Goal: Task Accomplishment & Management: Complete application form

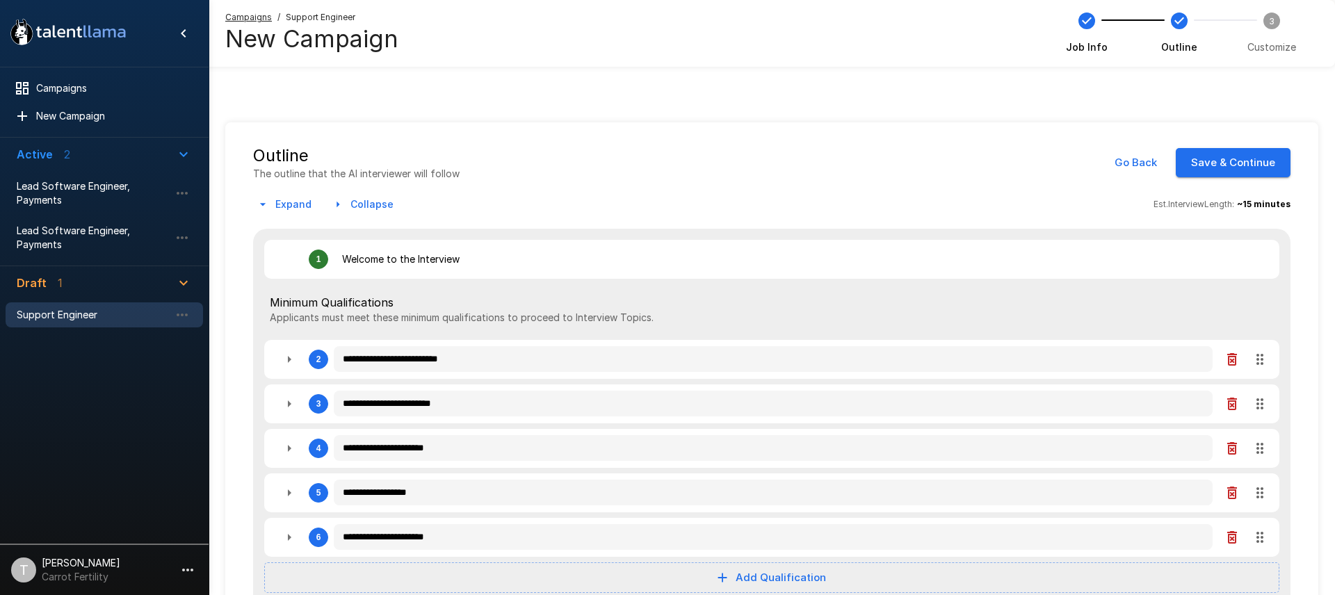
click at [105, 314] on span "Support Engineer" at bounding box center [93, 315] width 153 height 14
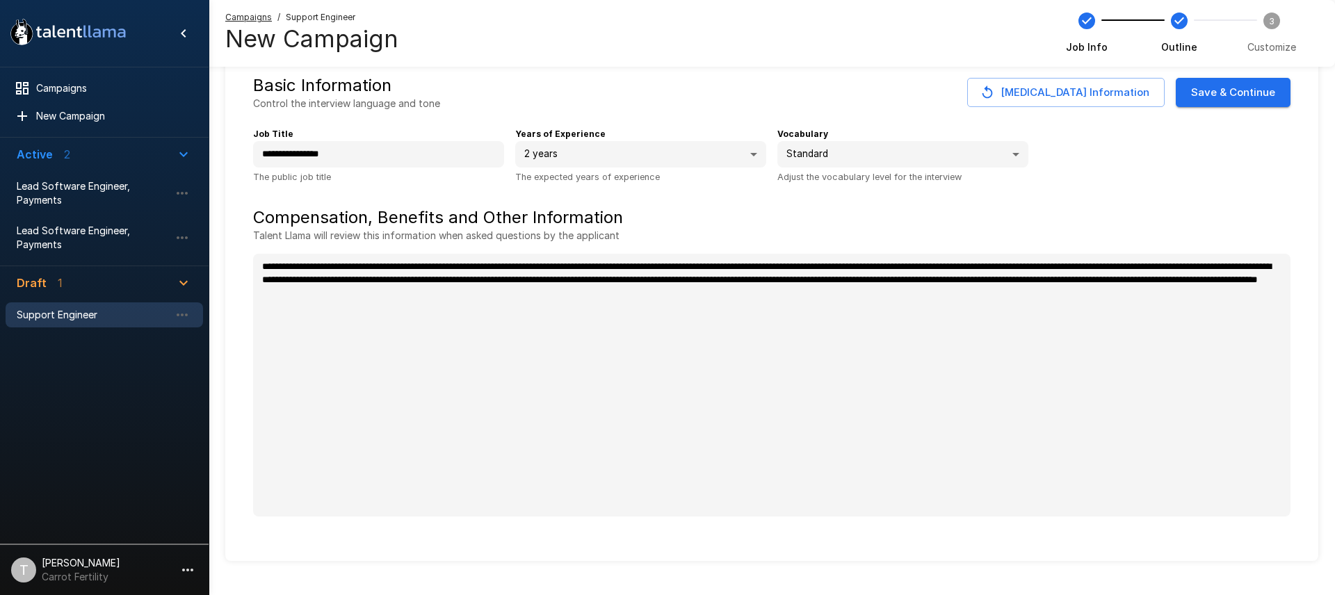
scroll to position [72, 0]
type textarea "*"
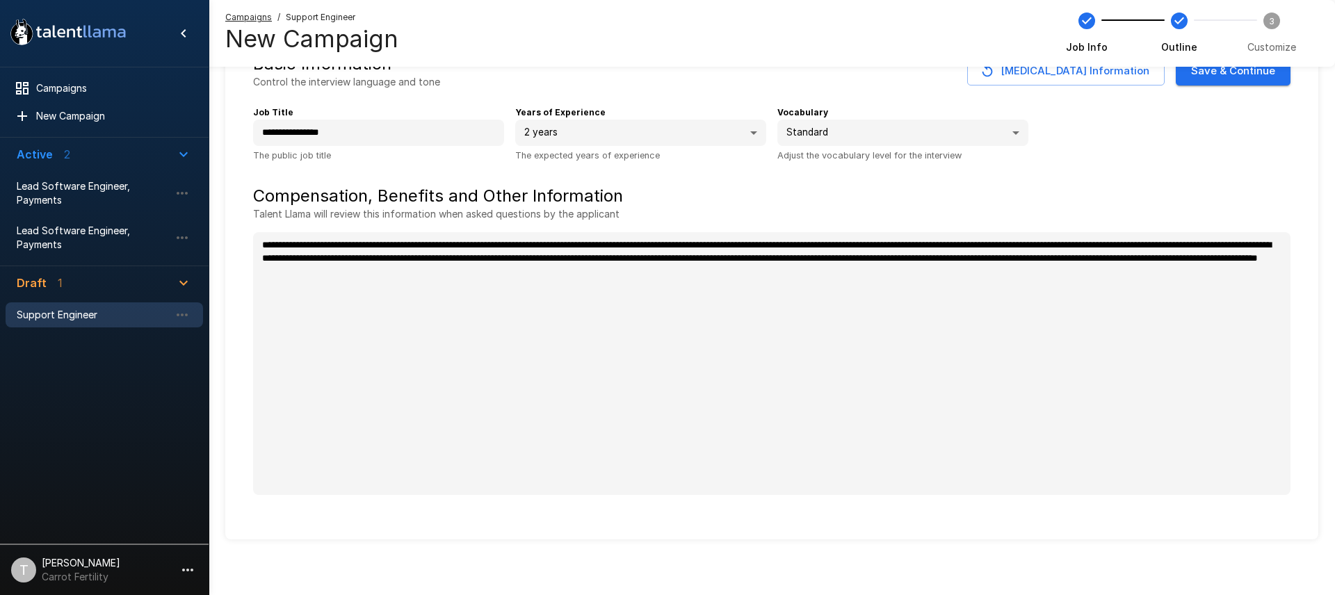
scroll to position [0, 0]
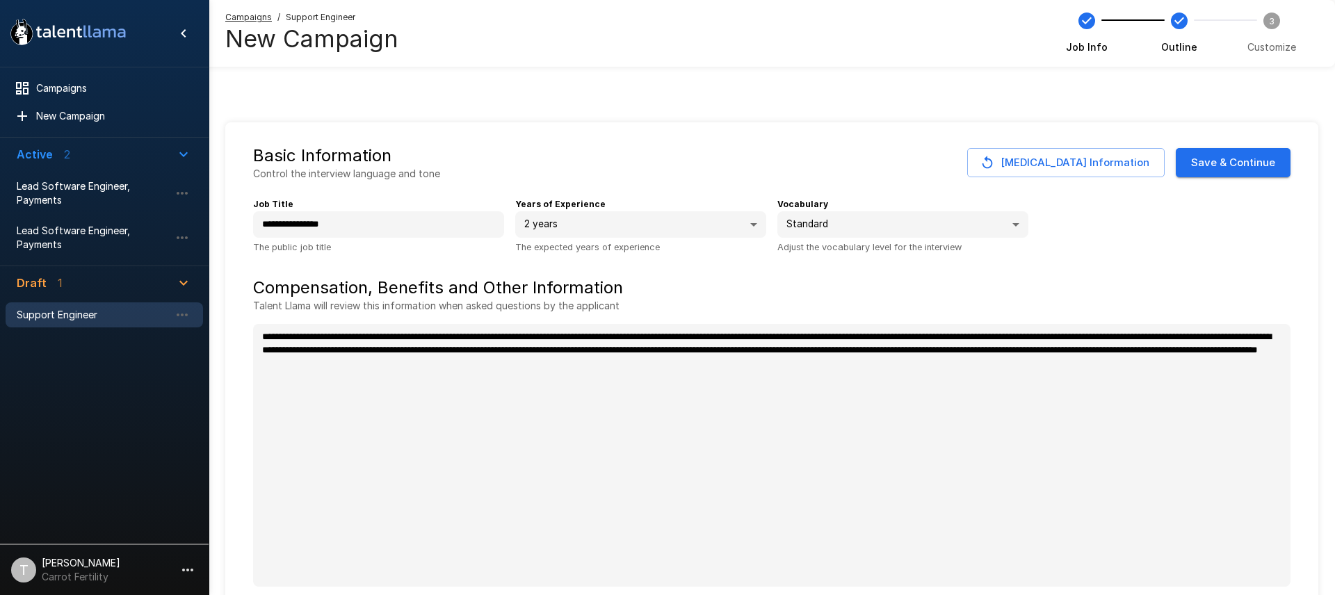
click at [1222, 160] on button "Save & Continue" at bounding box center [1233, 162] width 115 height 29
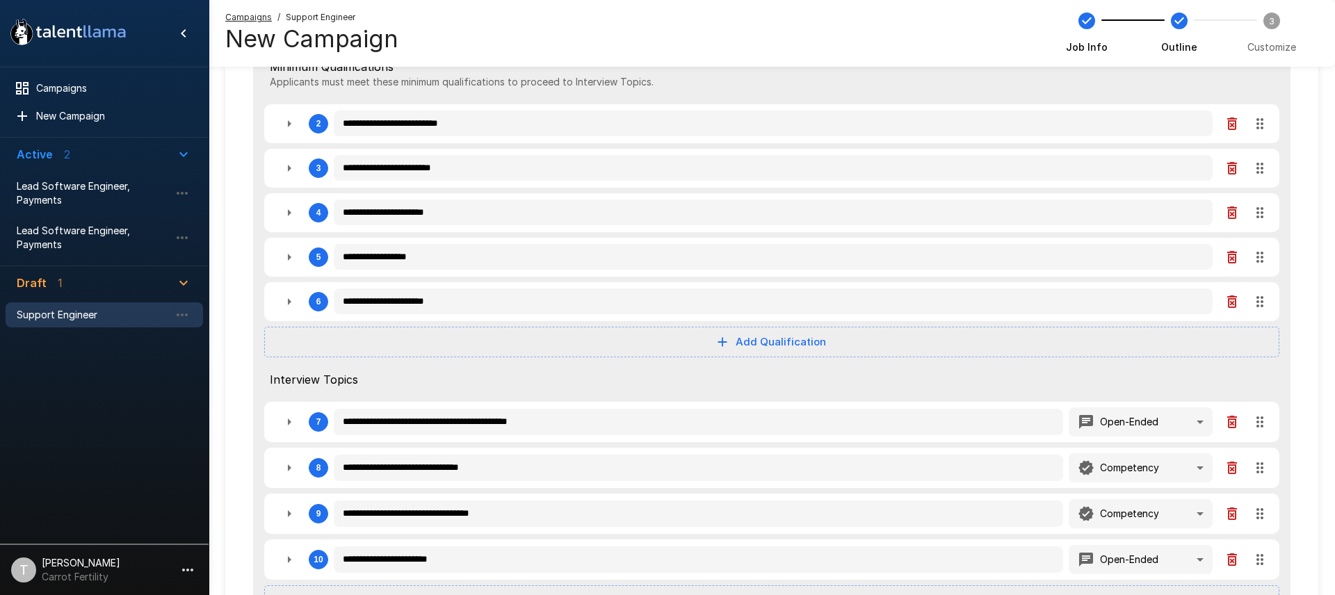
scroll to position [148, 0]
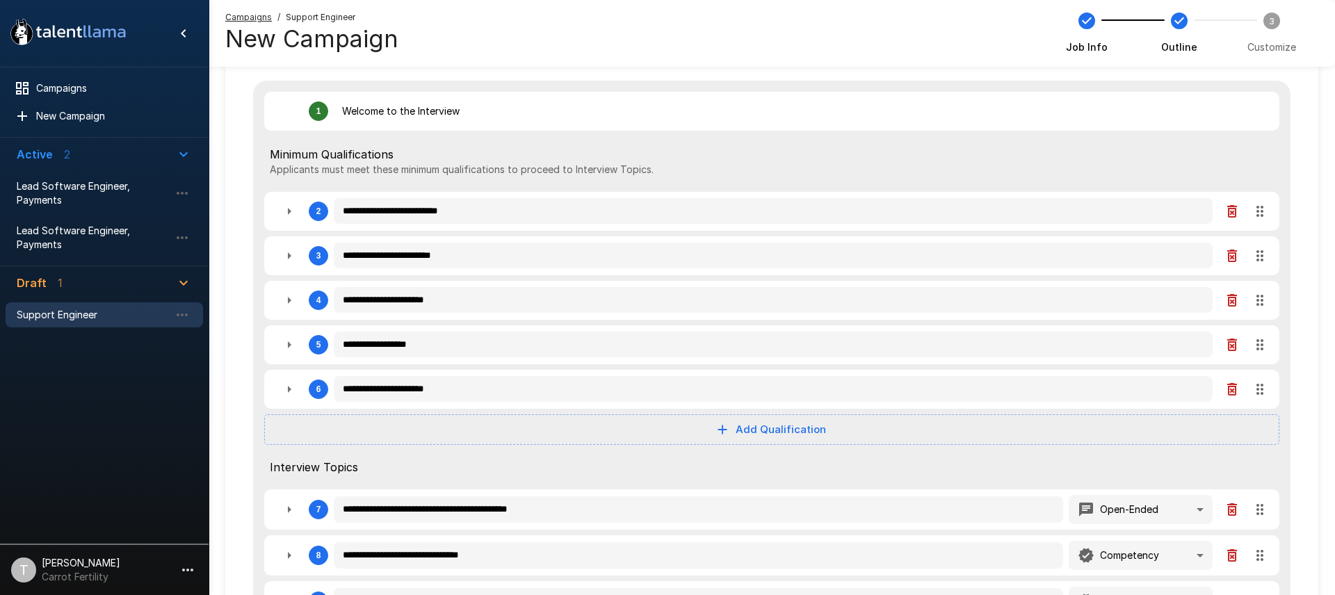
click at [291, 213] on icon "button" at bounding box center [289, 211] width 17 height 17
type textarea "*"
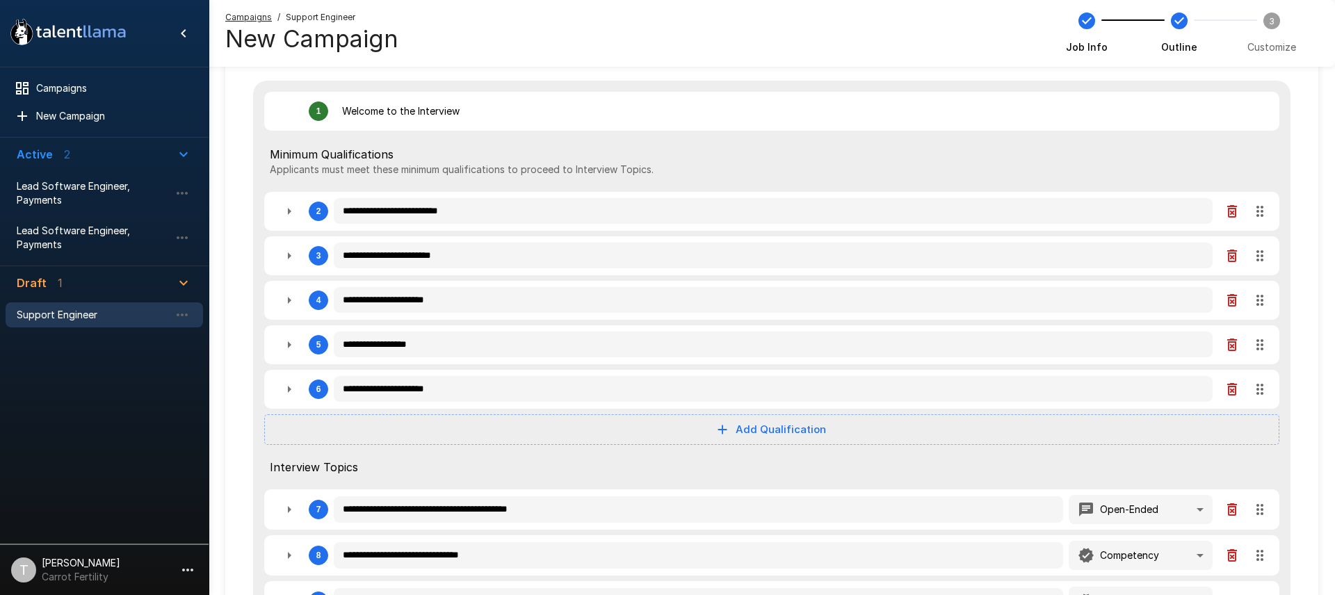
type textarea "*"
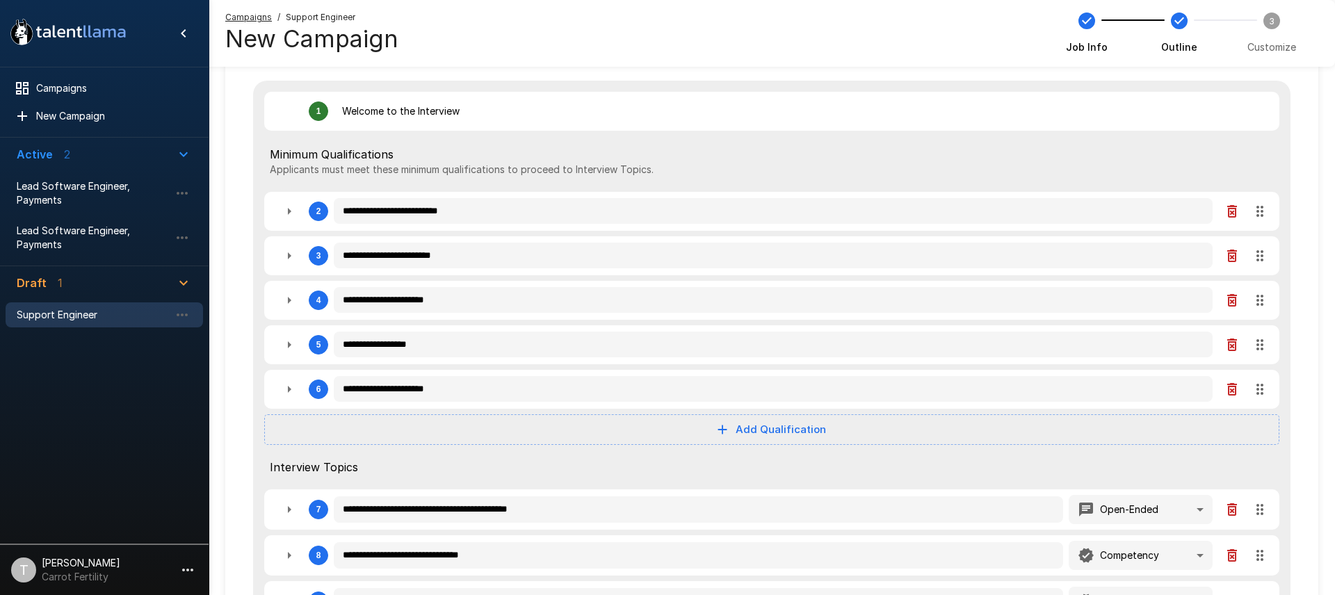
type textarea "*"
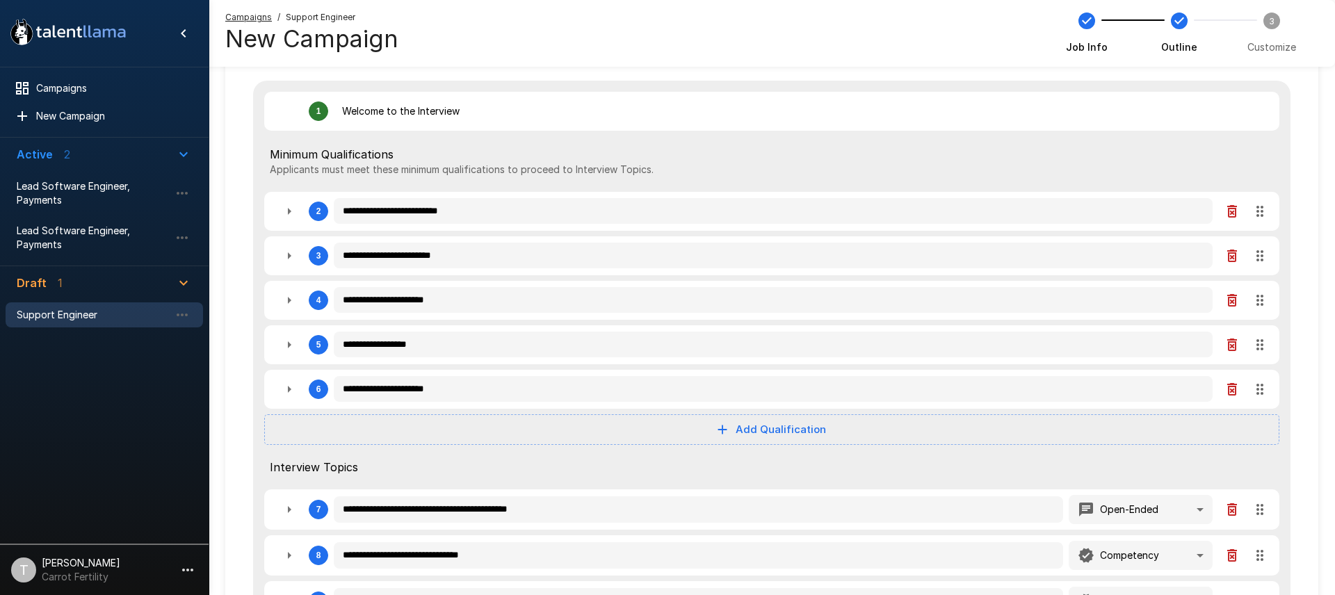
type textarea "*"
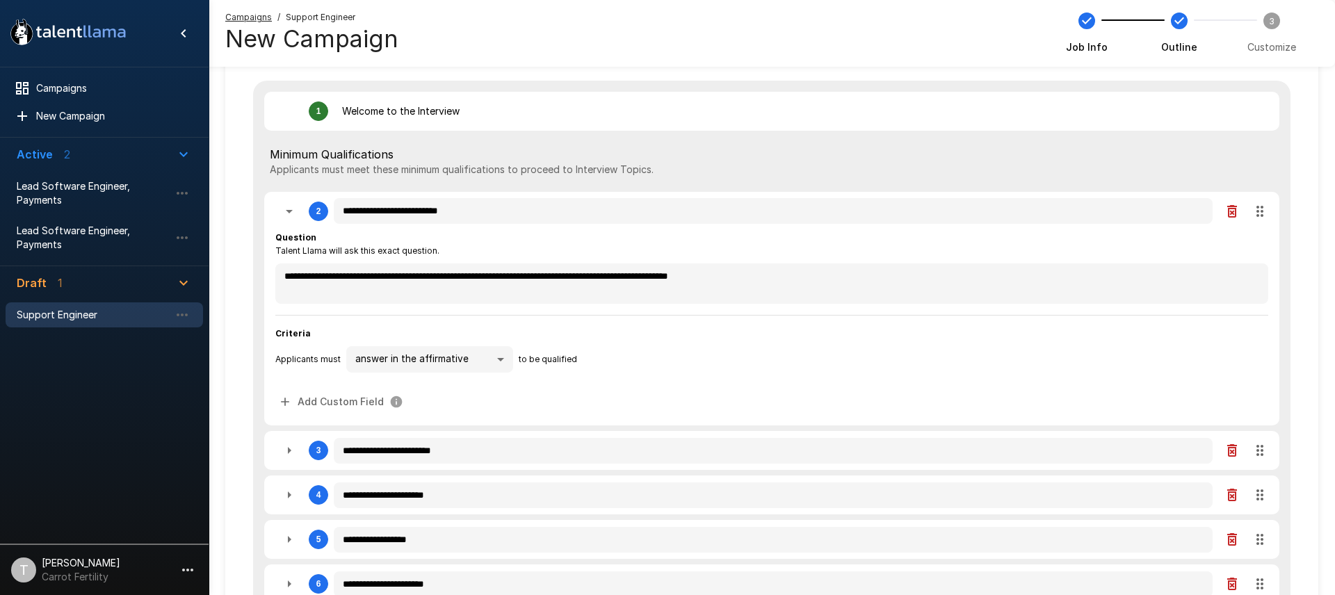
click at [291, 213] on icon "button" at bounding box center [289, 211] width 17 height 17
type textarea "*"
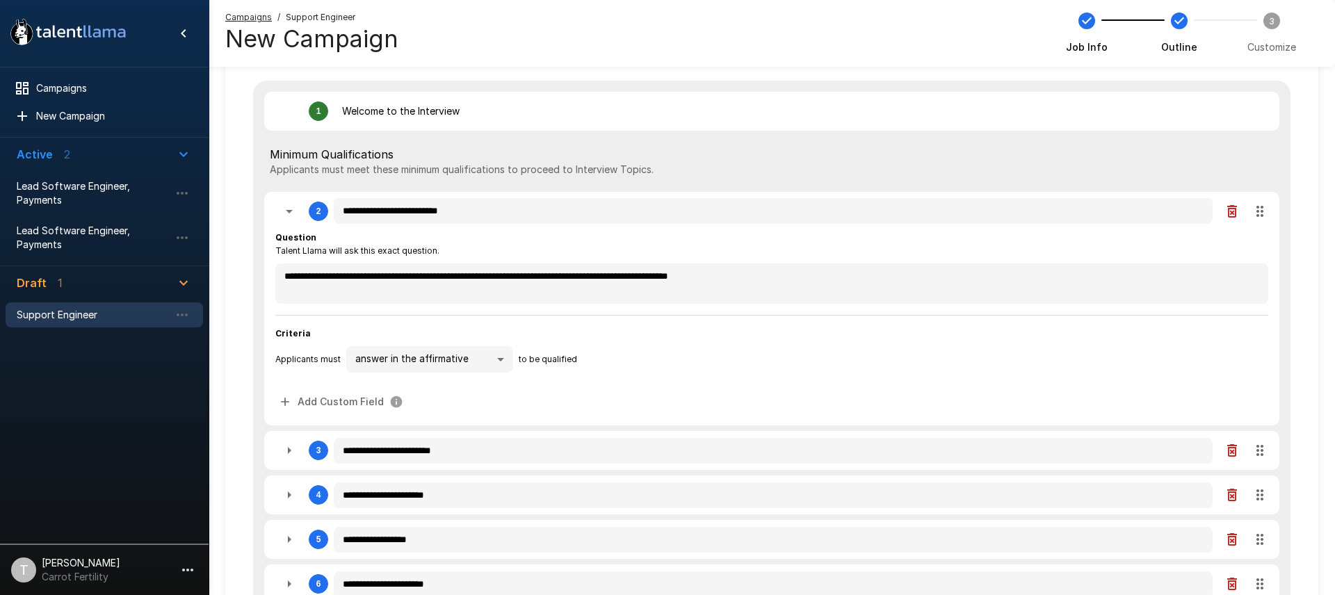
type textarea "*"
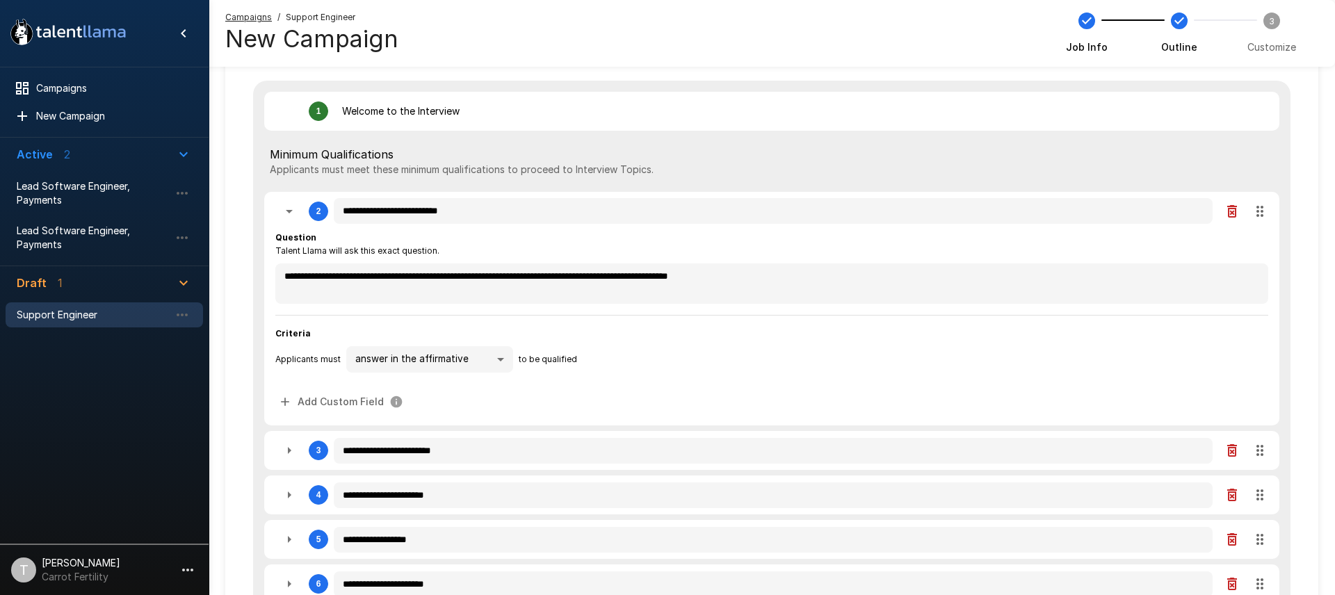
type textarea "*"
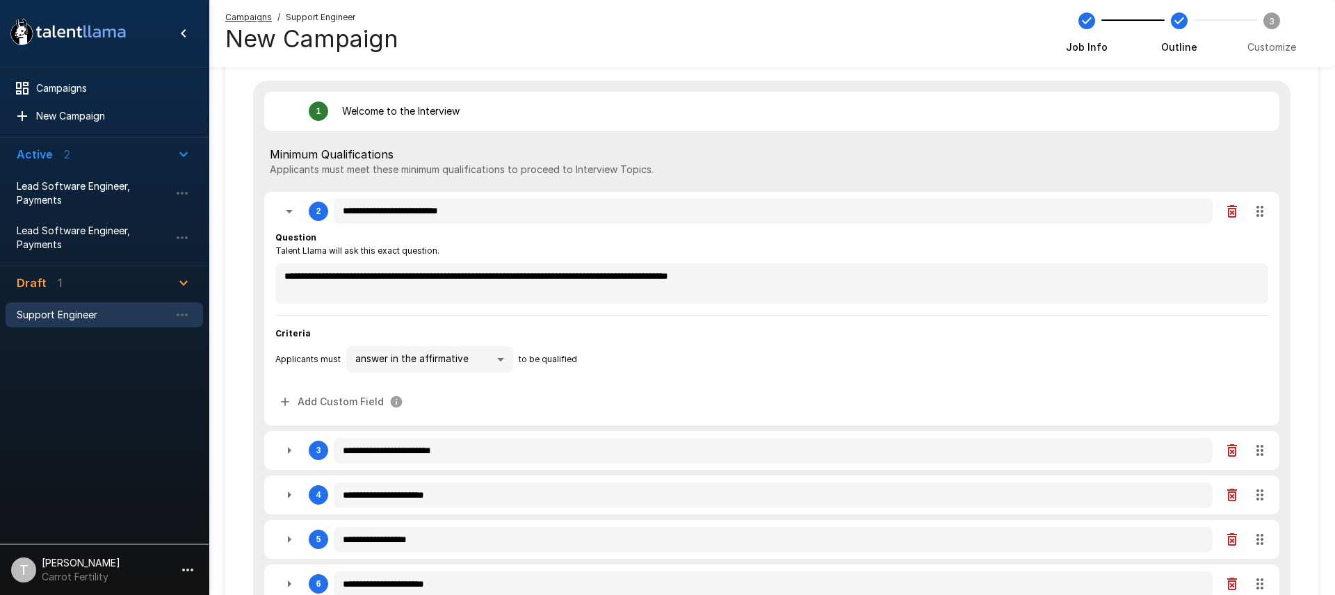
type textarea "*"
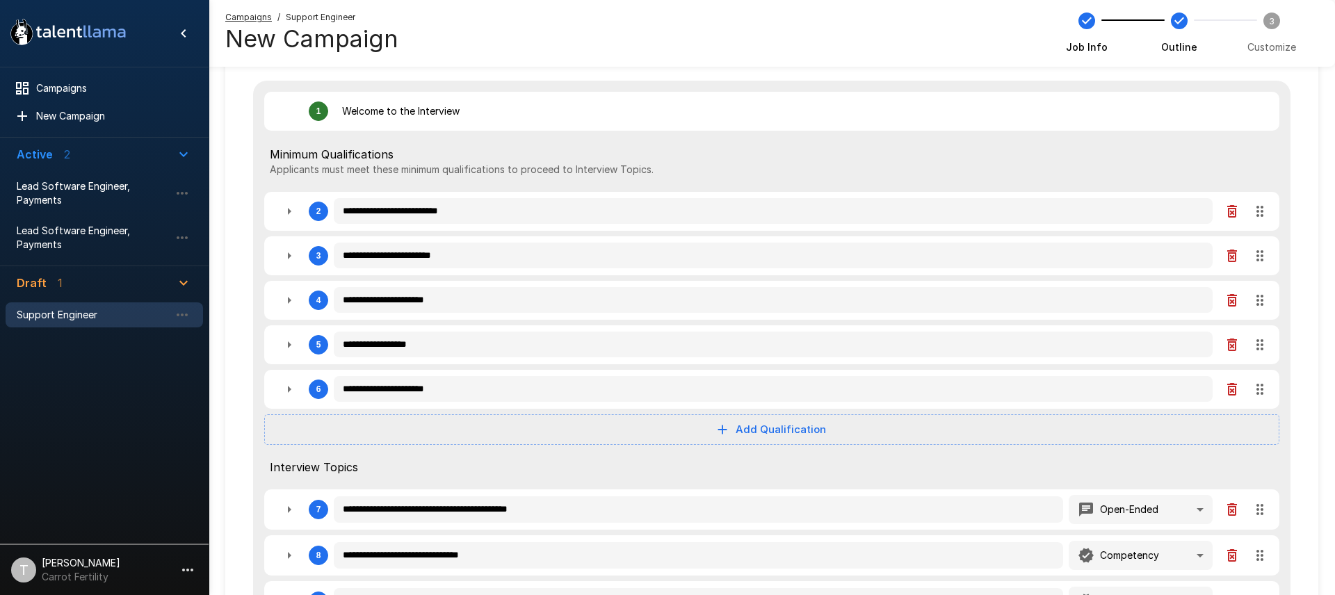
click at [289, 253] on icon "button" at bounding box center [289, 255] width 17 height 17
type textarea "*"
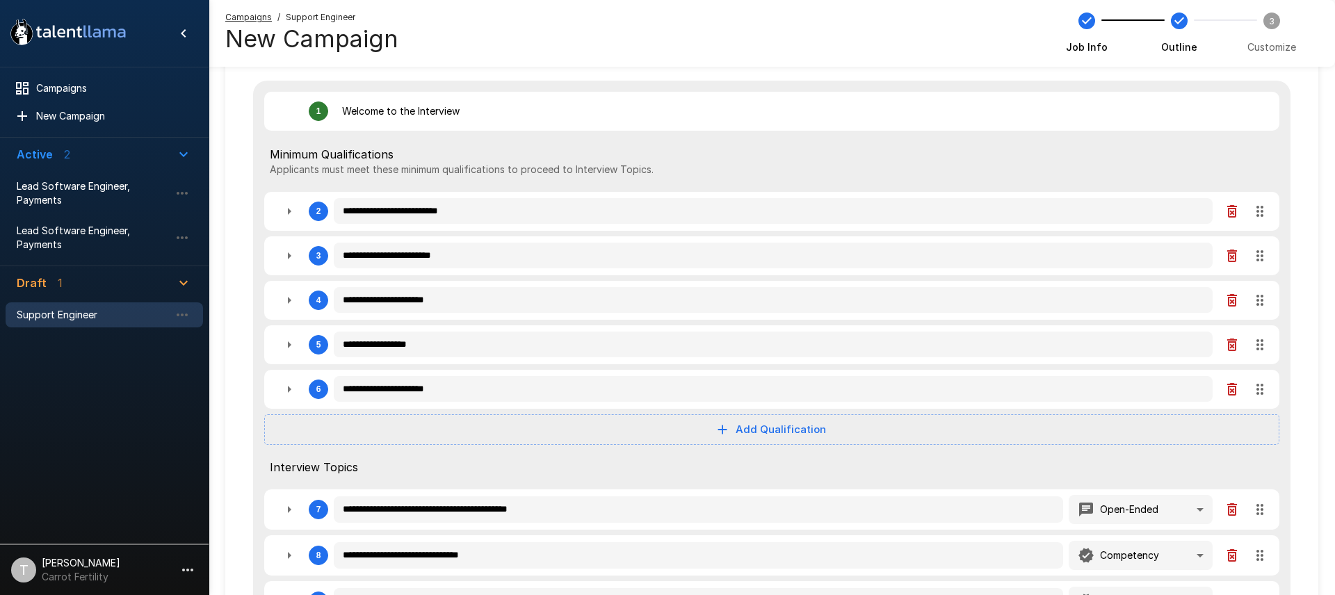
type textarea "*"
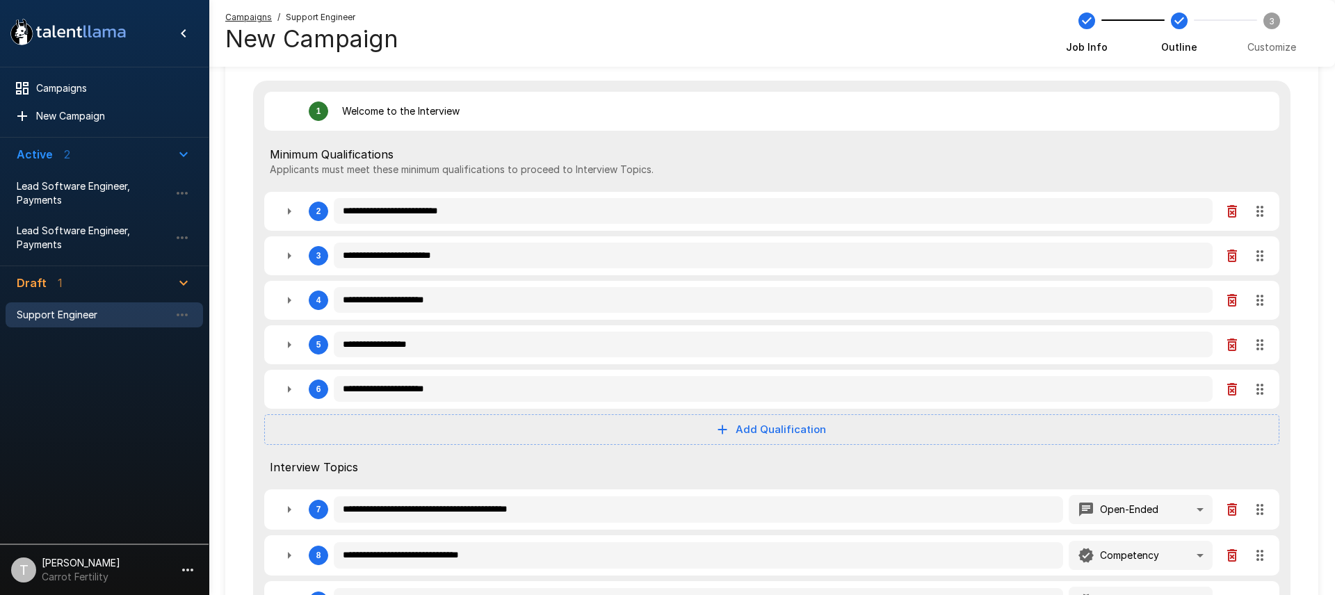
type textarea "*"
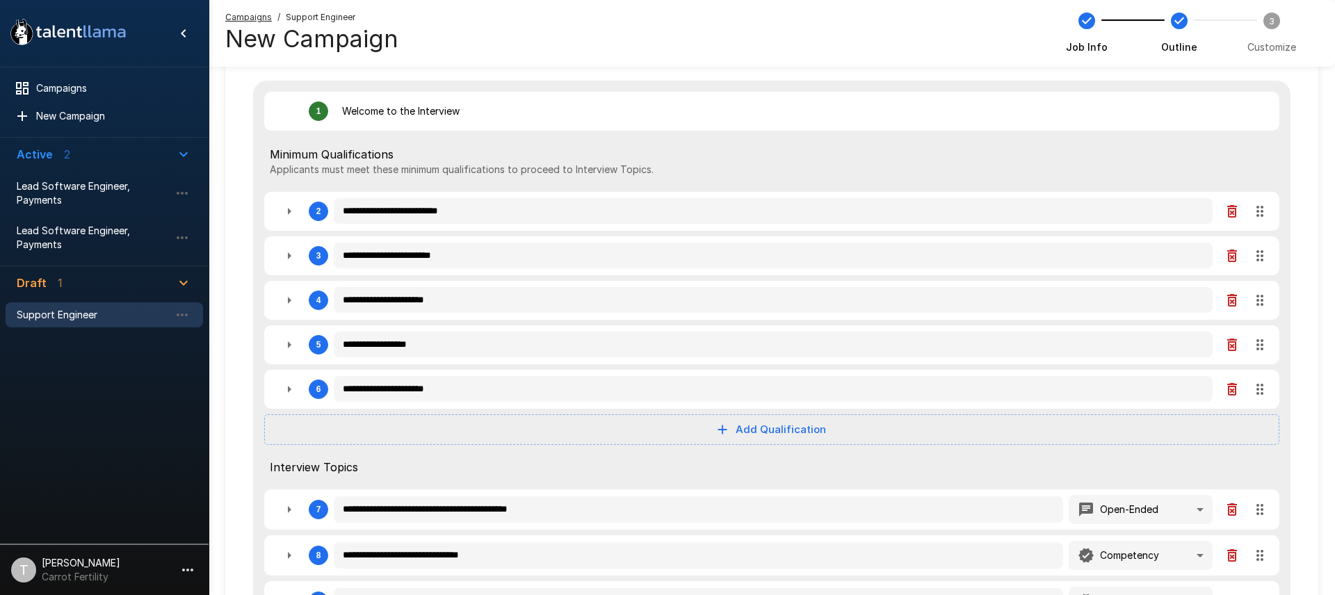
type textarea "*"
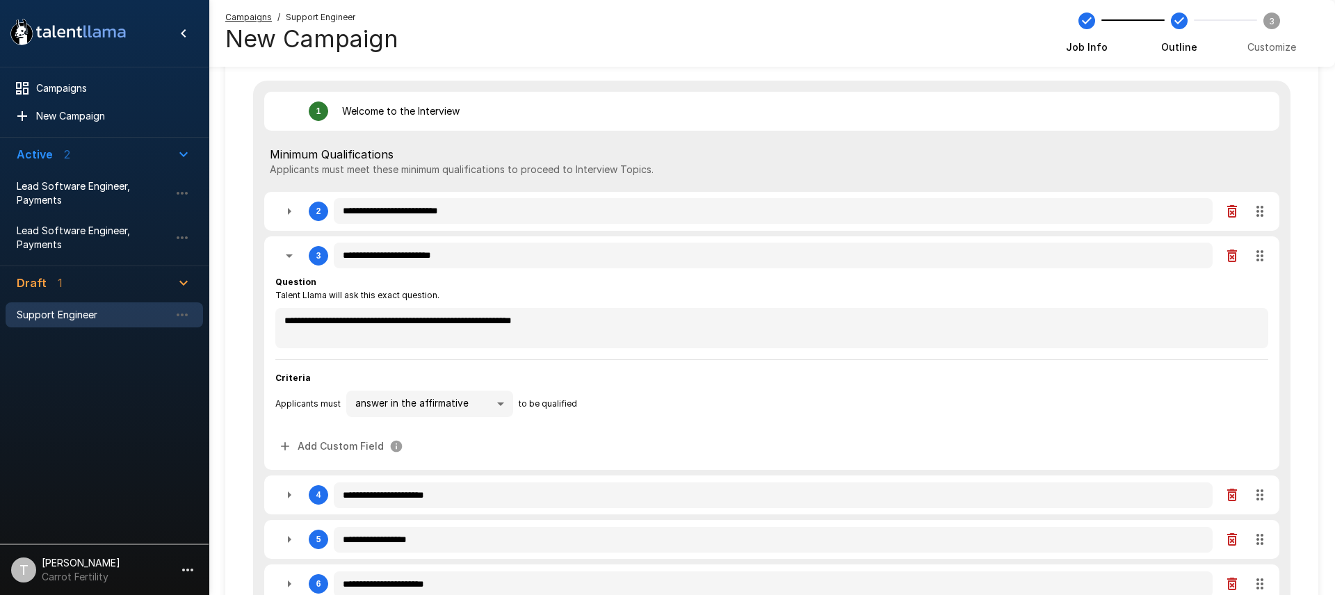
click at [290, 259] on icon "button" at bounding box center [289, 255] width 17 height 17
type textarea "*"
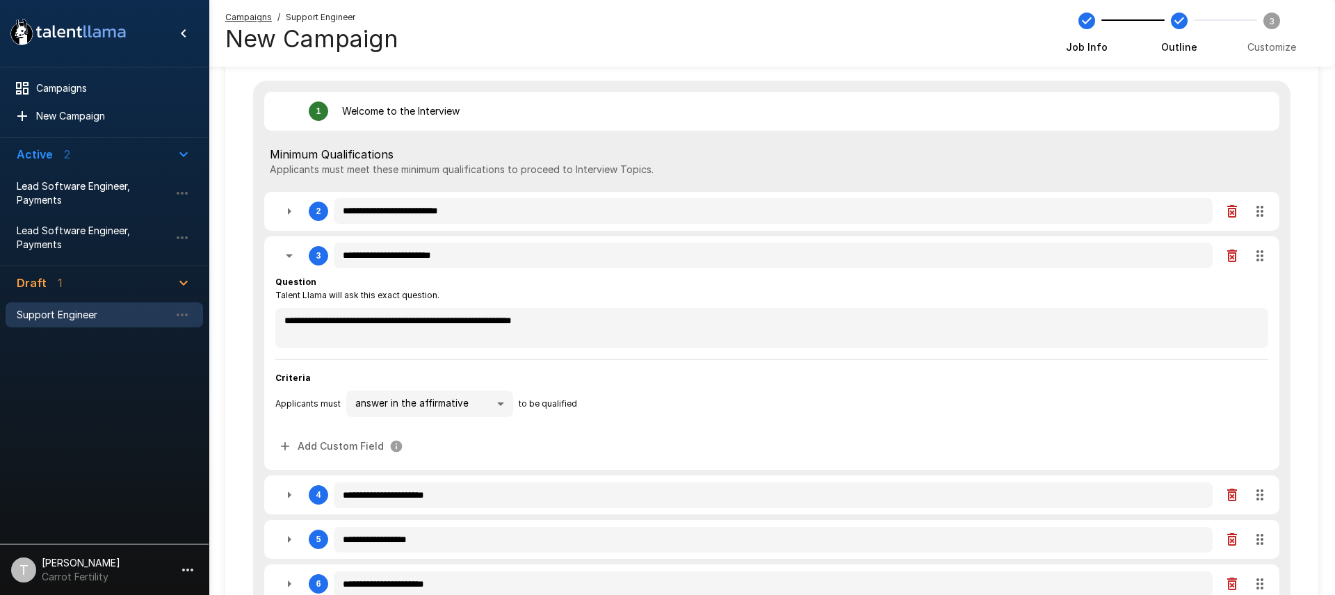
type textarea "*"
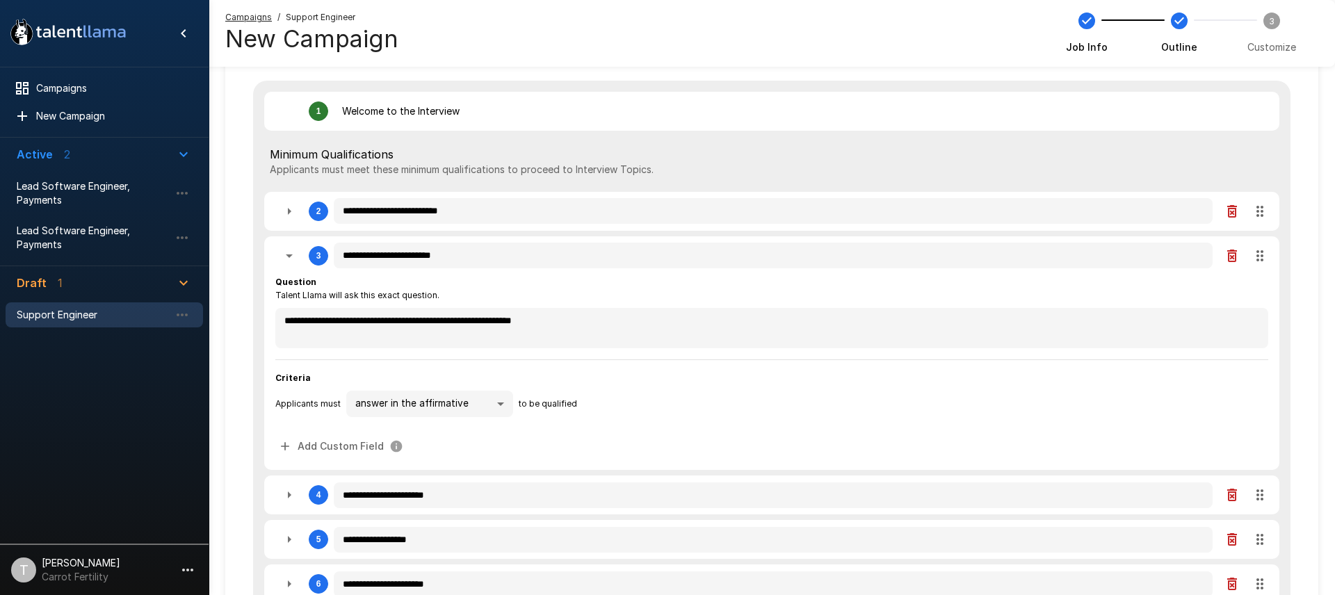
type textarea "*"
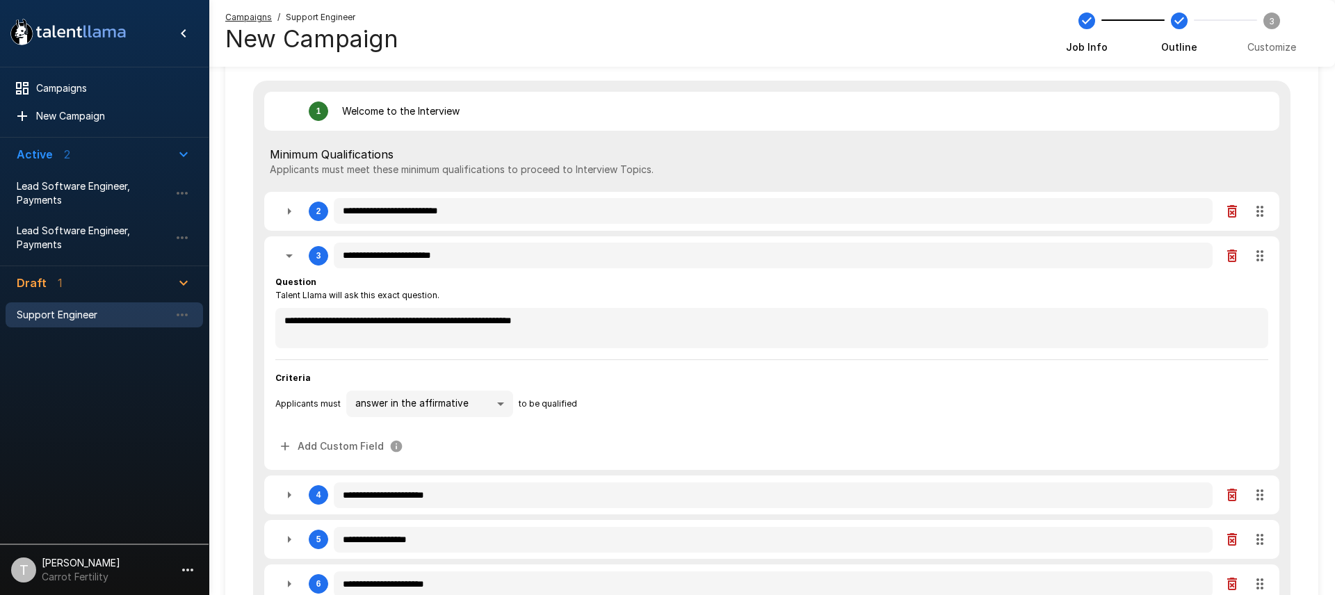
type textarea "*"
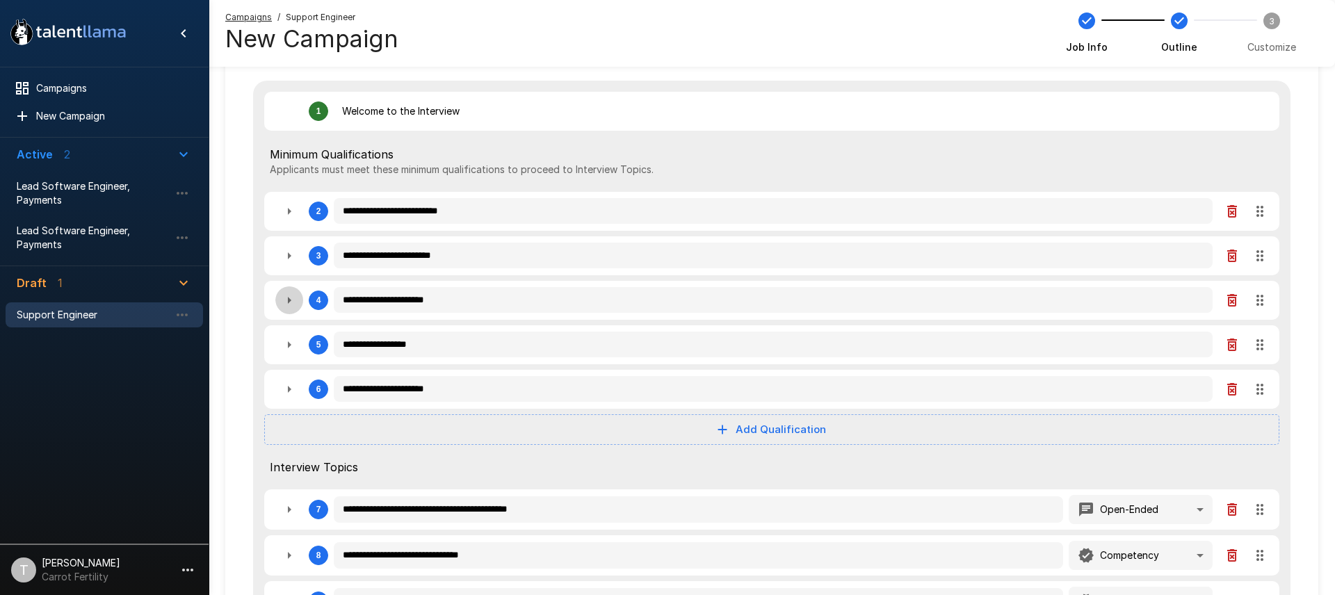
click at [289, 299] on icon "button" at bounding box center [289, 300] width 3 height 7
type textarea "*"
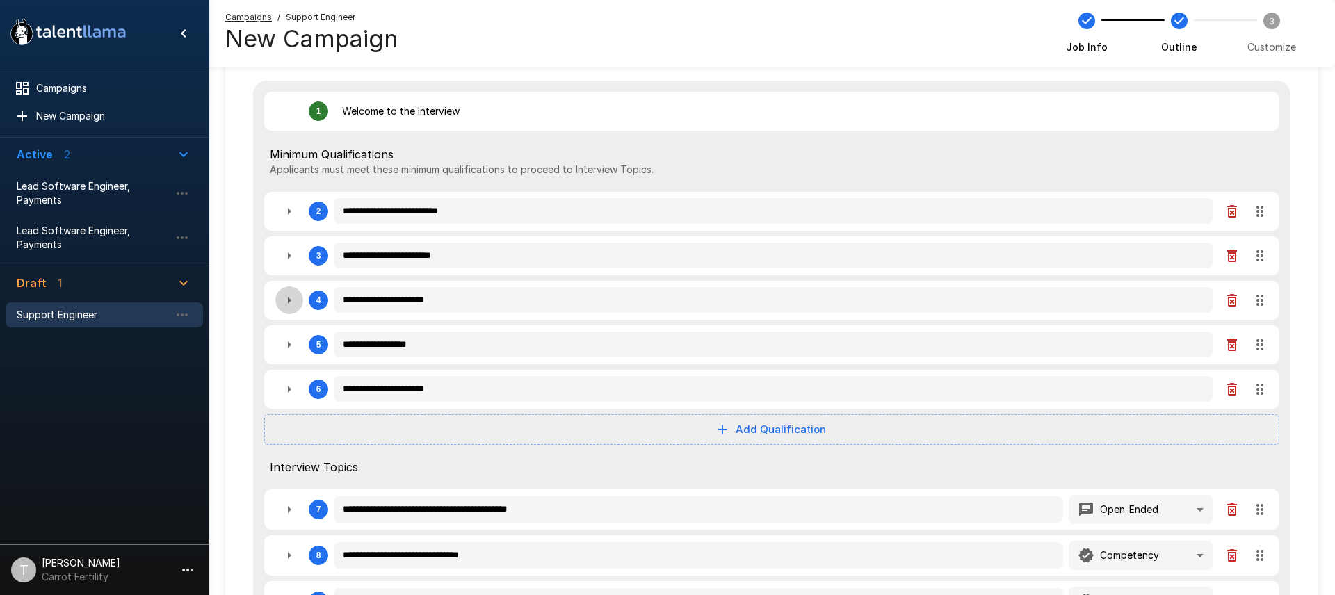
type textarea "*"
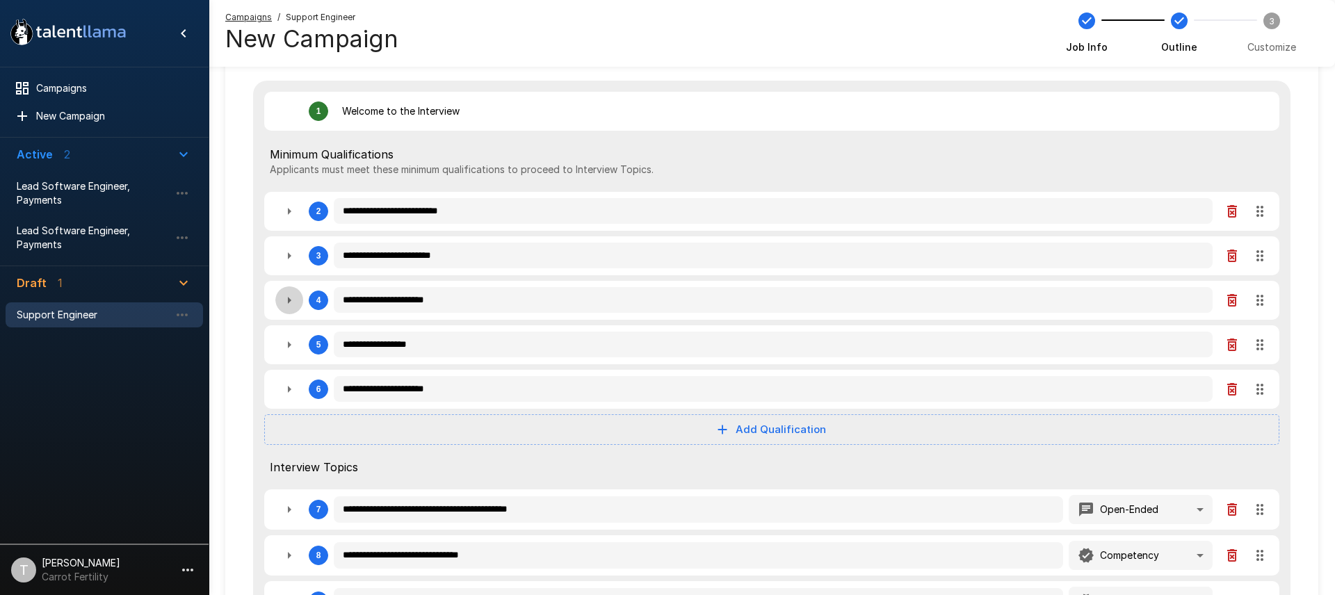
type textarea "*"
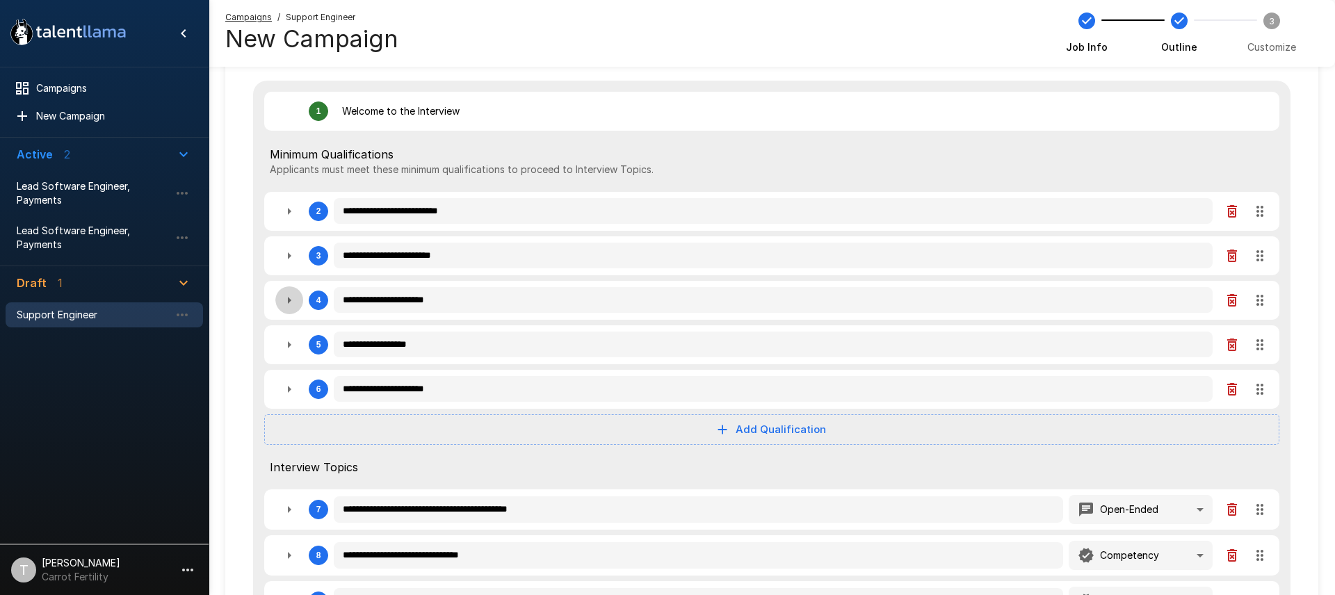
type textarea "*"
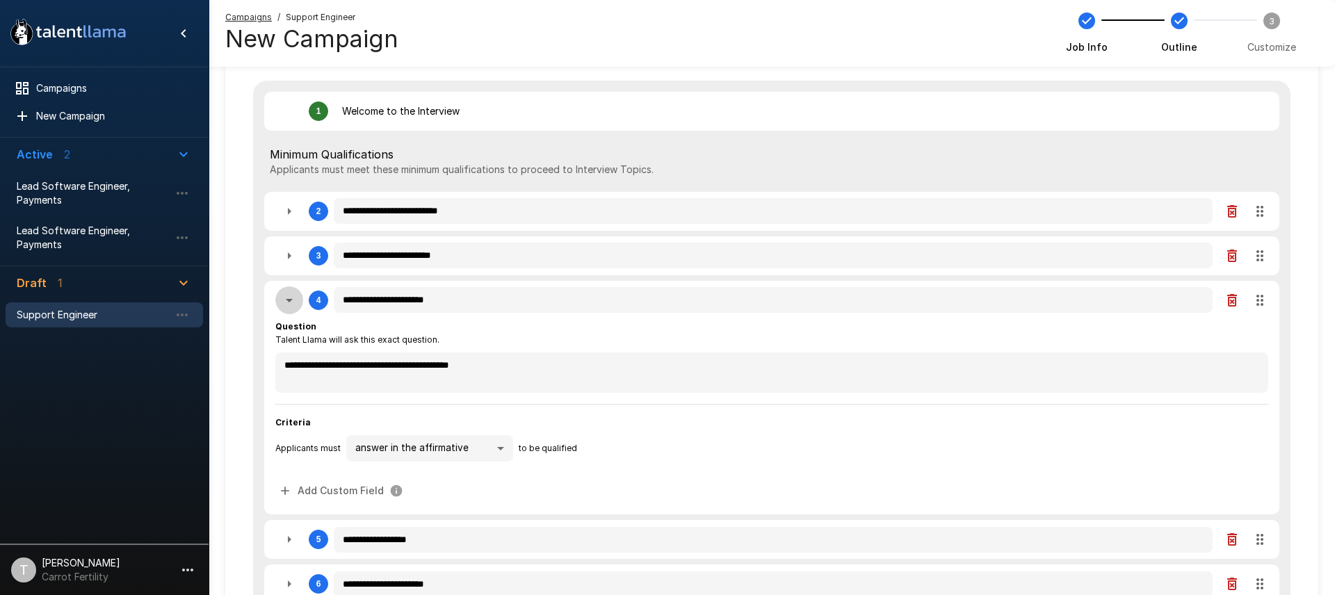
click at [288, 302] on icon "button" at bounding box center [289, 300] width 17 height 17
type textarea "*"
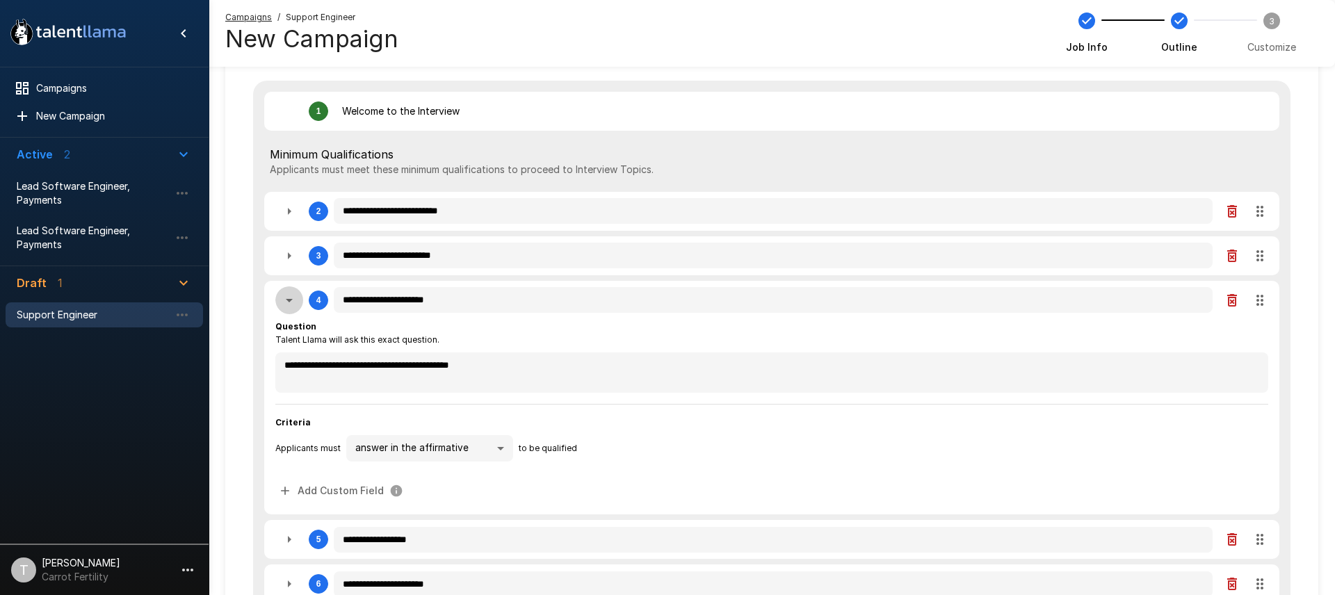
type textarea "*"
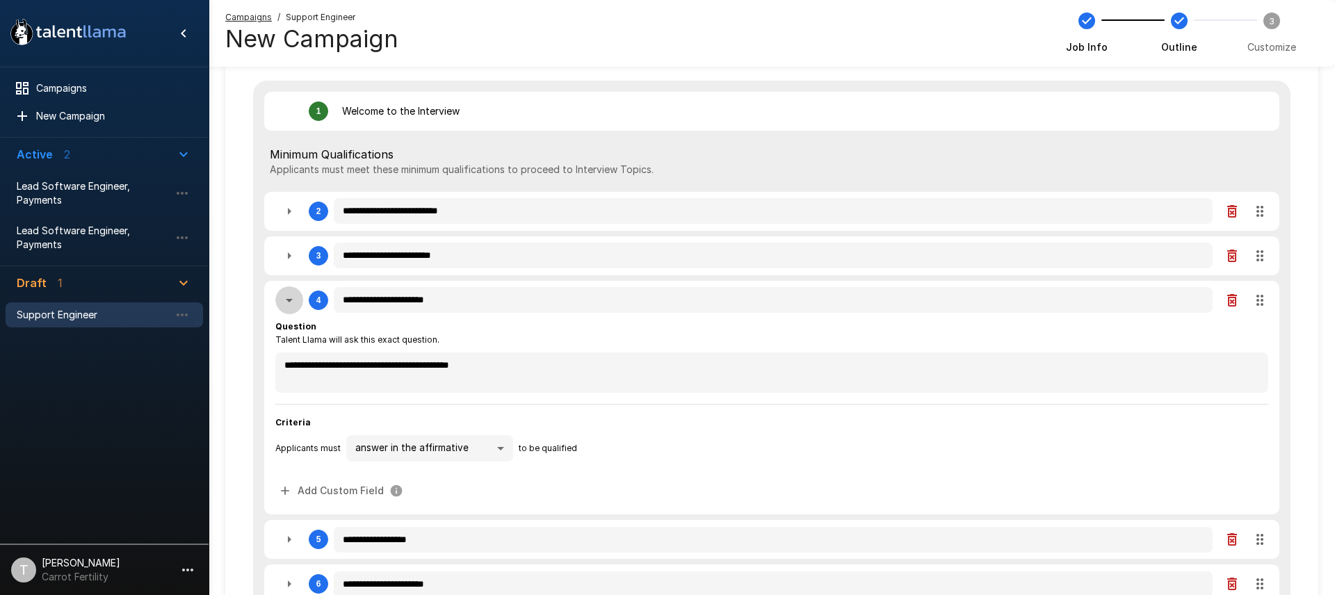
type textarea "*"
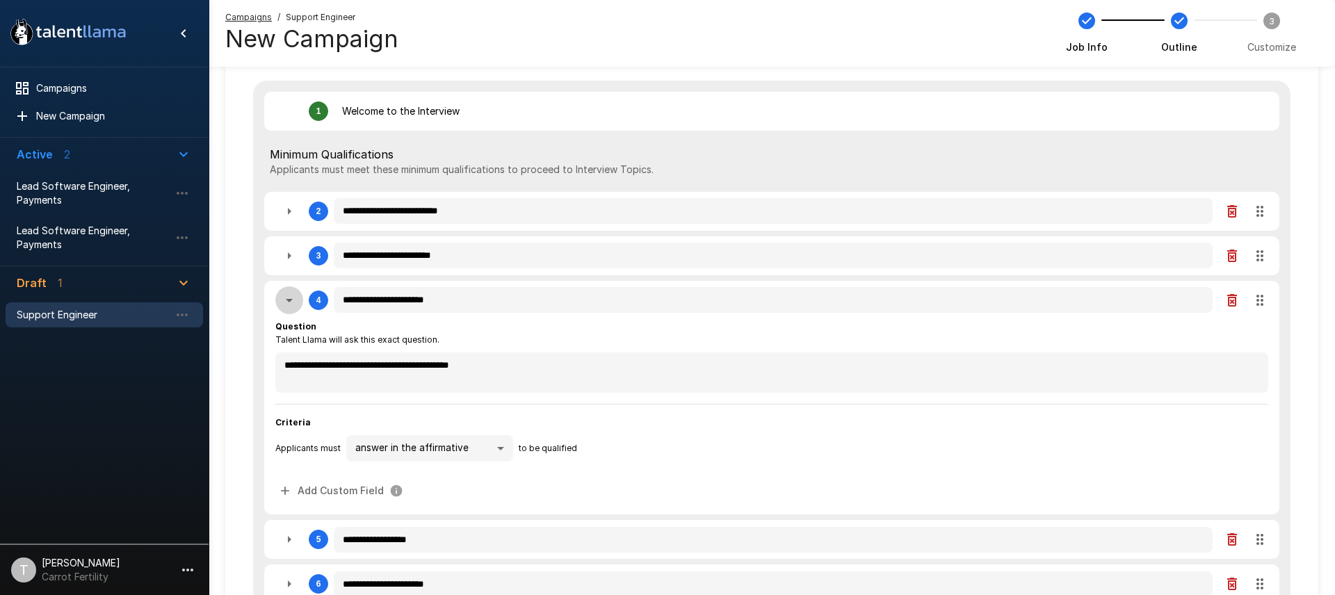
type textarea "*"
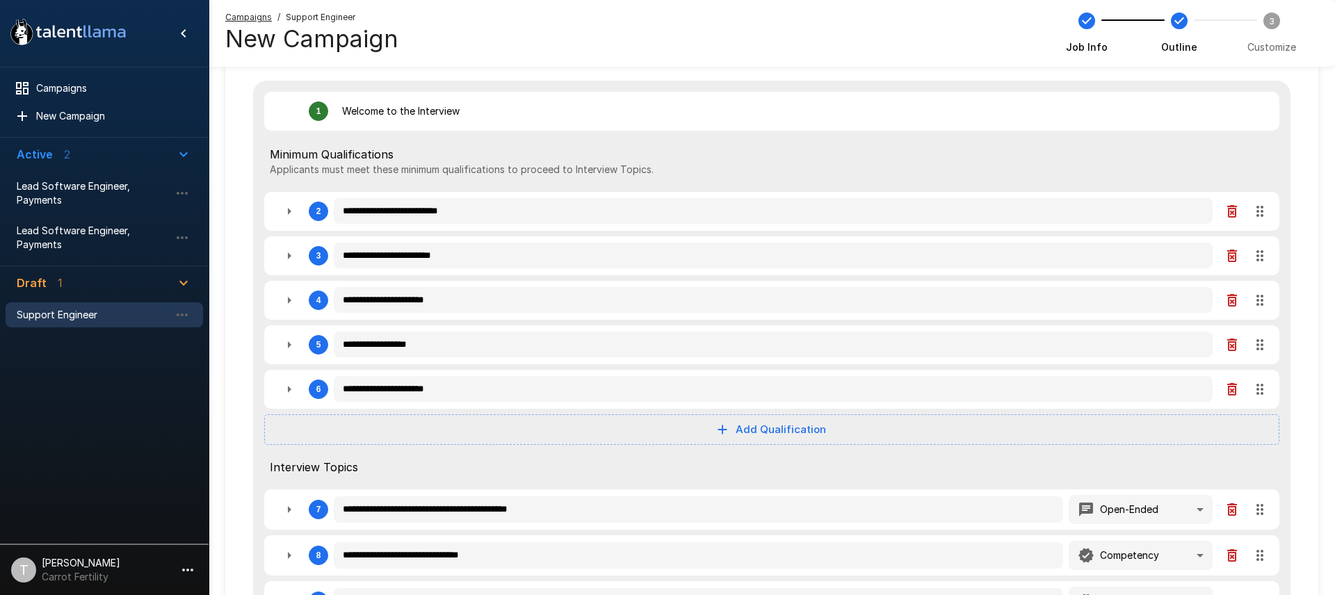
click at [293, 350] on icon "button" at bounding box center [289, 344] width 17 height 17
type textarea "*"
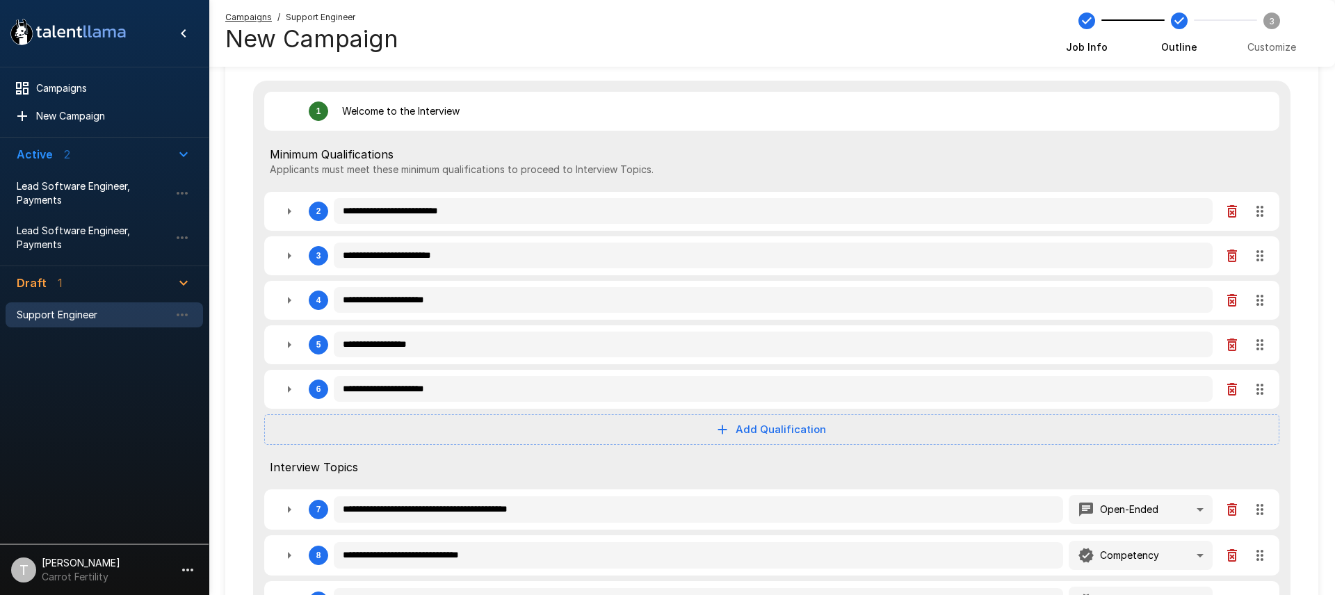
type textarea "*"
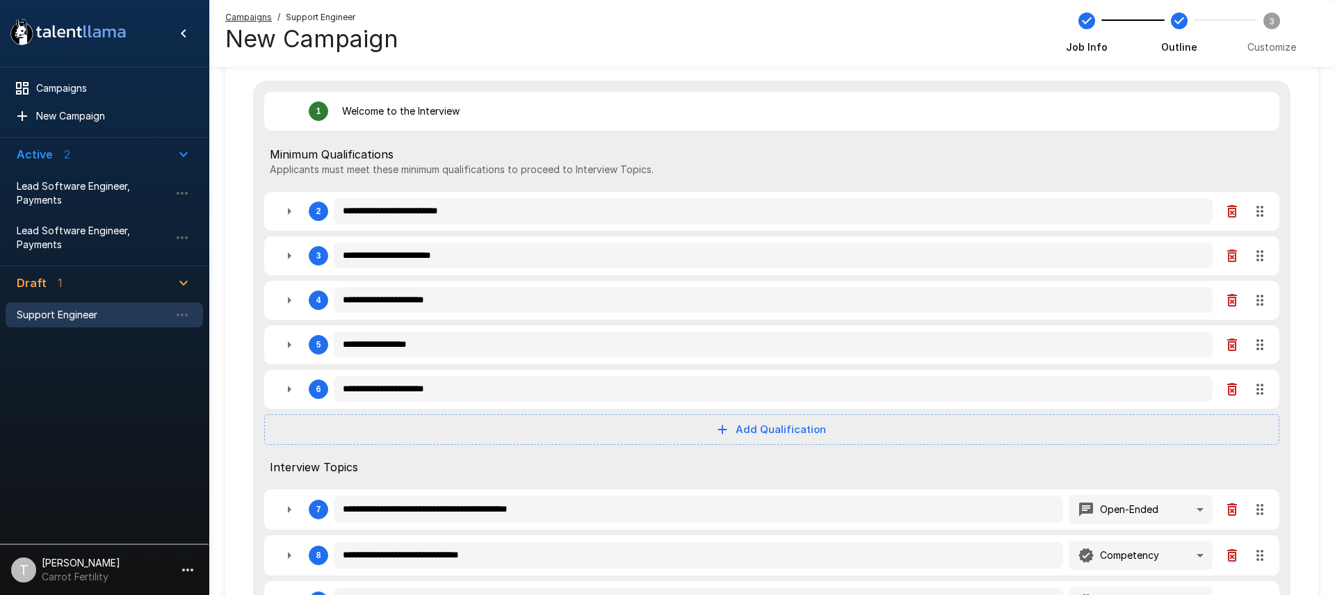
type textarea "*"
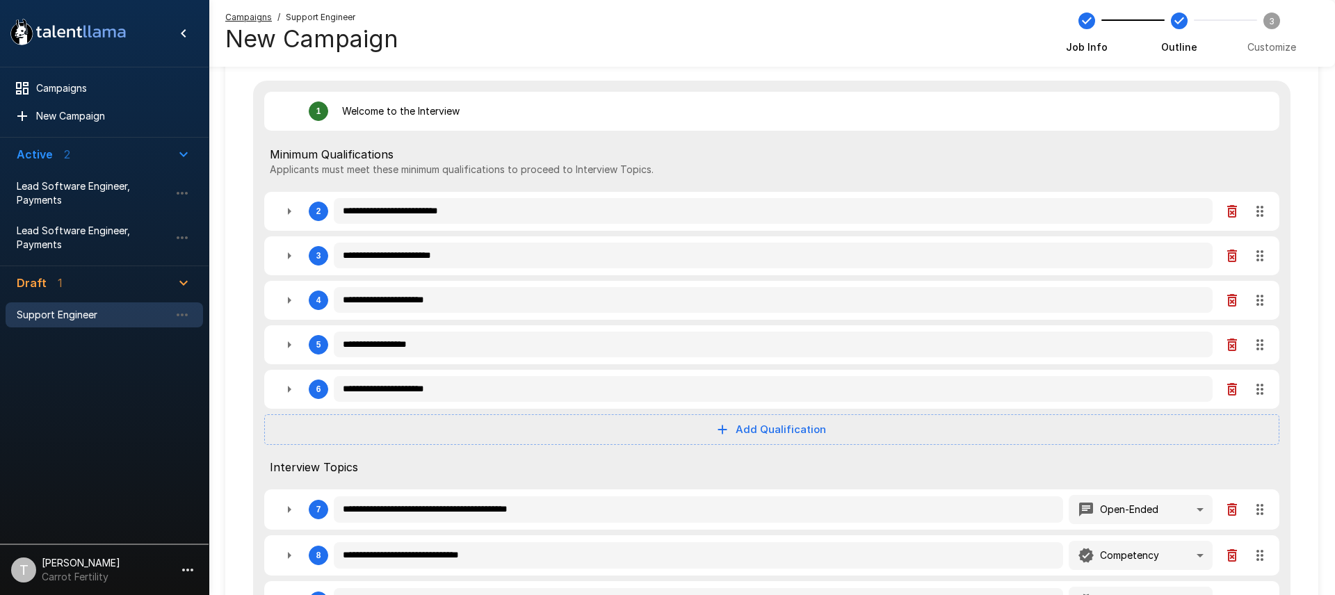
type textarea "*"
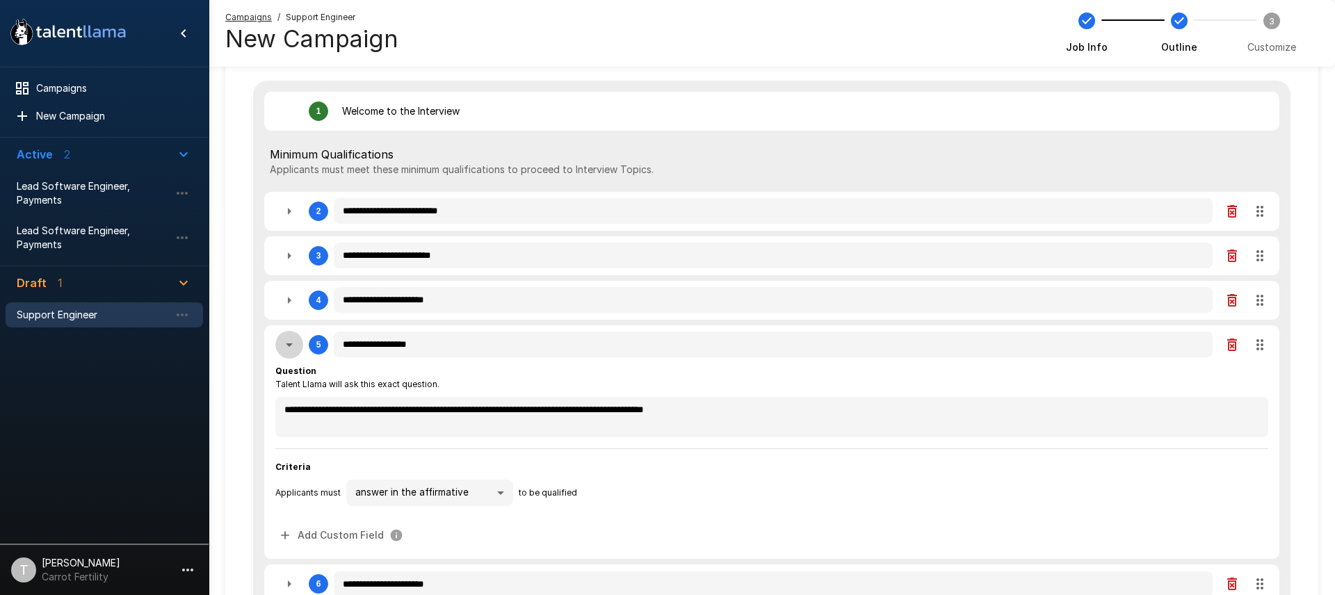
click at [293, 350] on icon "button" at bounding box center [289, 344] width 17 height 17
type textarea "*"
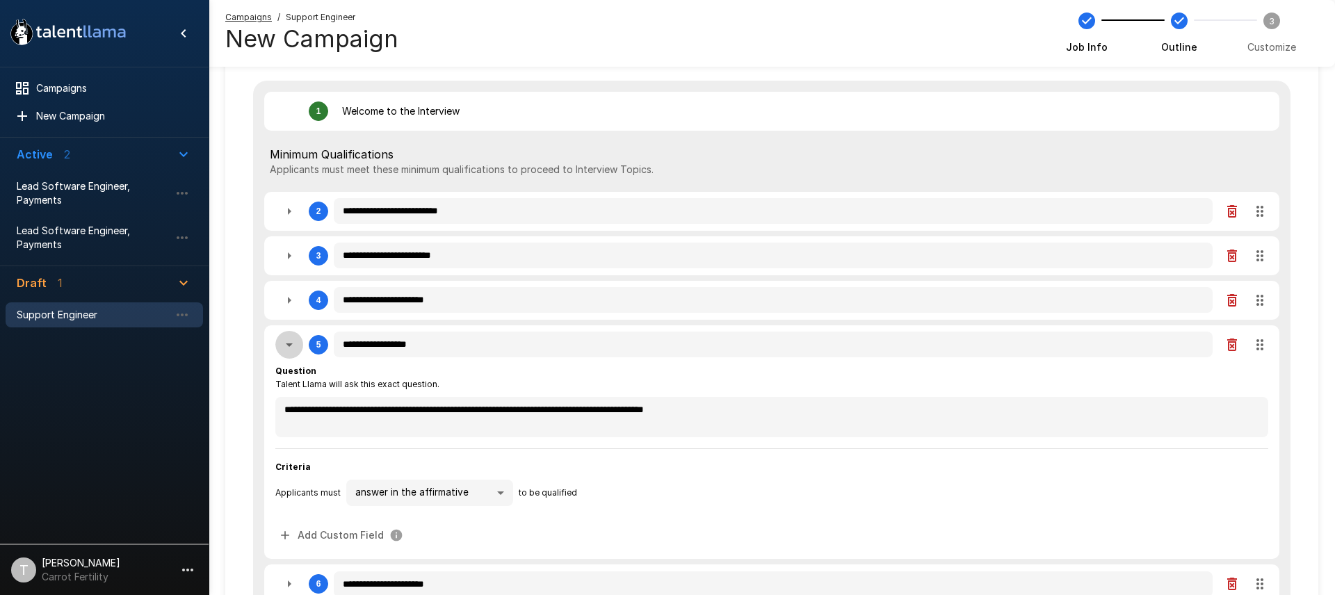
type textarea "*"
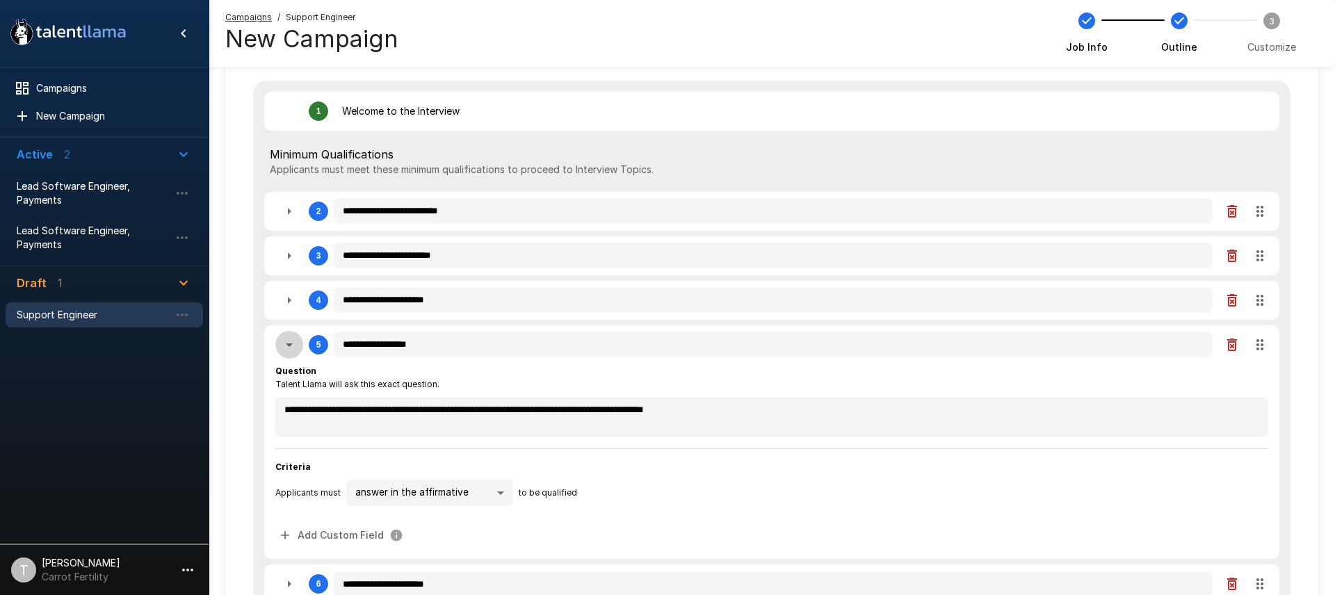
type textarea "*"
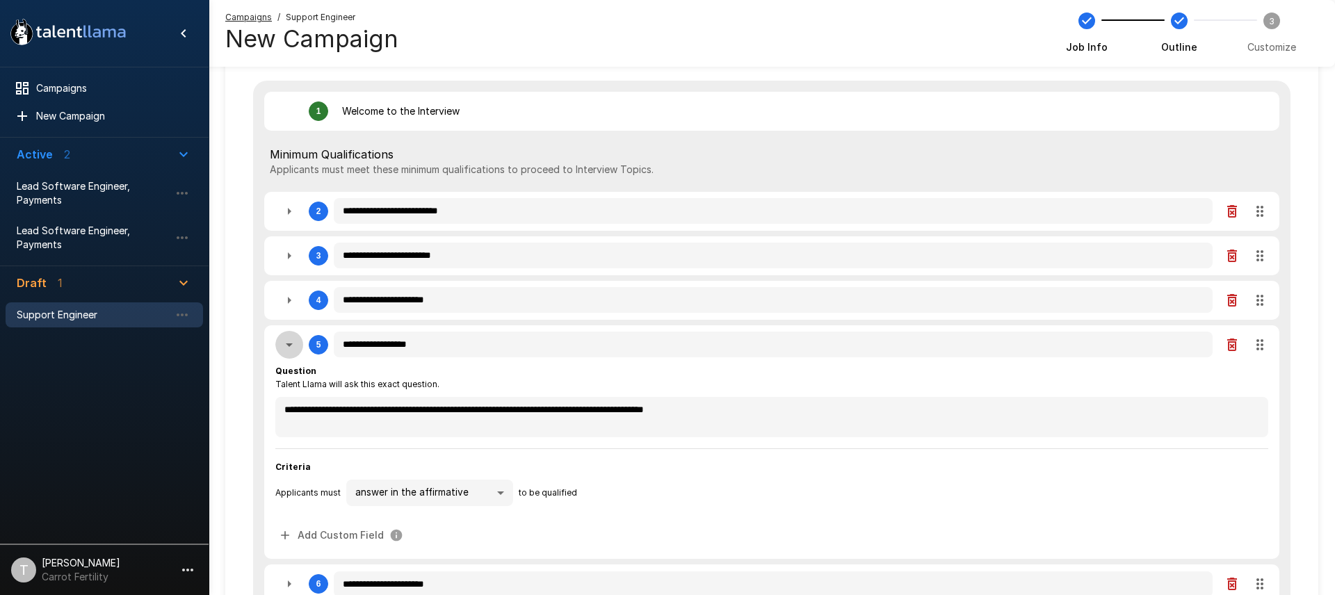
type textarea "*"
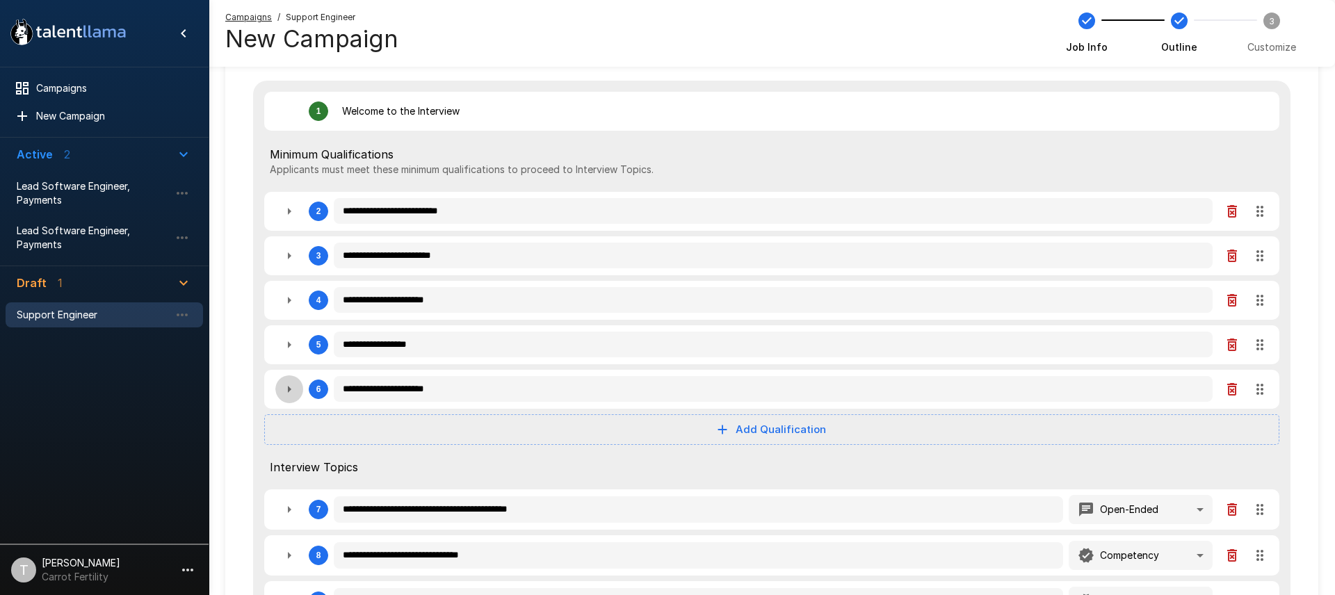
click at [289, 389] on icon "button" at bounding box center [289, 389] width 3 height 7
type textarea "*"
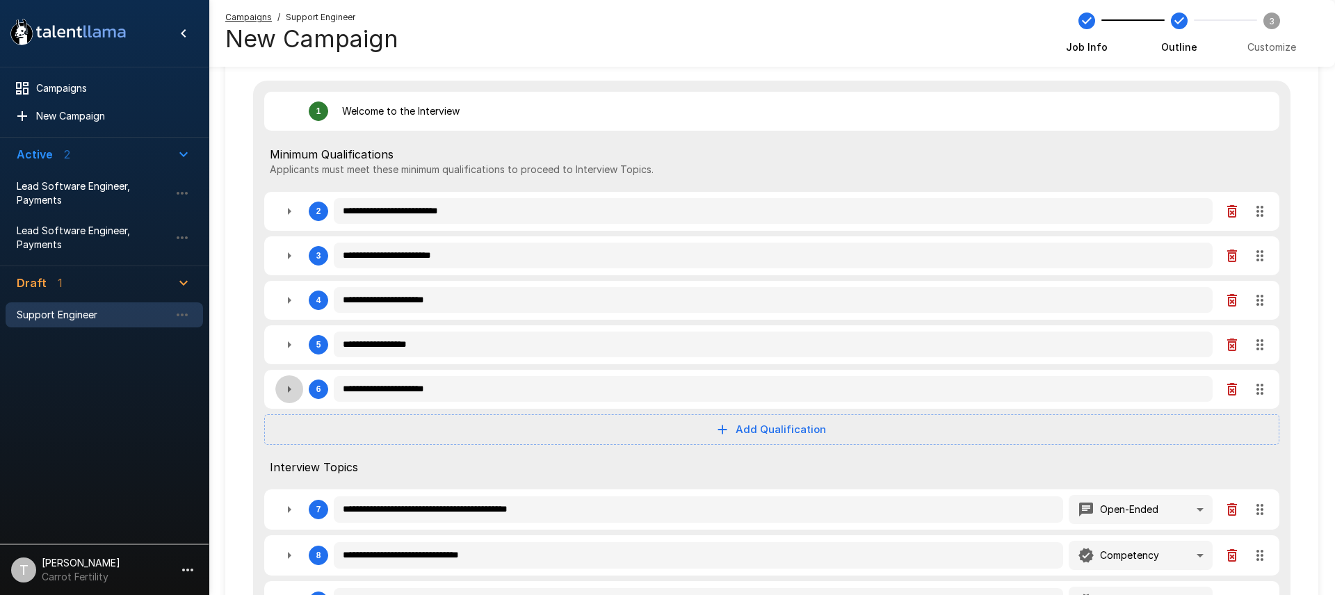
type textarea "*"
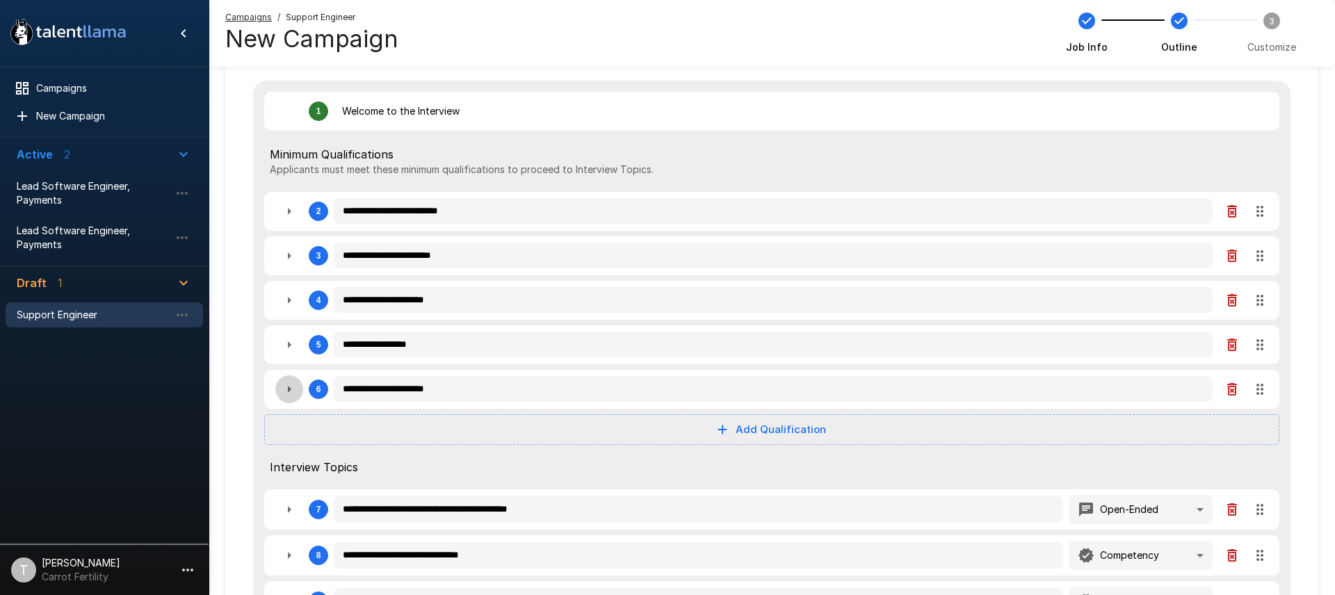
type textarea "*"
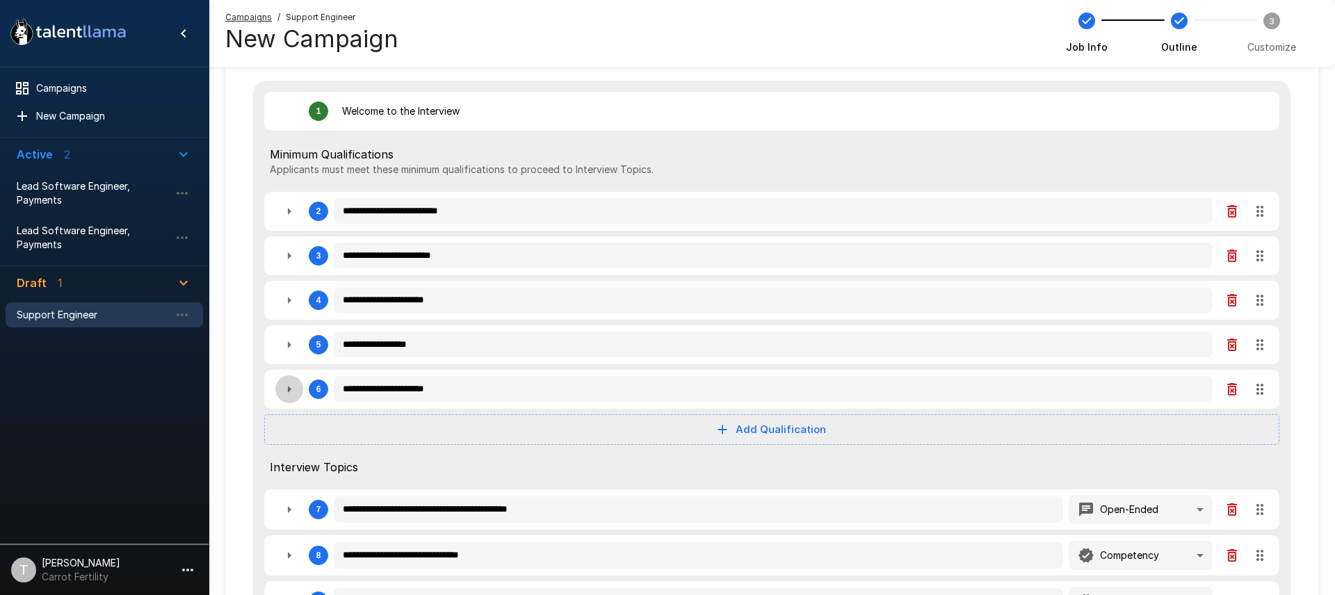
type textarea "*"
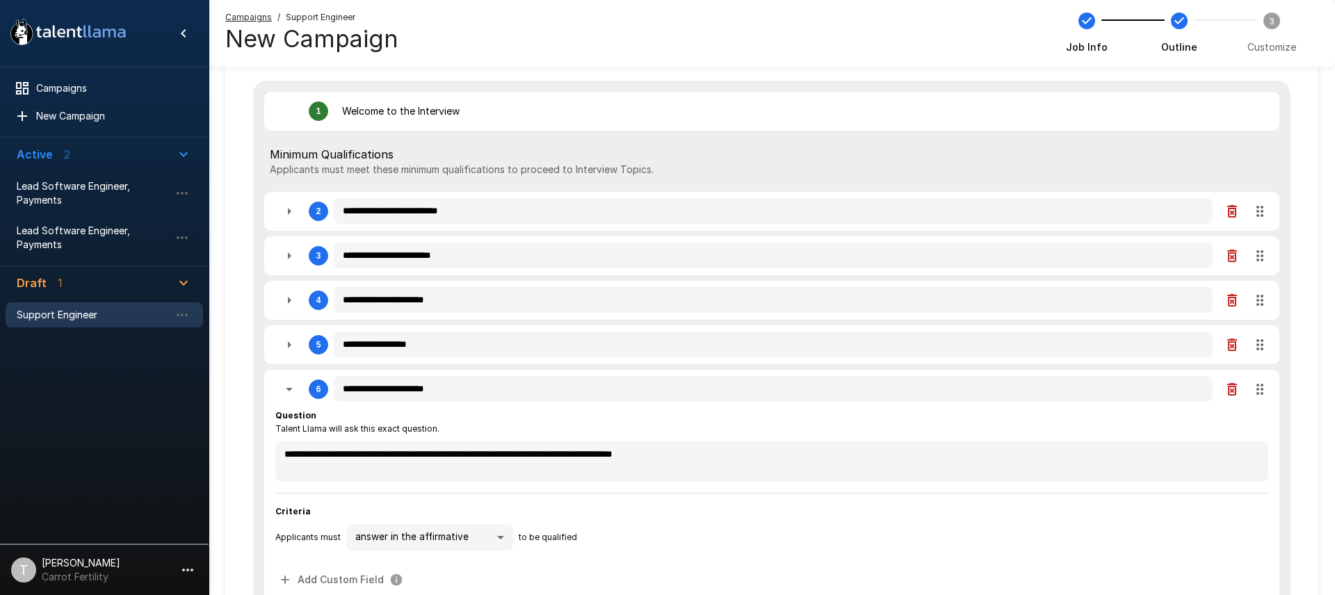
click at [291, 389] on icon "button" at bounding box center [289, 389] width 7 height 3
type textarea "*"
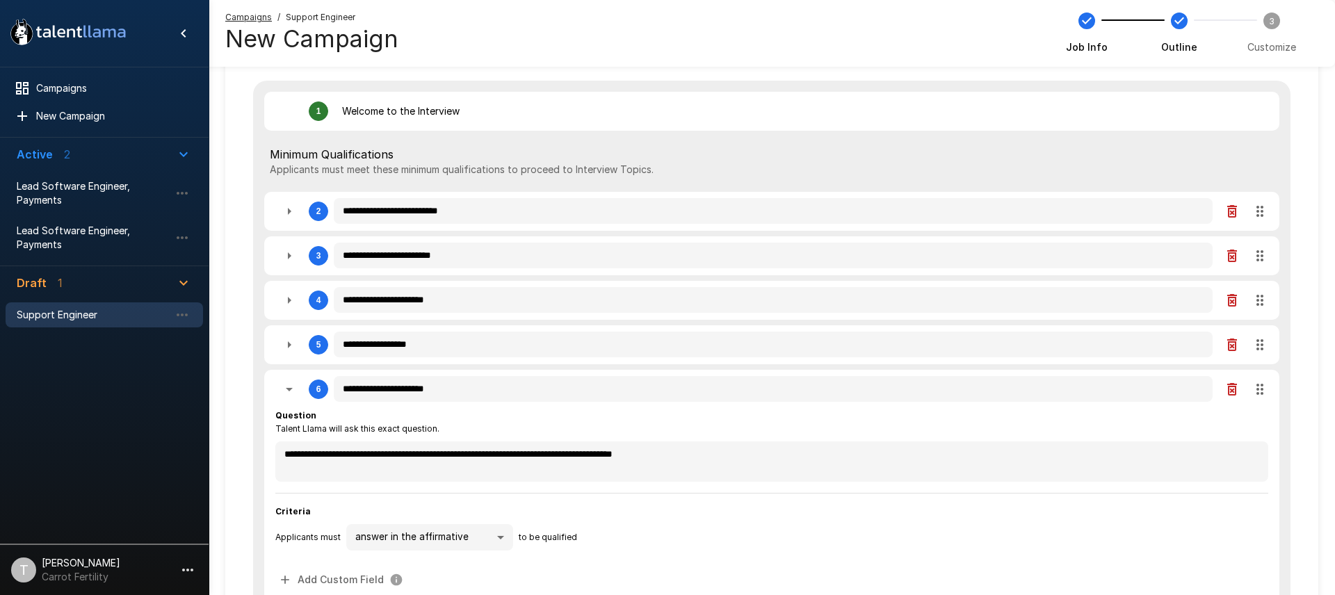
type textarea "*"
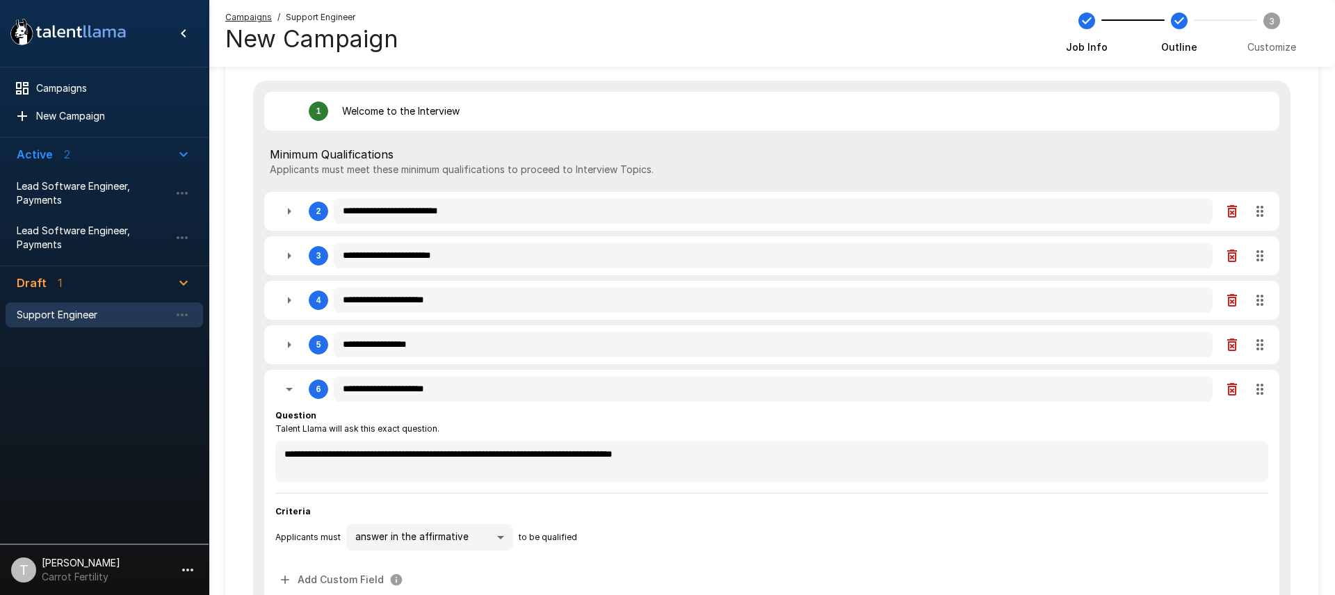
type textarea "*"
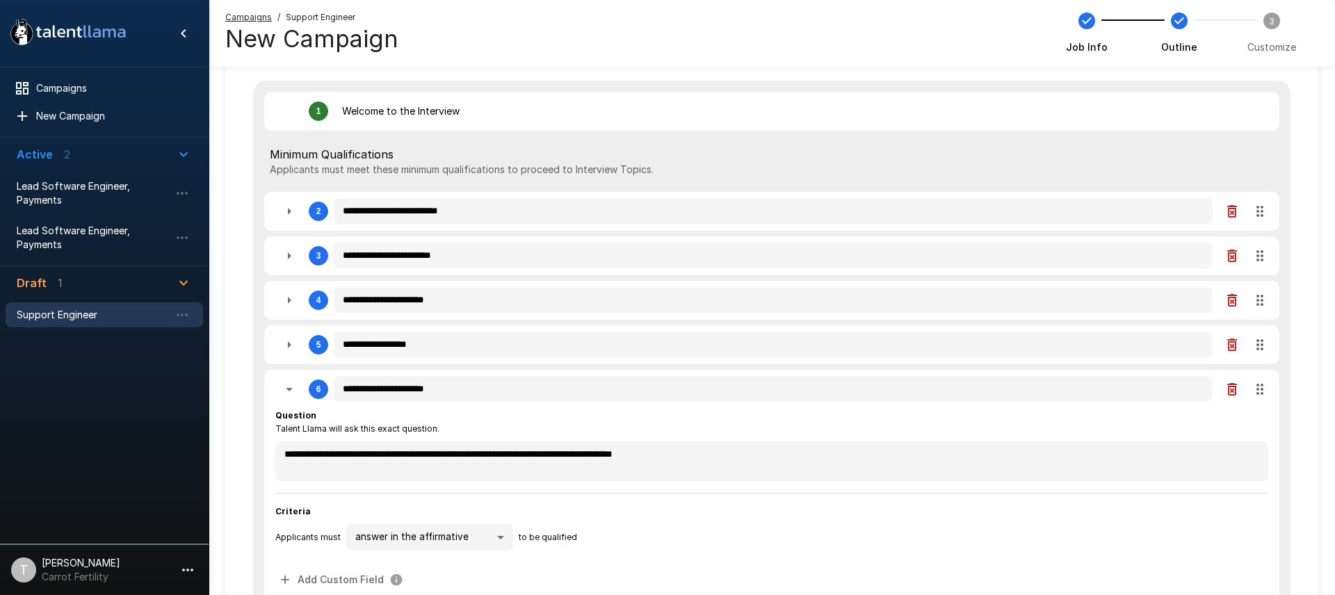
type textarea "*"
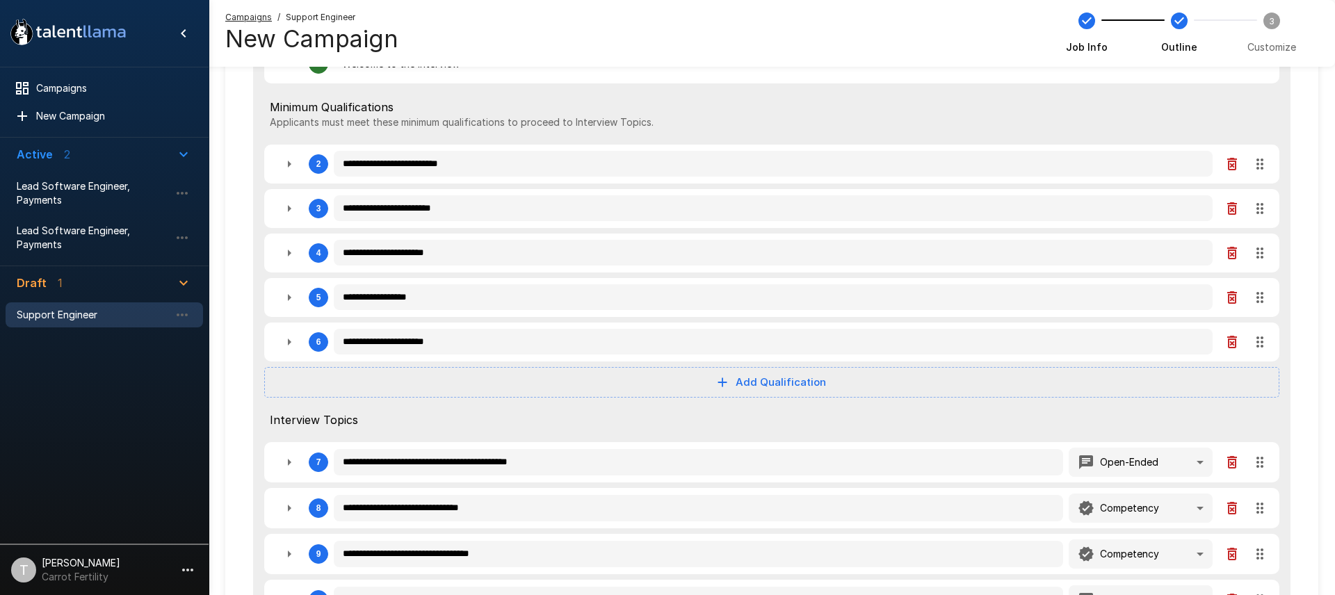
scroll to position [401, 0]
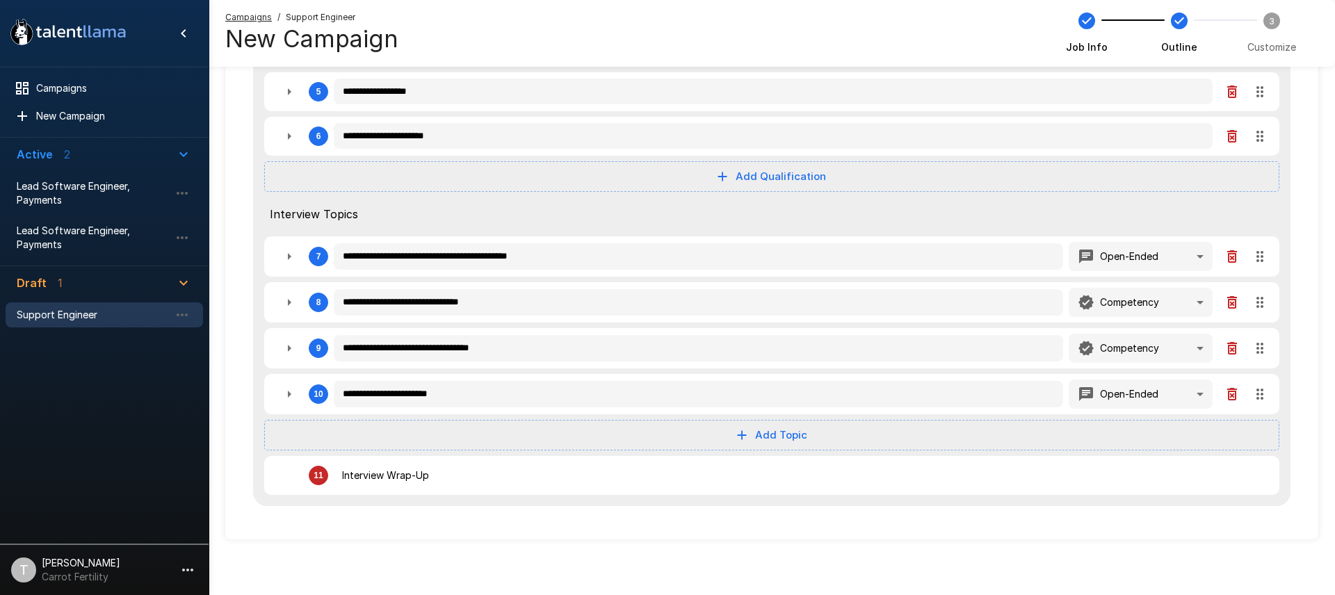
click at [291, 257] on icon "button" at bounding box center [289, 256] width 17 height 17
type textarea "*"
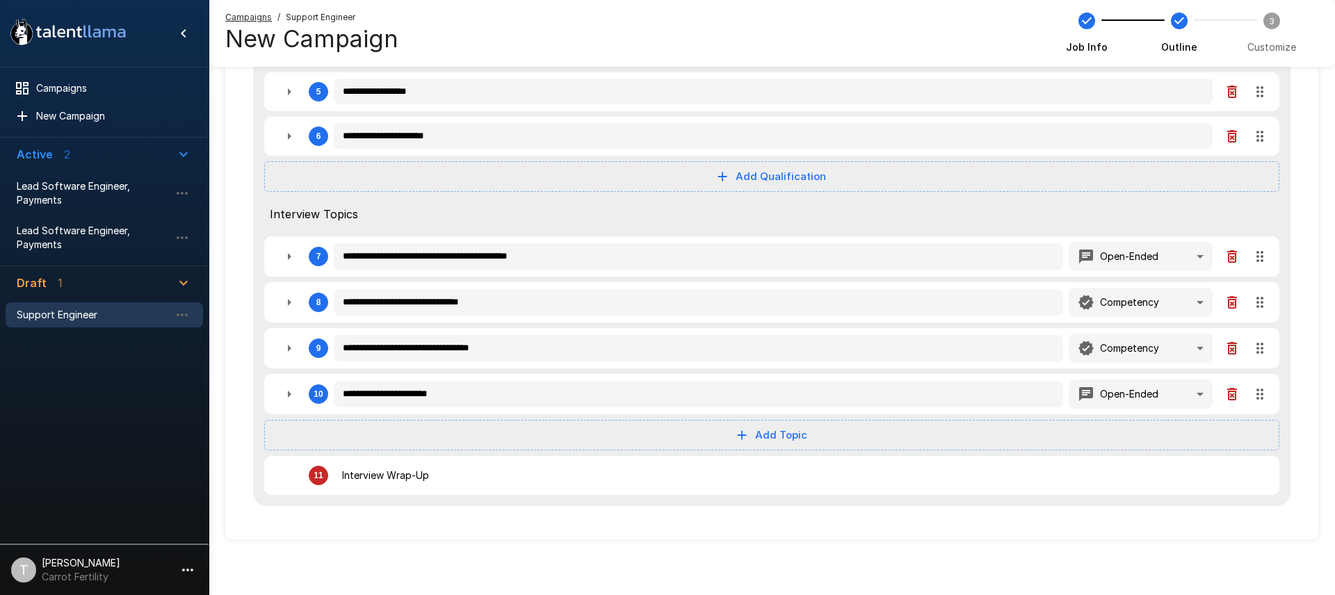
type textarea "*"
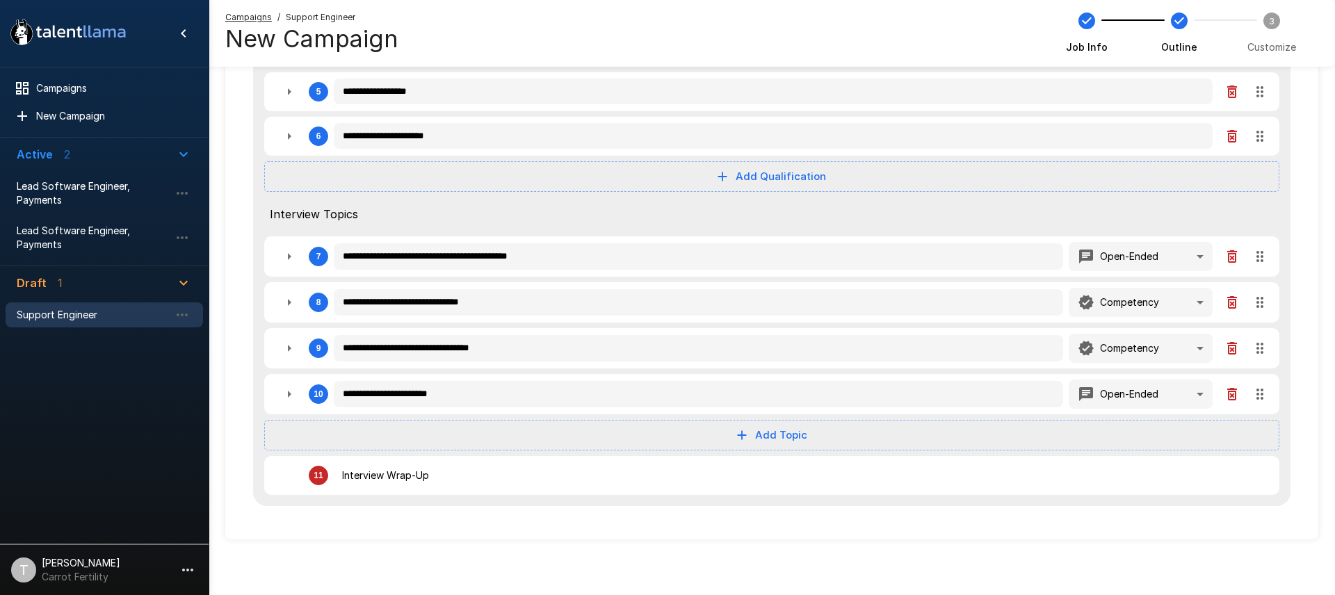
type textarea "*"
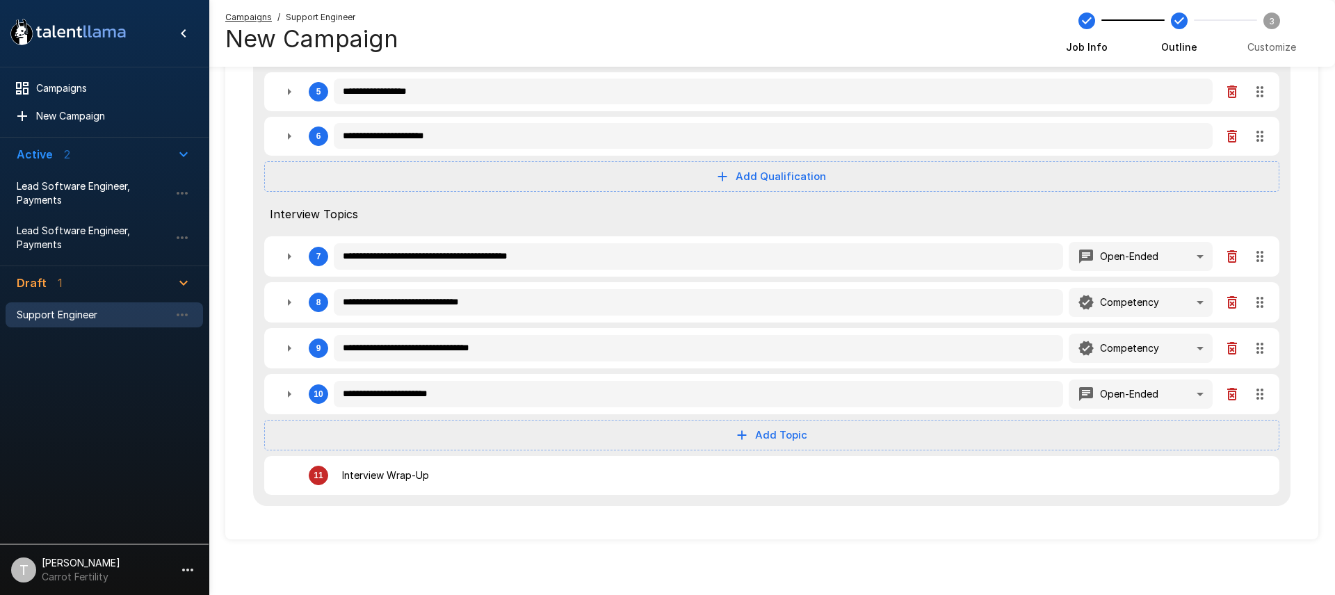
type textarea "*"
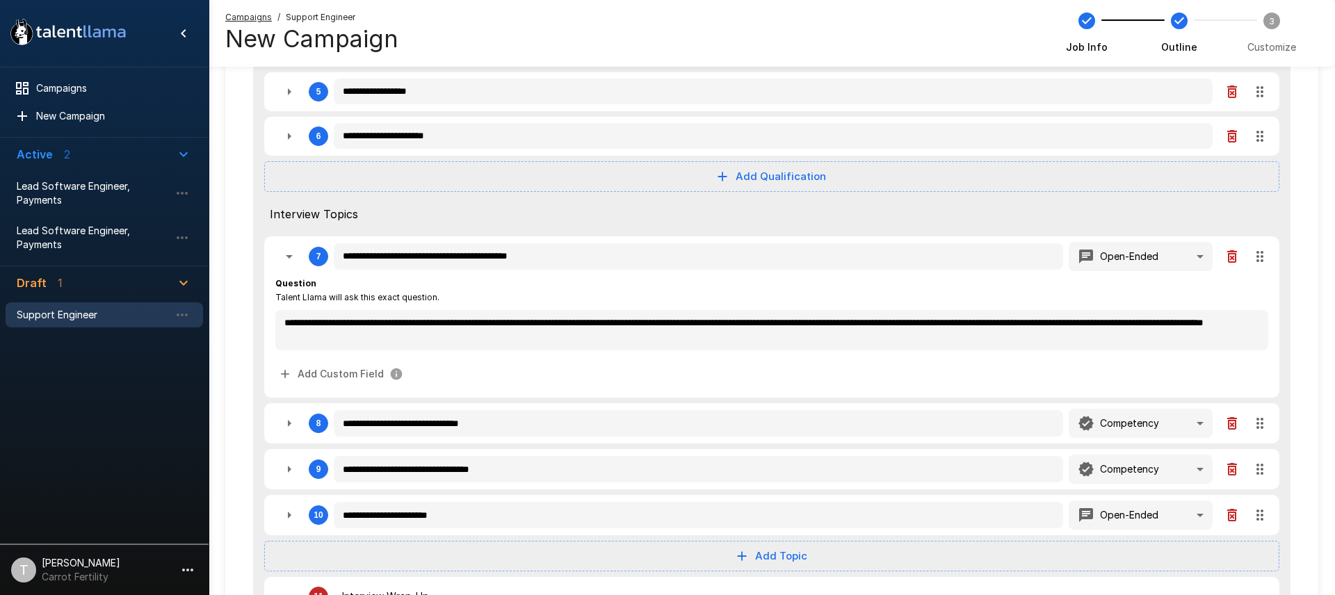
click at [291, 257] on icon "button" at bounding box center [289, 256] width 17 height 17
type textarea "*"
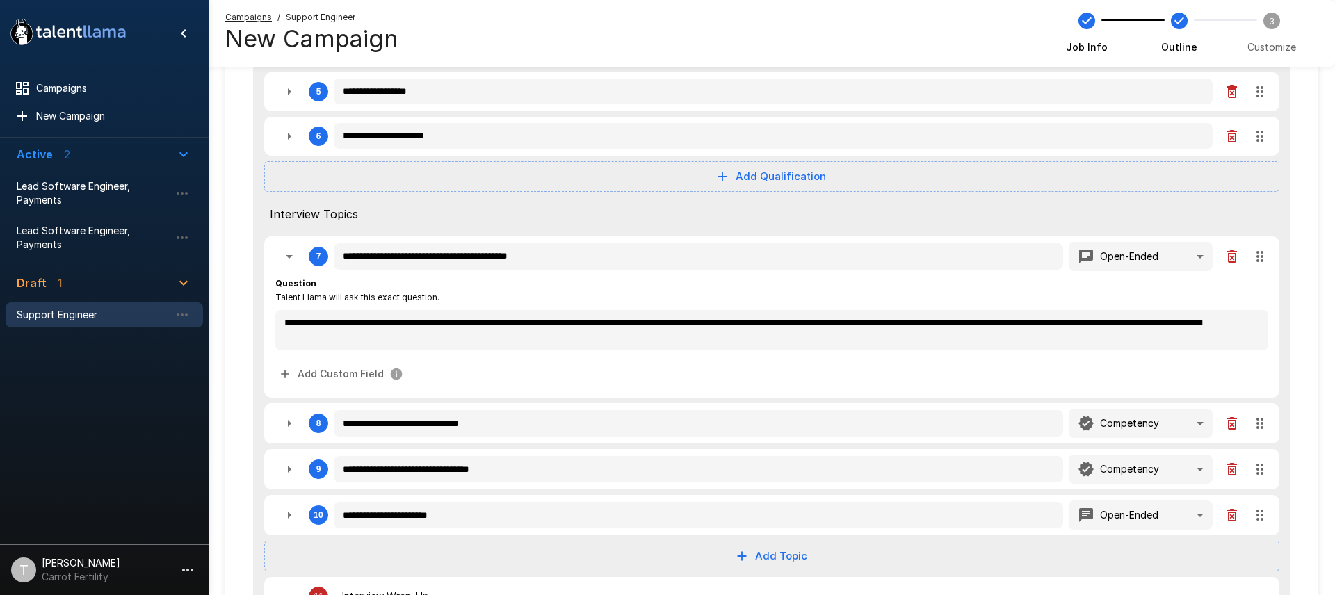
type textarea "*"
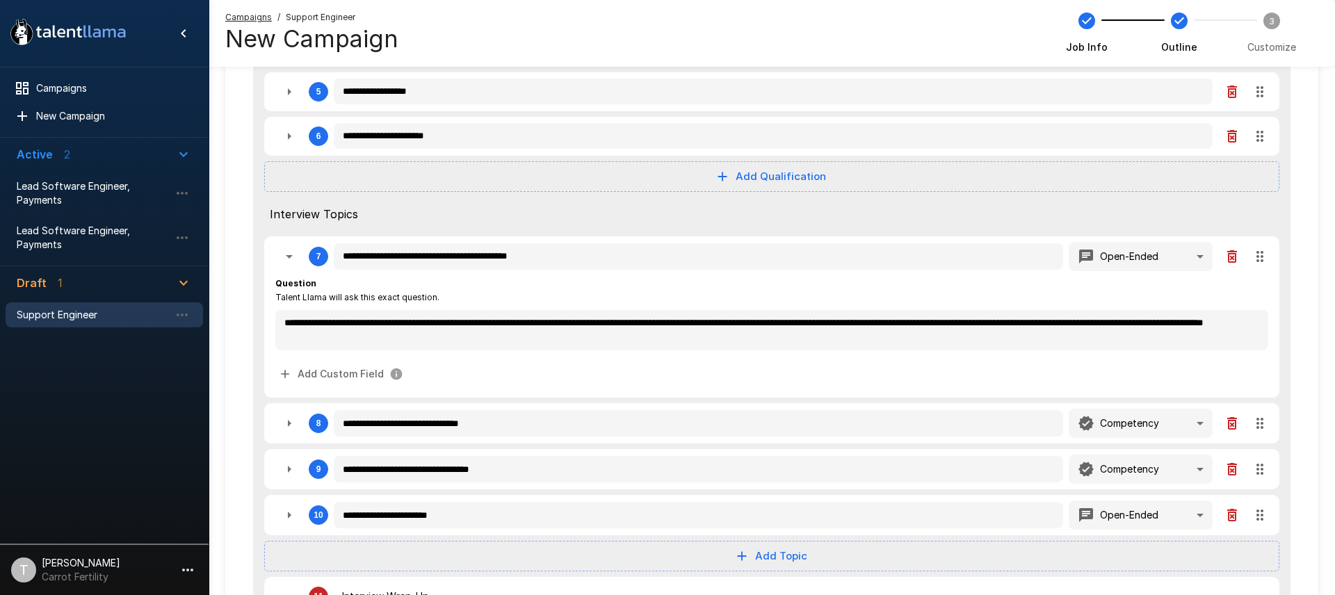
type textarea "*"
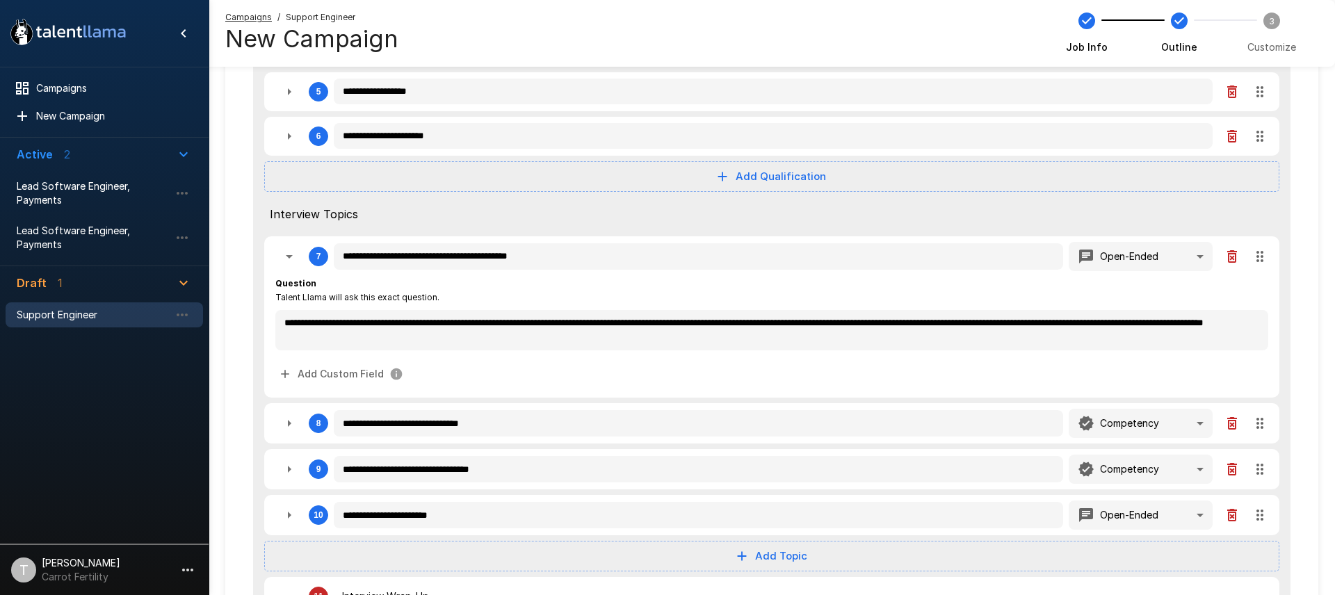
type textarea "*"
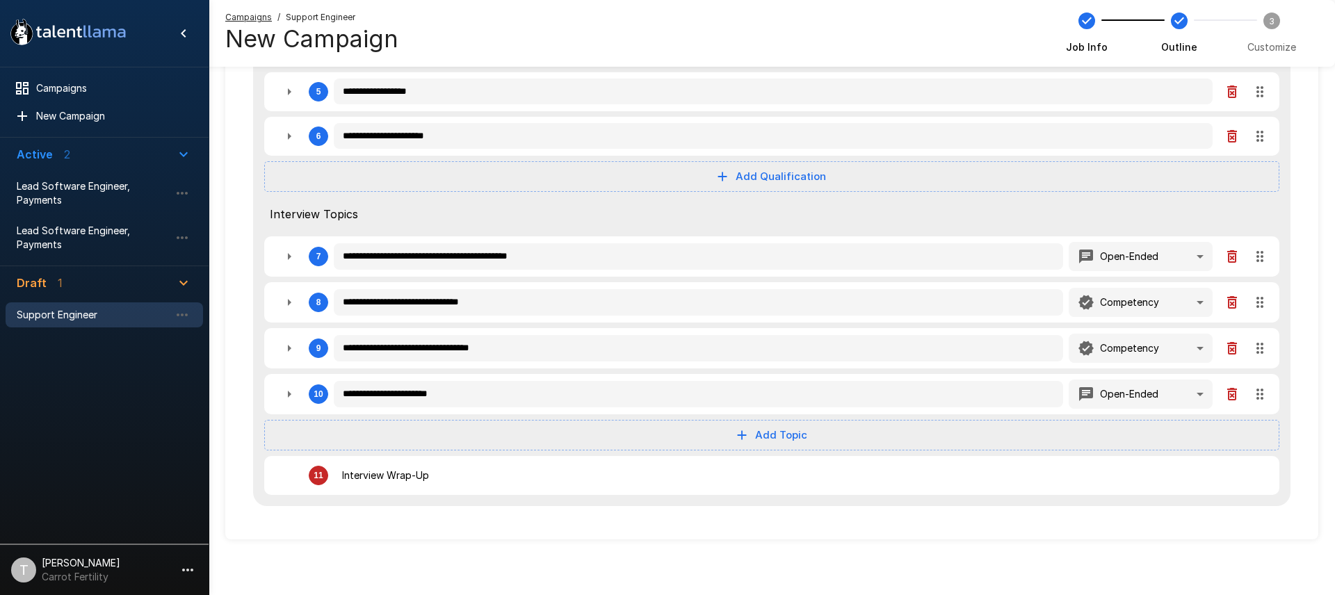
click at [288, 302] on icon "button" at bounding box center [289, 302] width 3 height 7
type textarea "*"
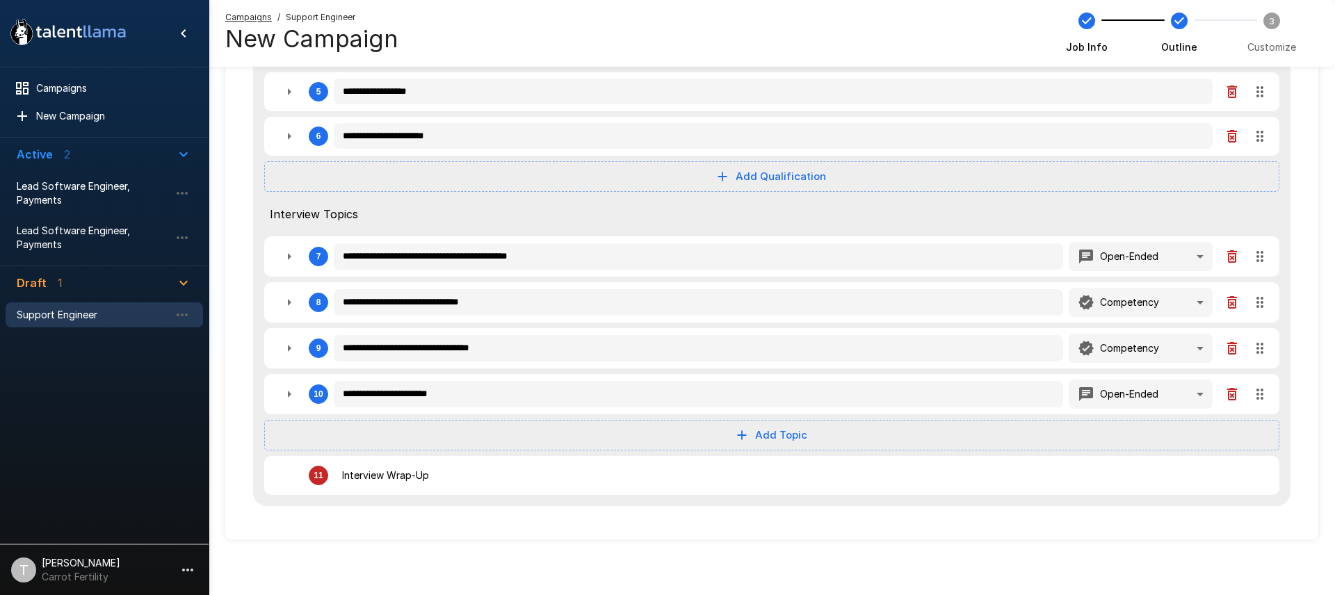
type textarea "*"
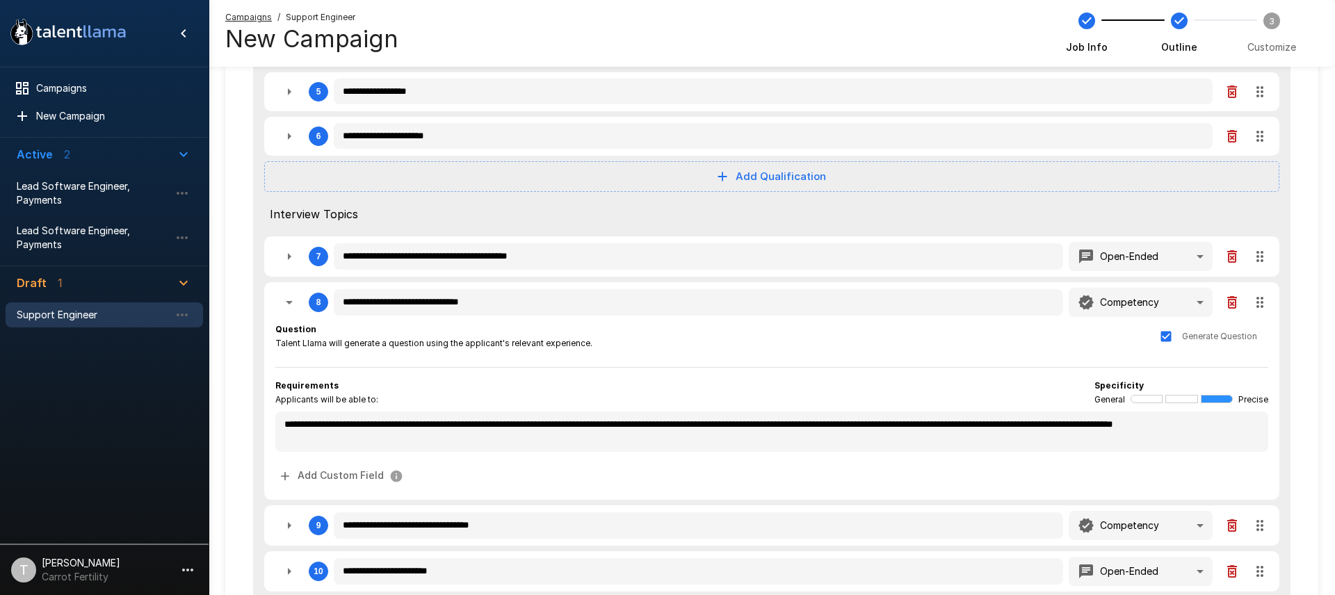
click at [288, 302] on icon "button" at bounding box center [289, 302] width 7 height 3
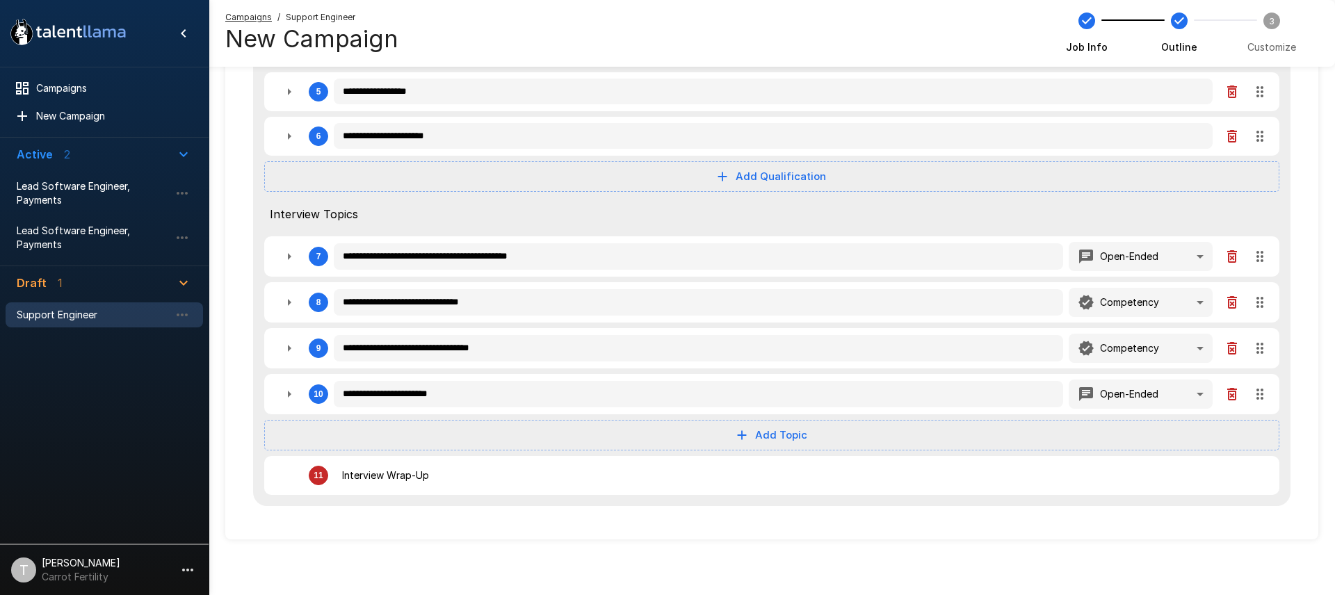
click at [293, 350] on icon "button" at bounding box center [289, 348] width 17 height 17
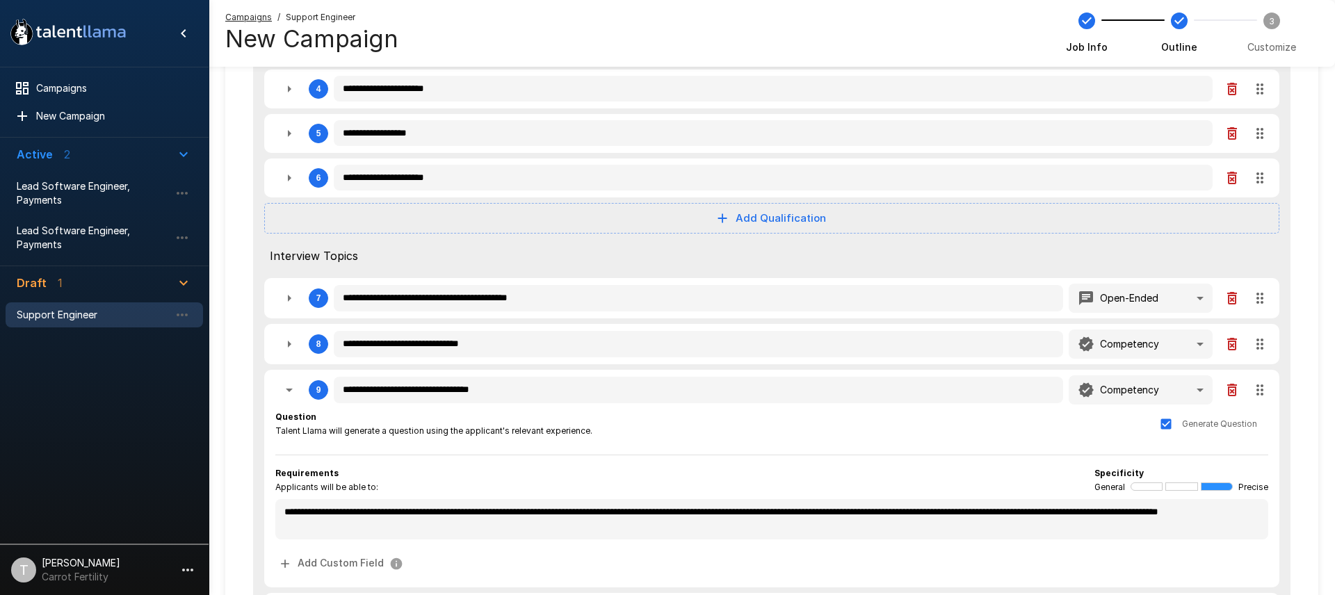
scroll to position [0, 0]
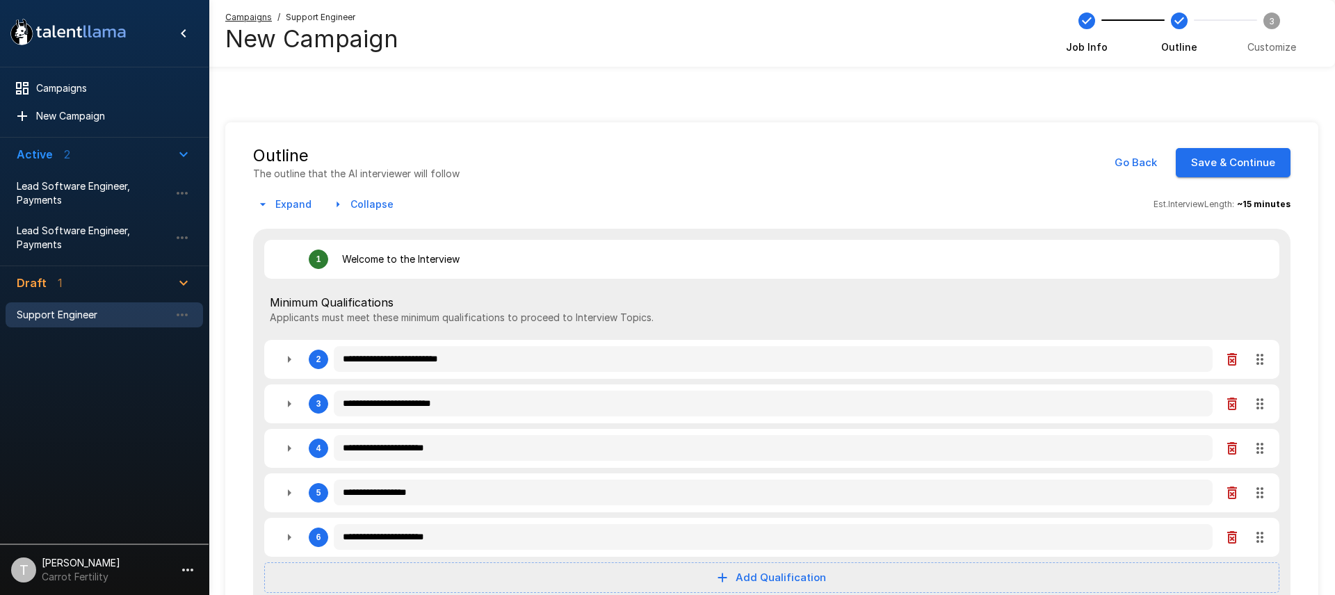
click at [72, 285] on span "Draft 1" at bounding box center [96, 283] width 159 height 17
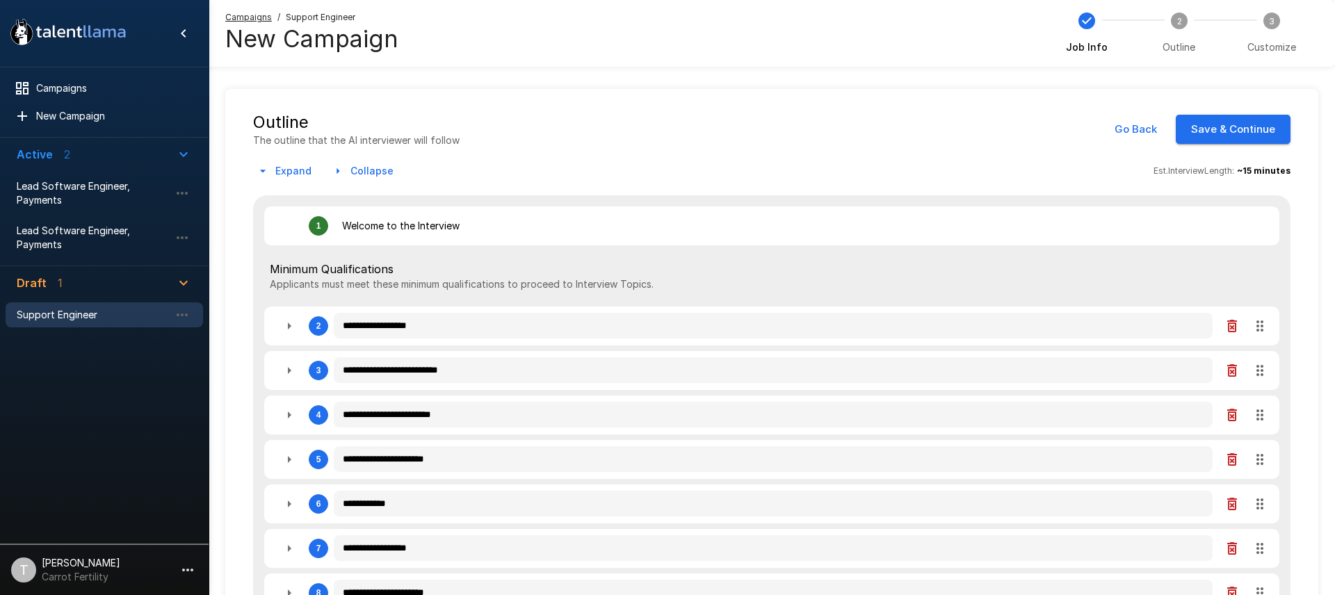
type textarea "*"
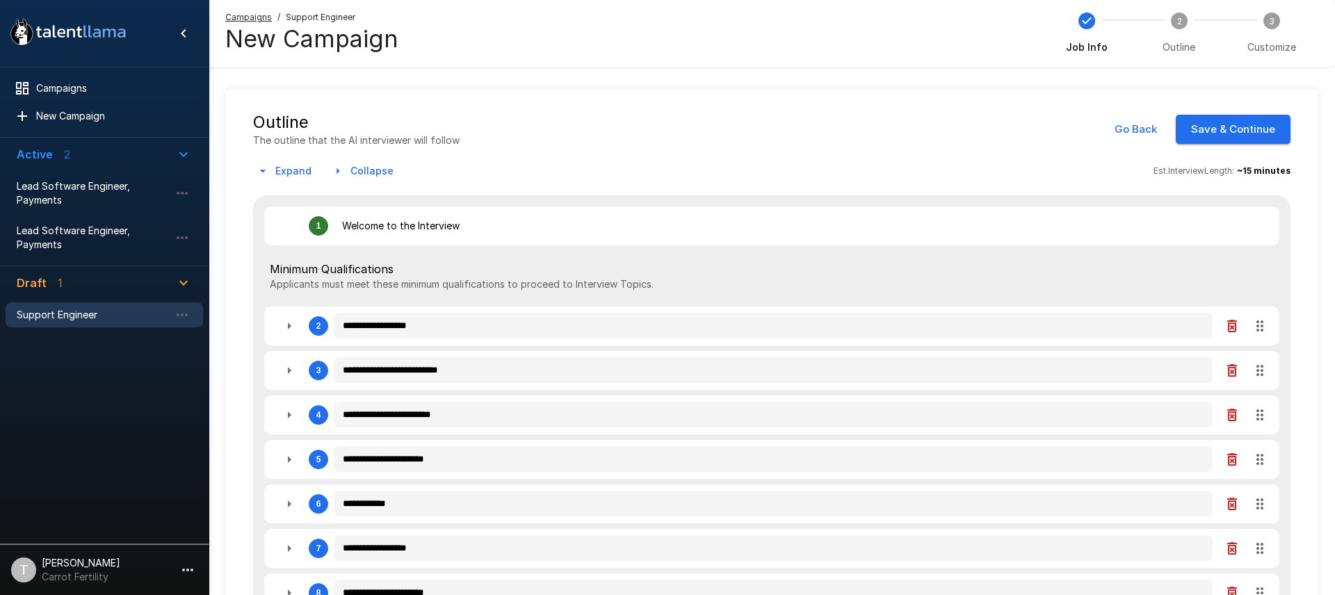
type textarea "*"
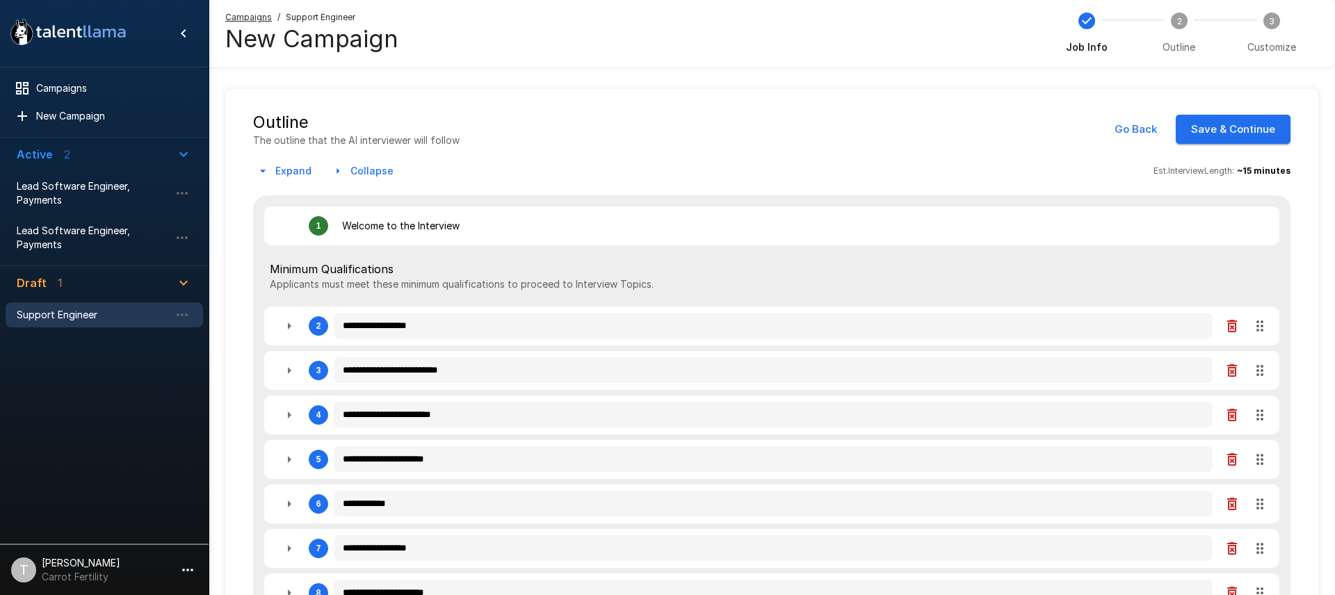
type textarea "*"
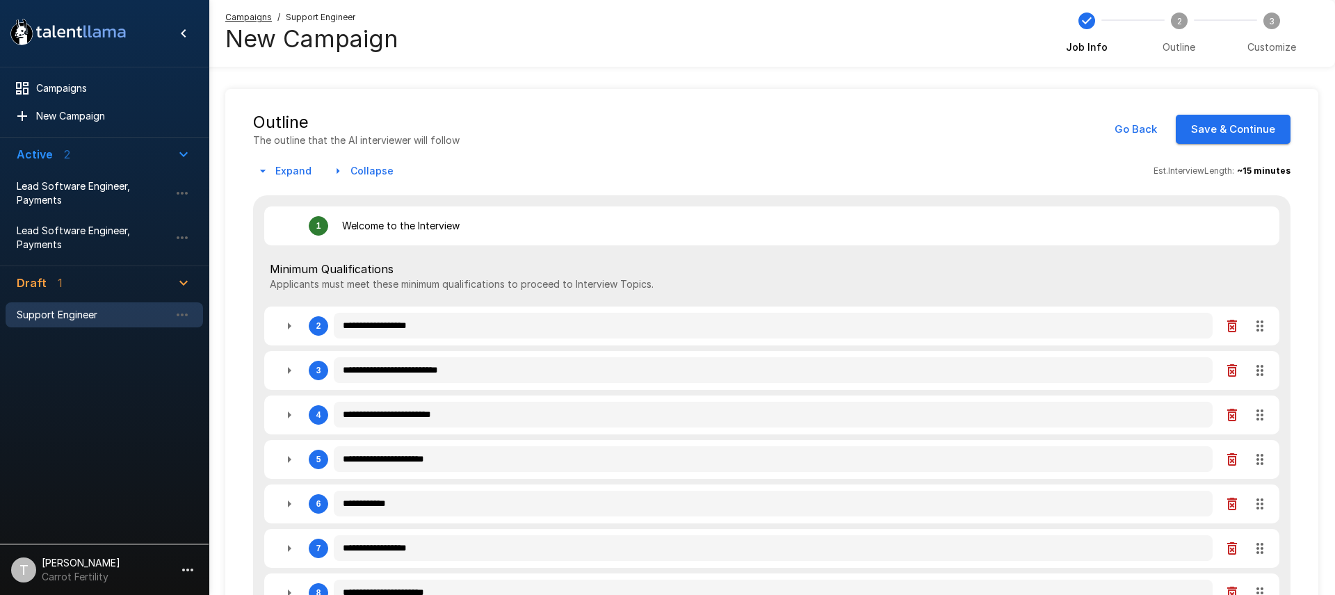
type textarea "*"
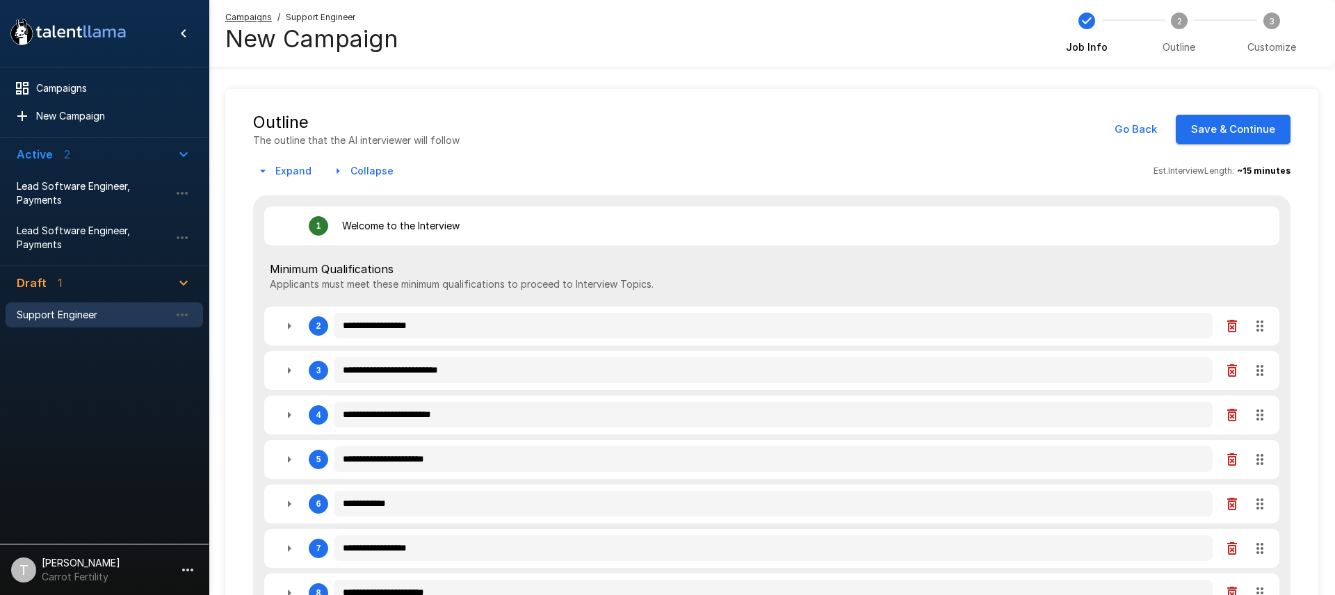
type textarea "*"
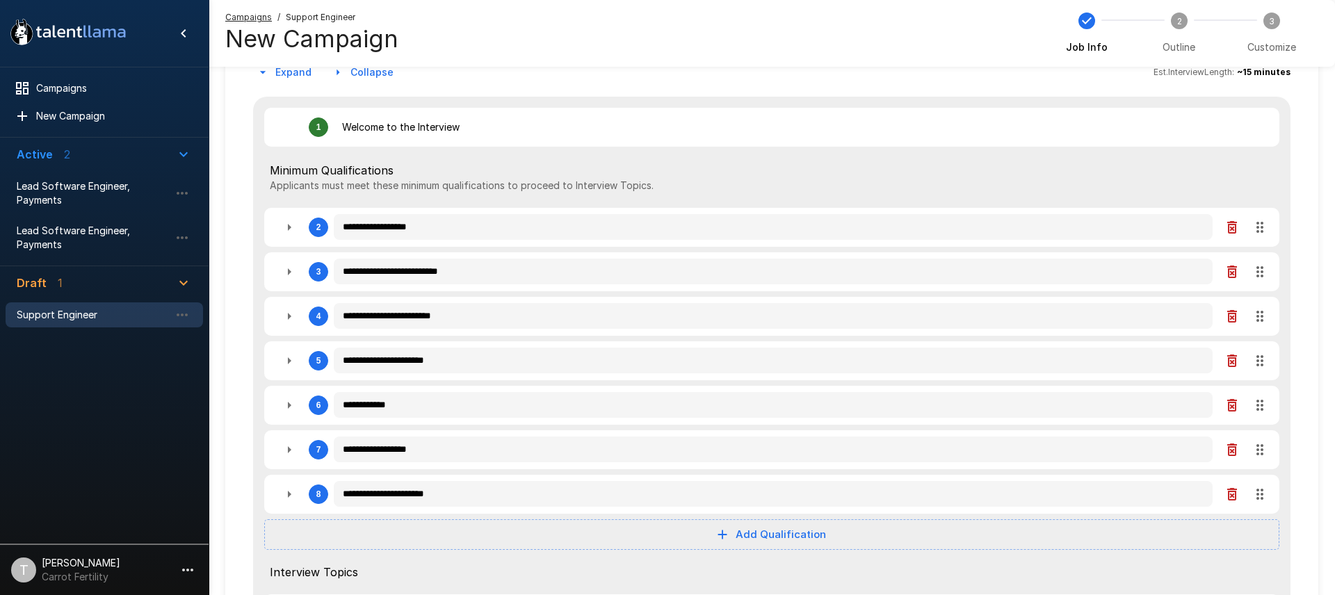
scroll to position [33, 0]
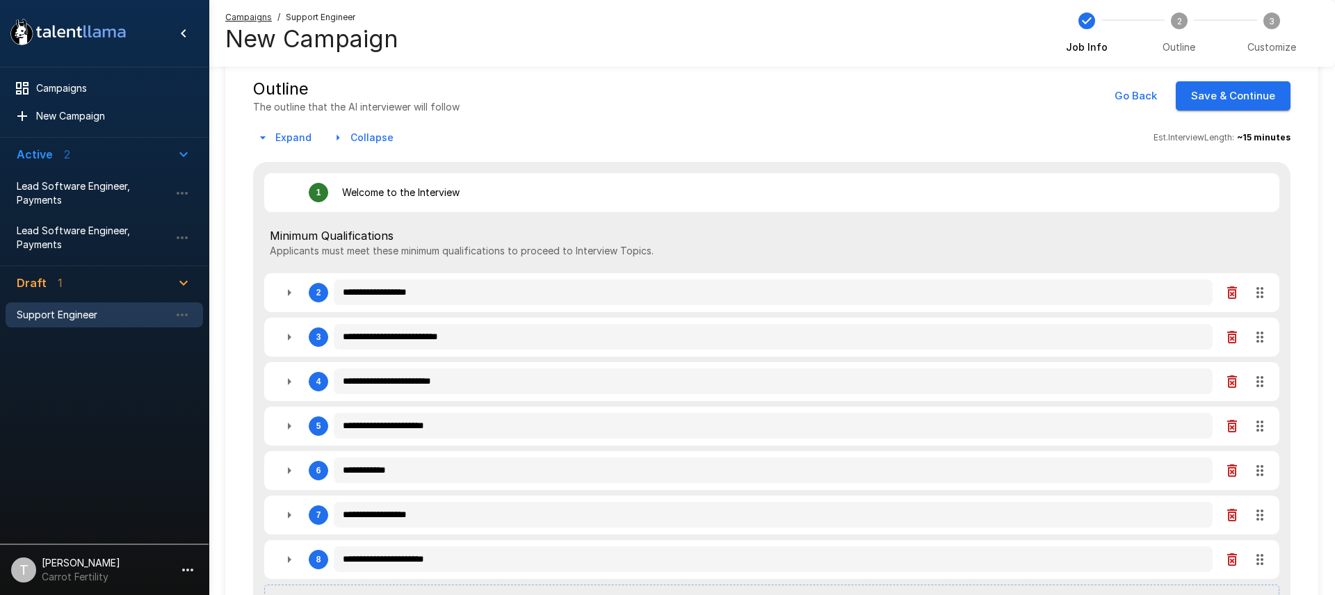
click at [286, 471] on icon "button" at bounding box center [289, 470] width 17 height 17
type textarea "*"
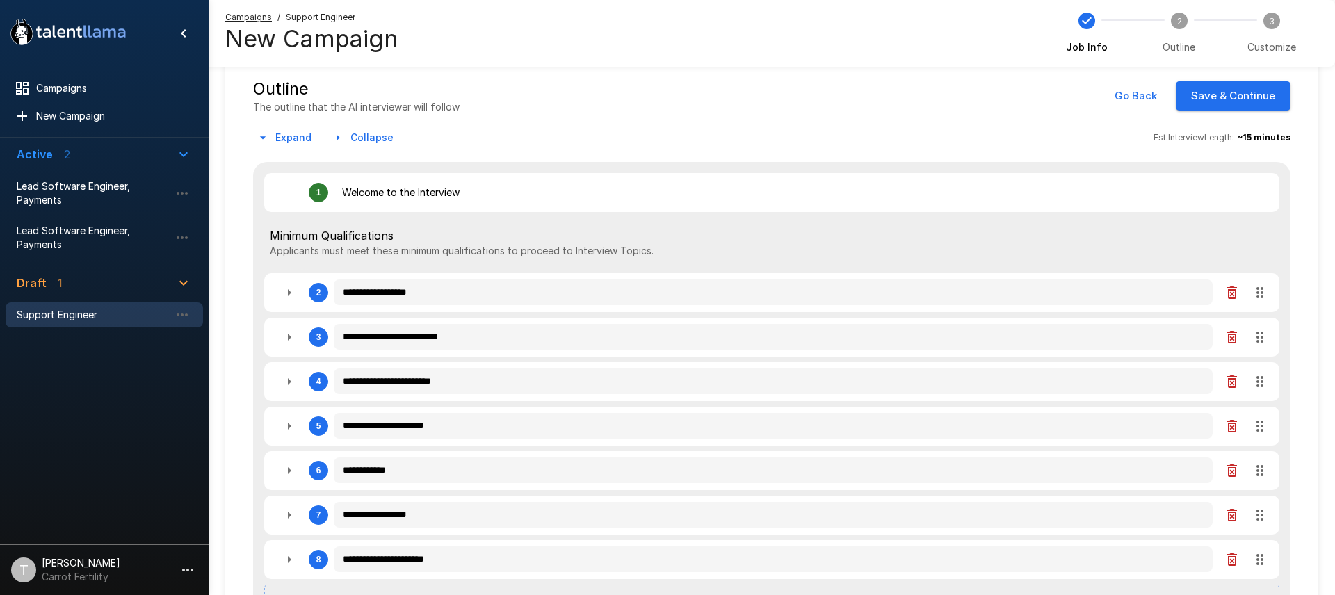
type textarea "*"
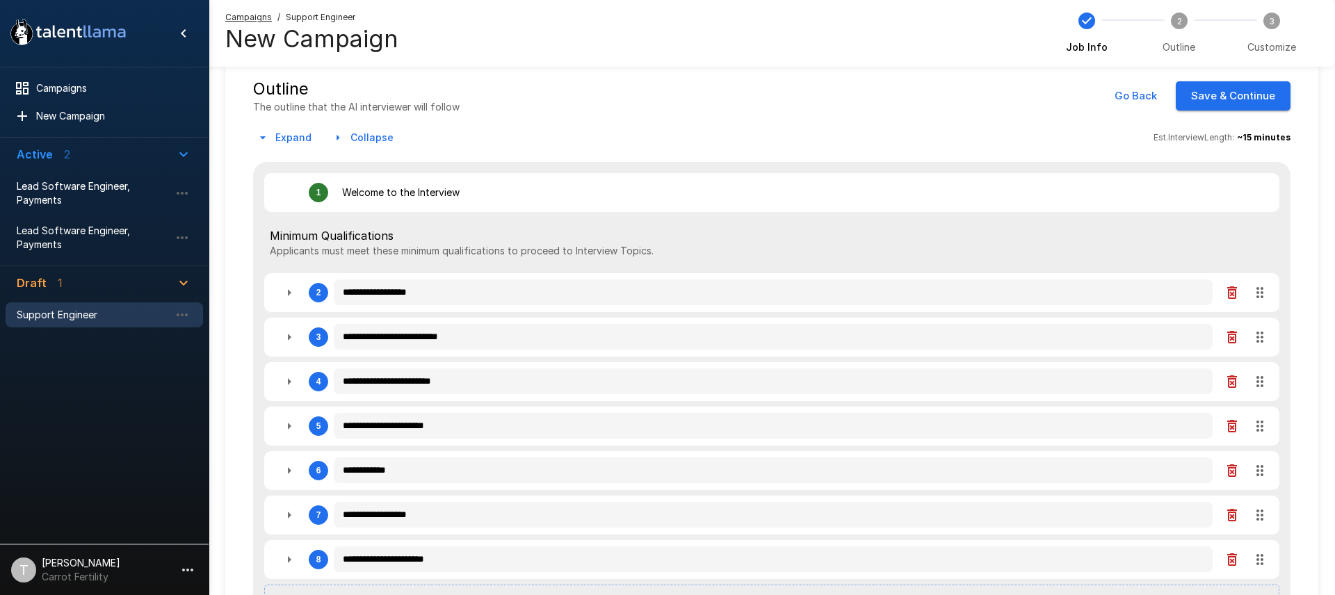
type textarea "*"
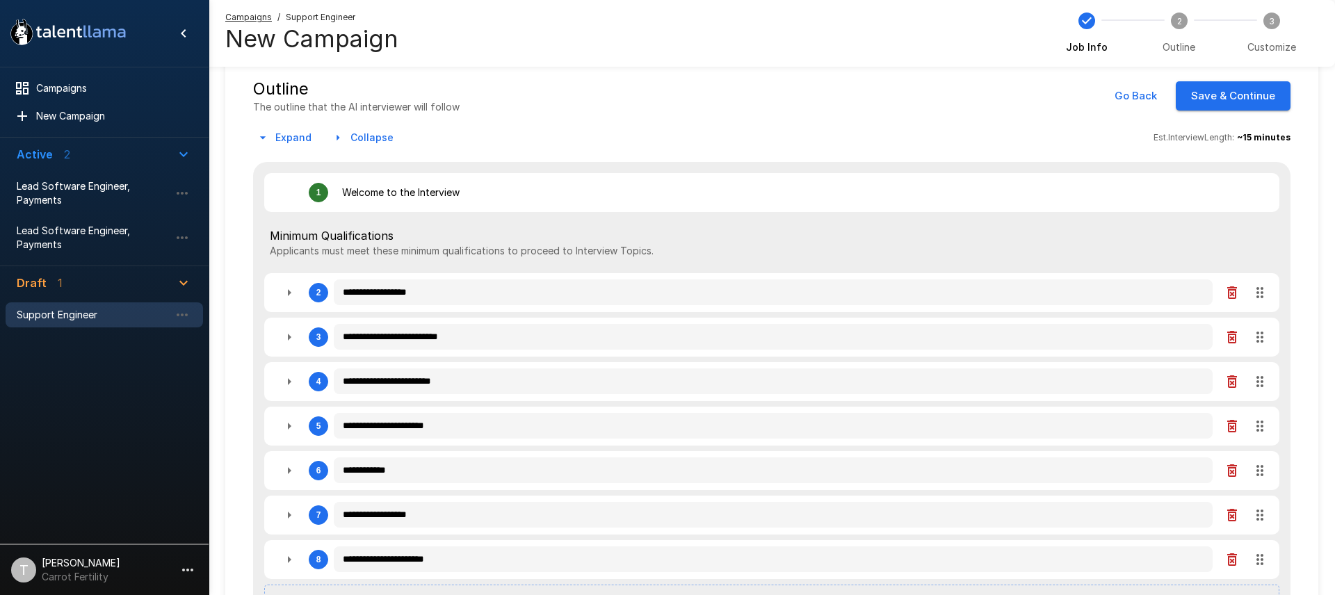
type textarea "*"
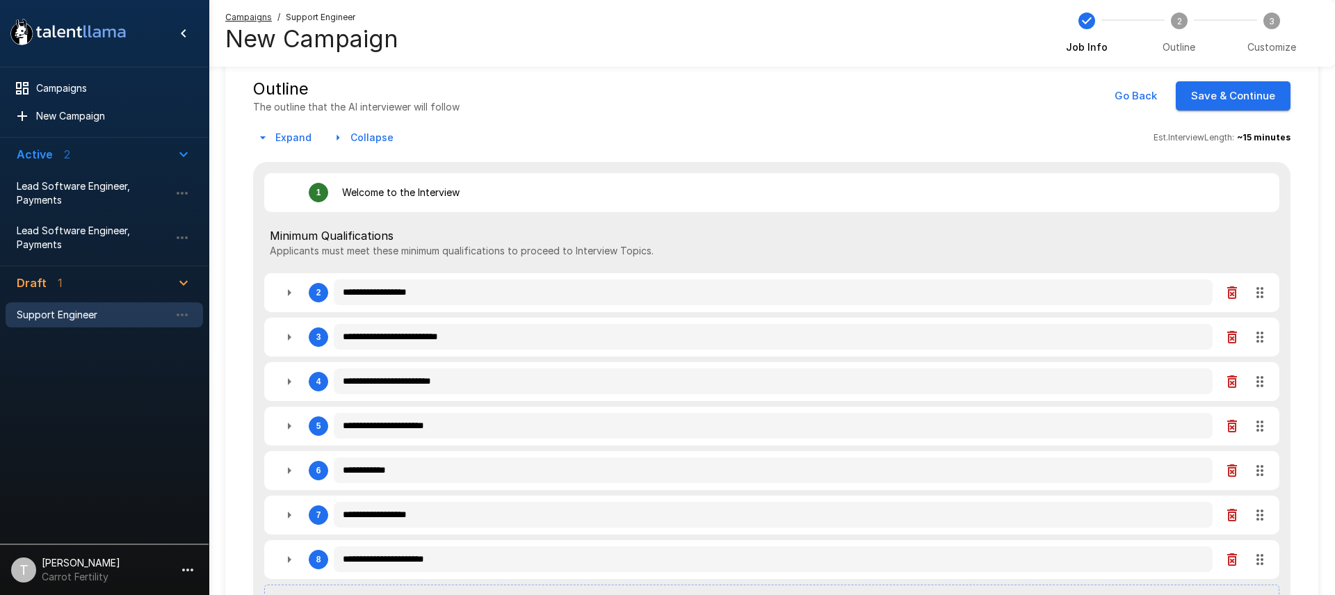
type textarea "*"
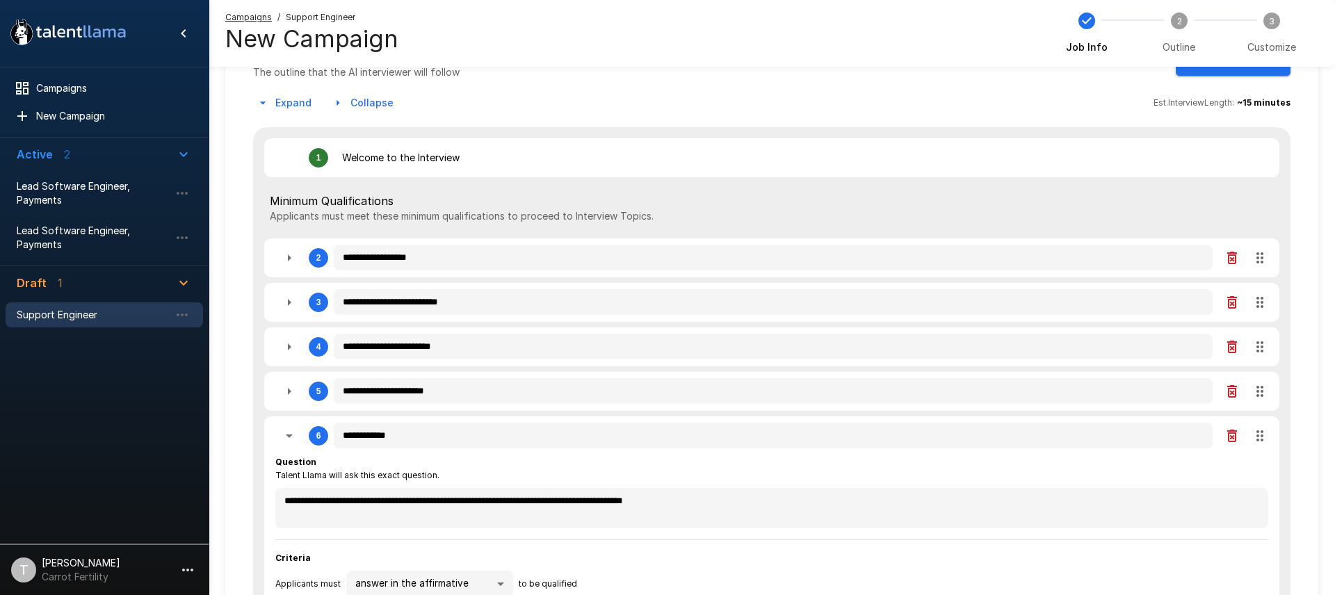
scroll to position [71, 0]
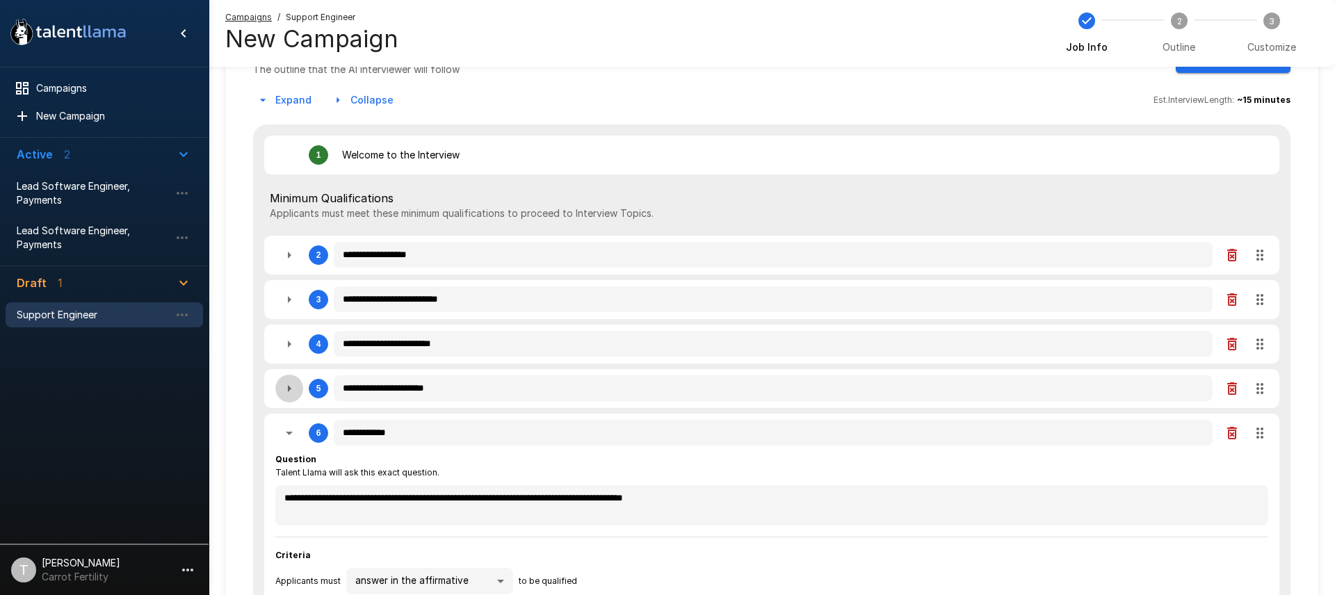
click at [289, 389] on icon "button" at bounding box center [289, 388] width 3 height 7
type textarea "*"
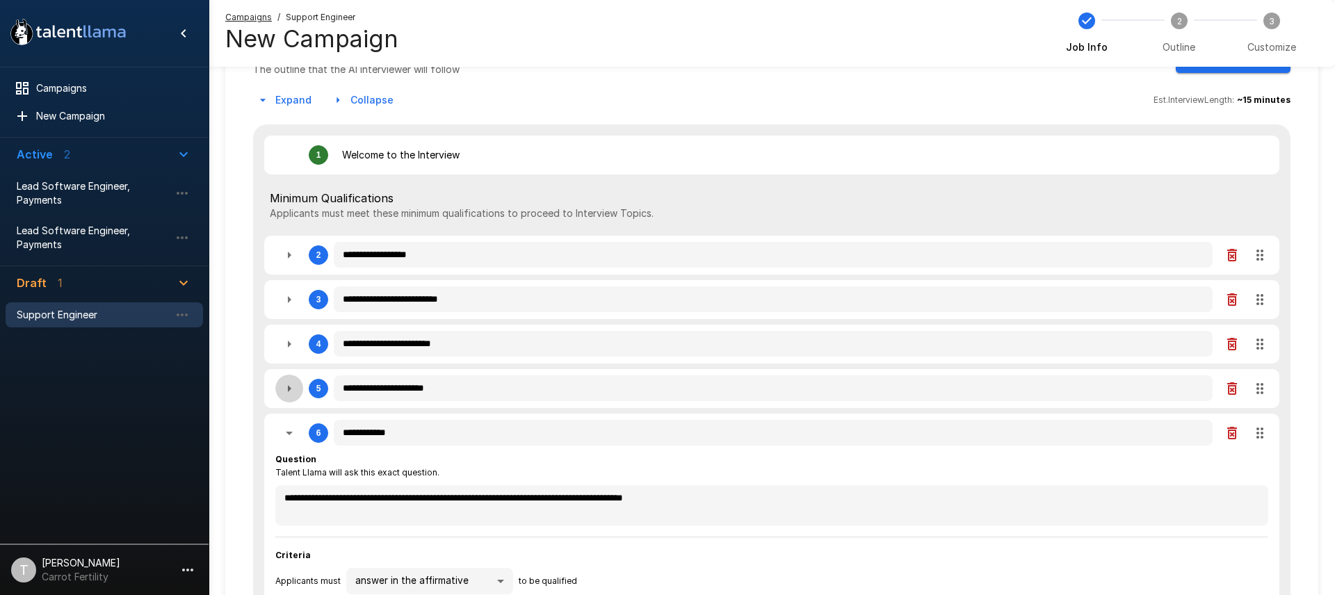
type textarea "*"
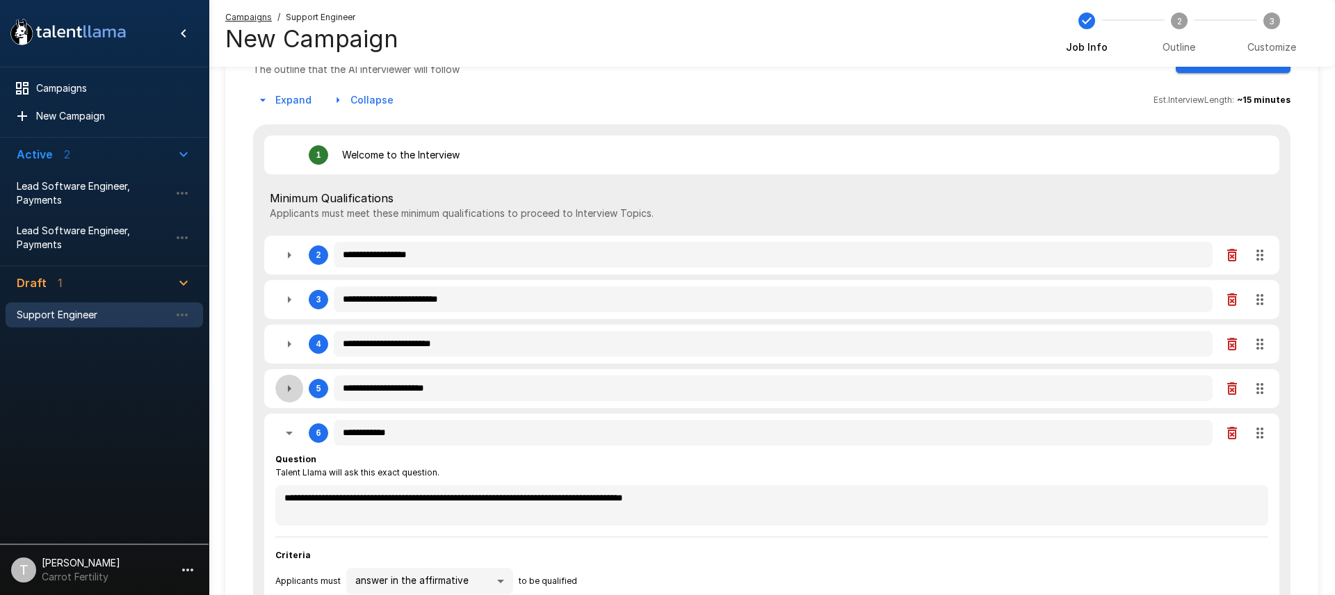
type textarea "*"
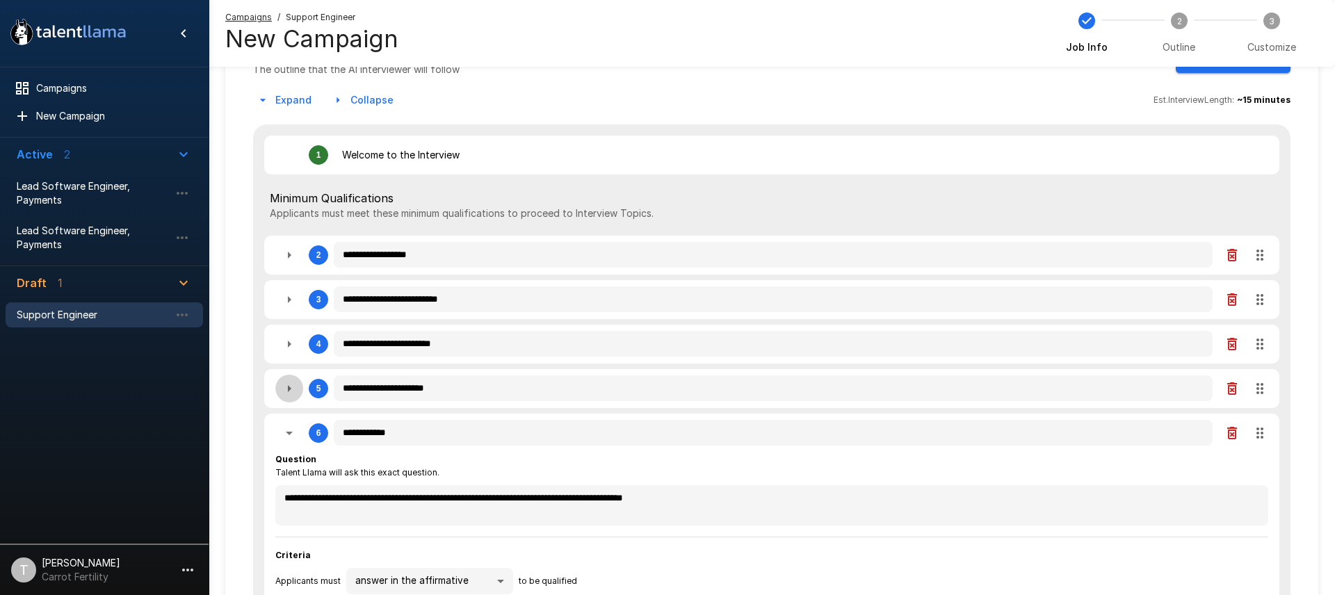
type textarea "*"
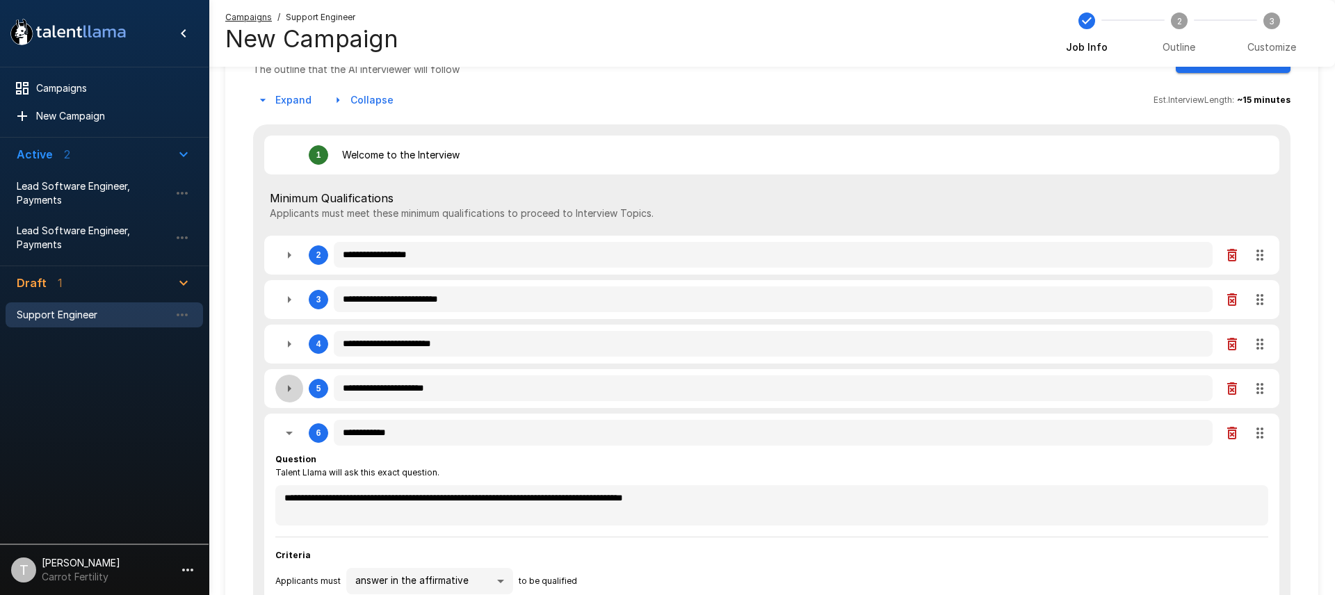
type textarea "*"
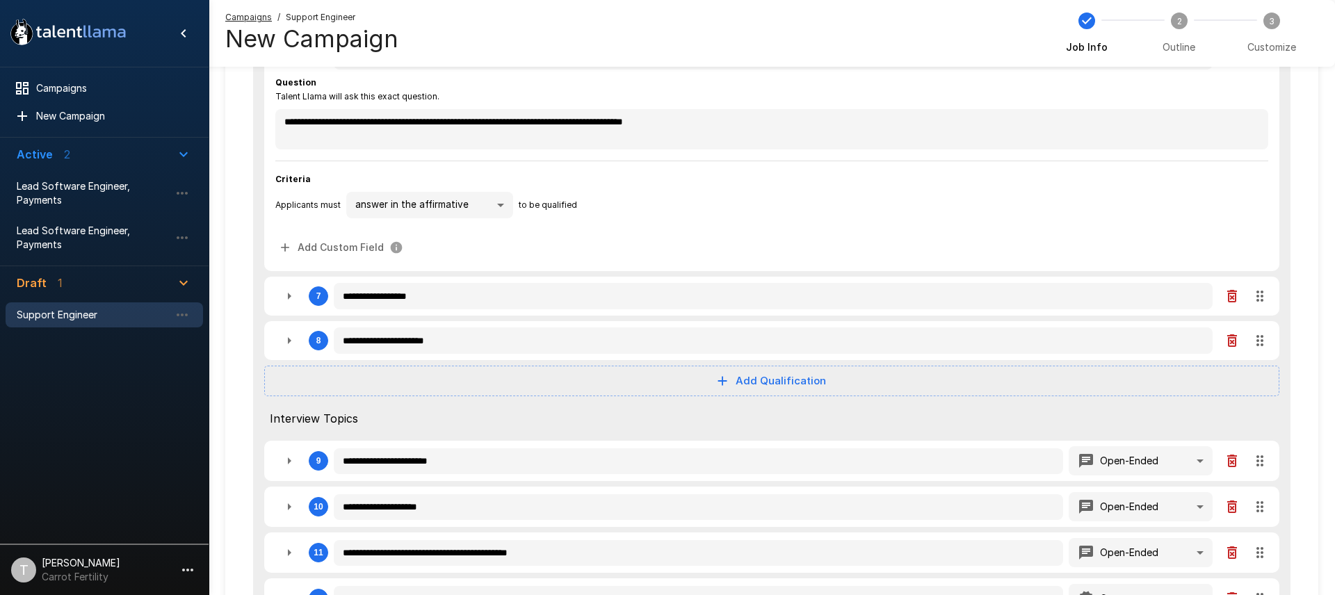
scroll to position [656, 0]
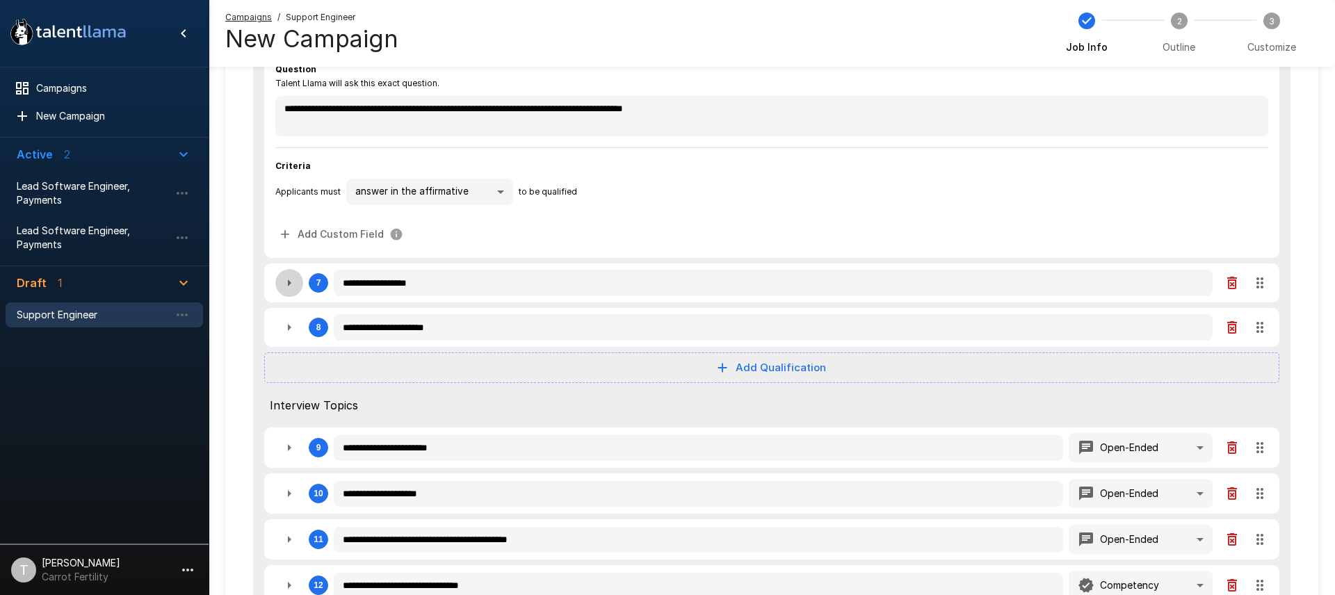
click at [287, 287] on icon "button" at bounding box center [289, 283] width 17 height 17
type textarea "*"
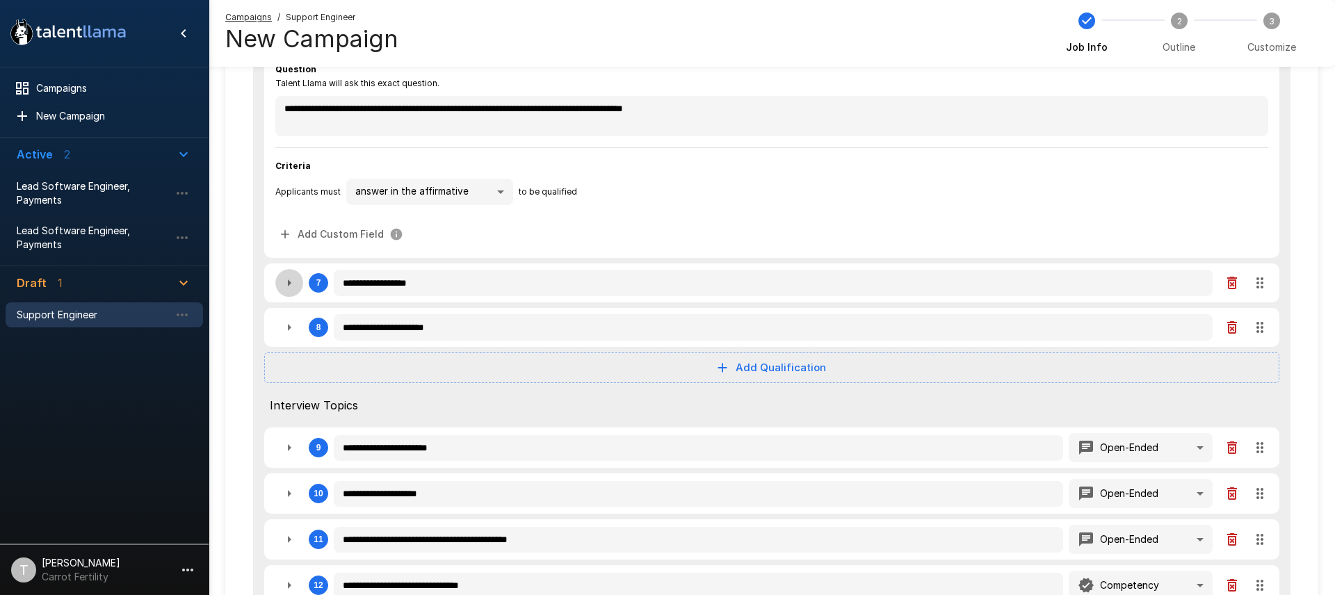
type textarea "*"
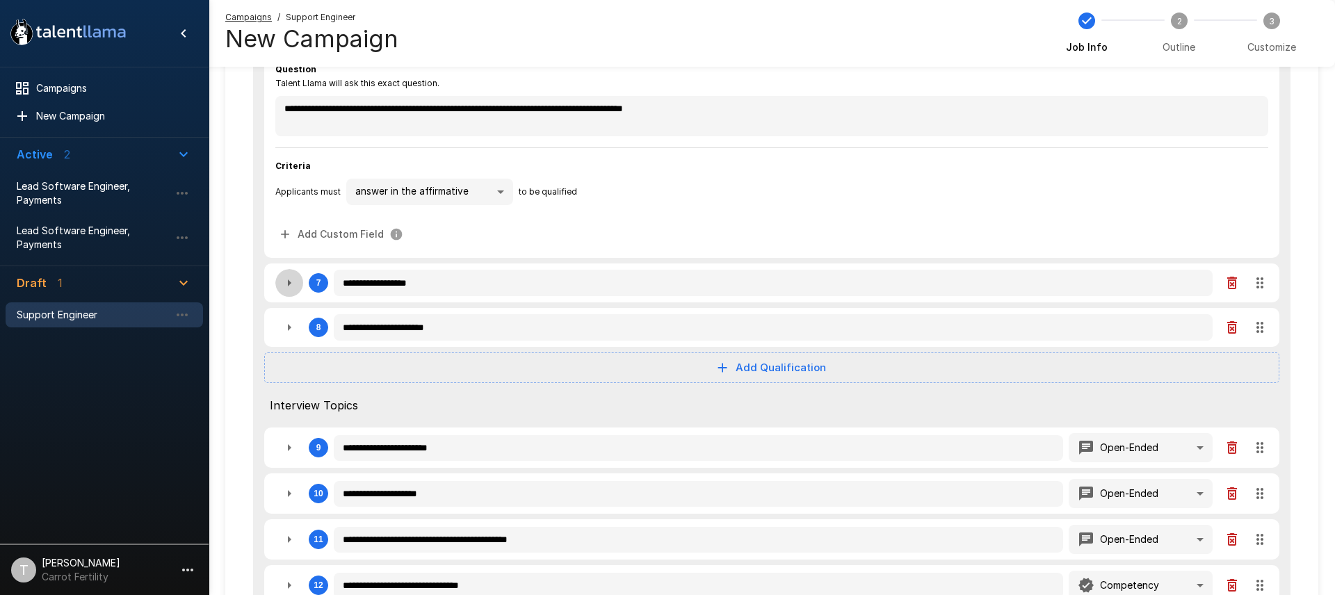
type textarea "*"
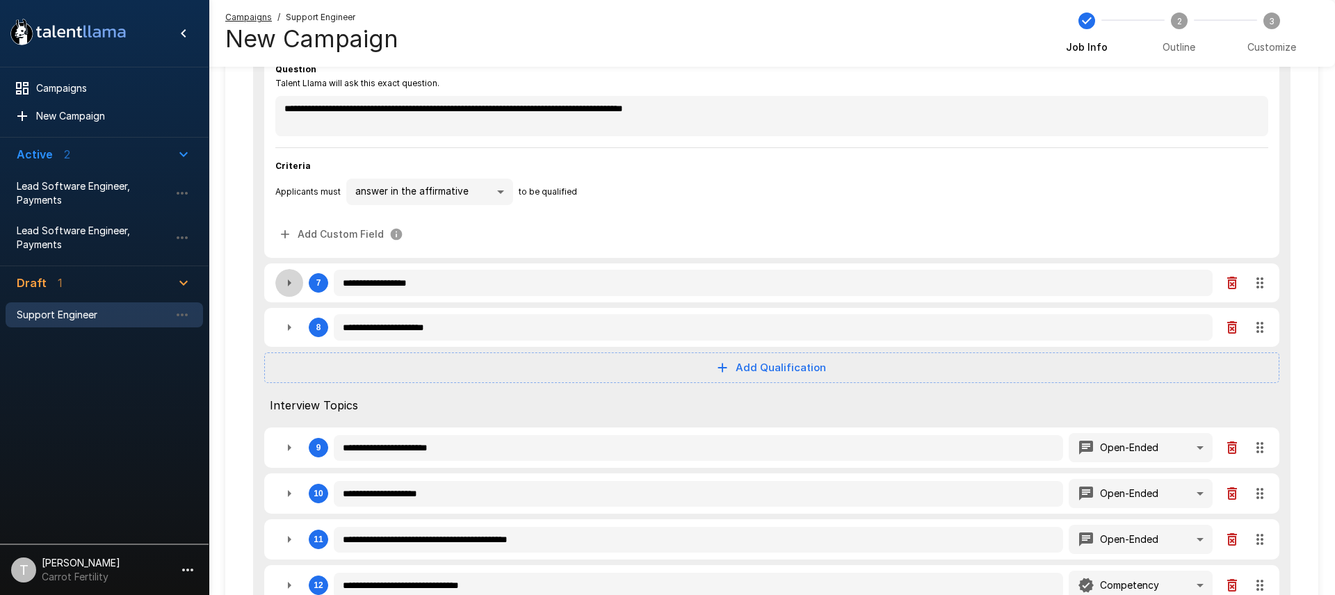
type textarea "*"
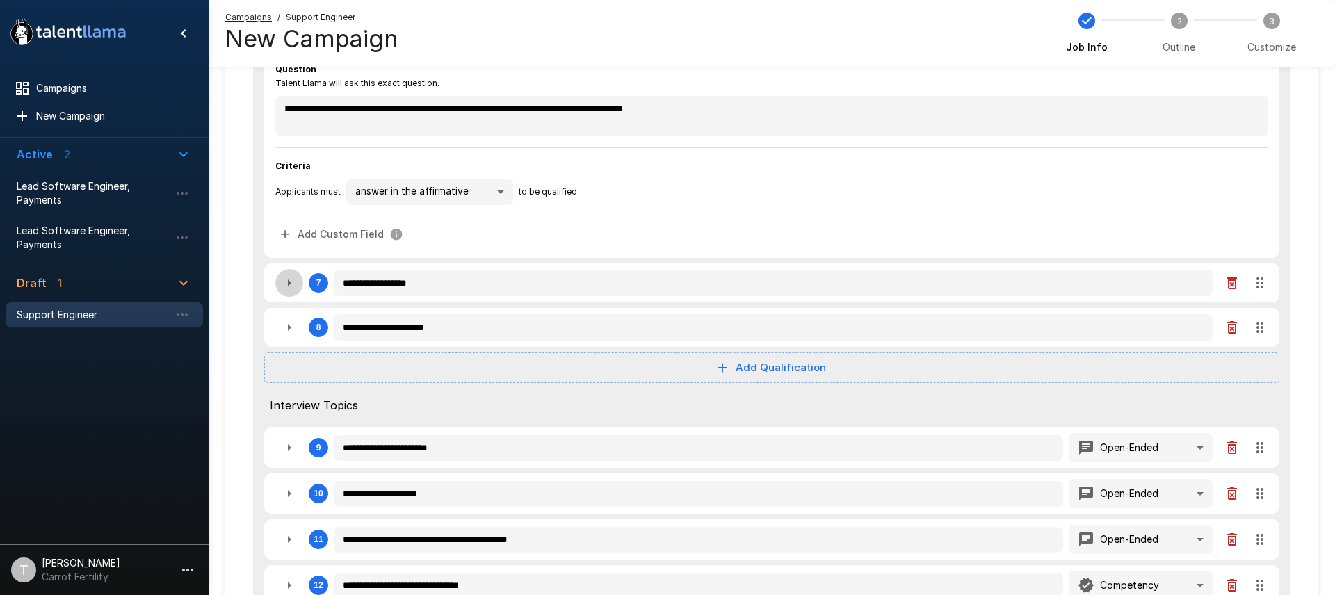
type textarea "*"
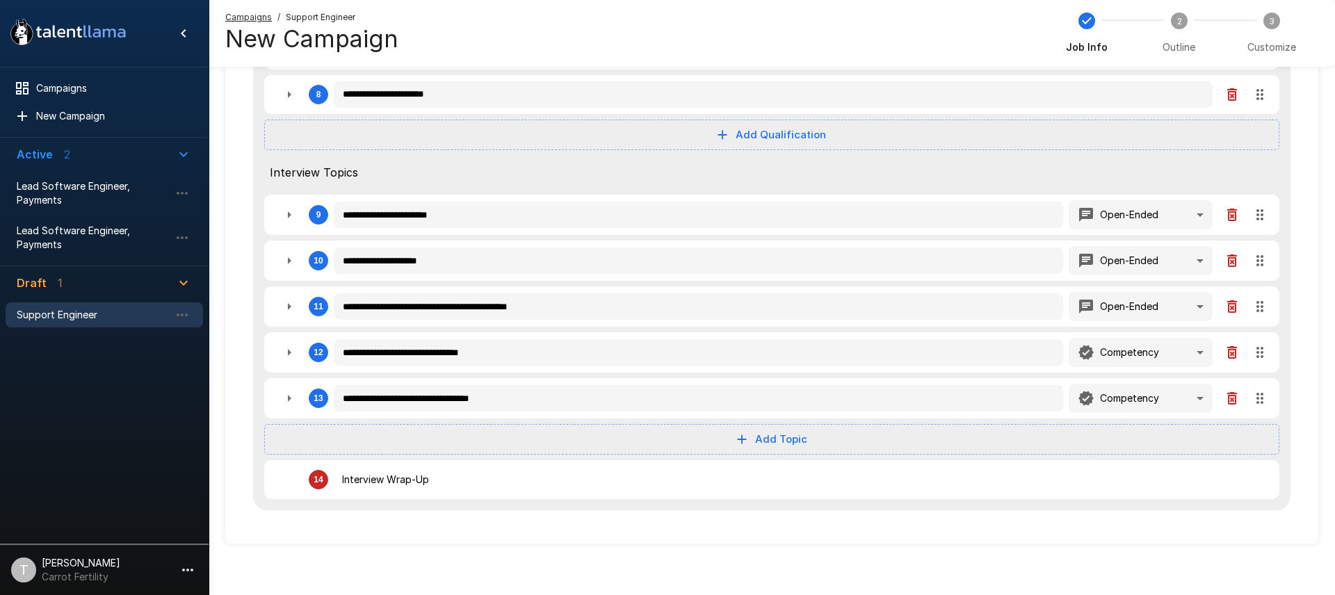
scroll to position [1085, 0]
click at [288, 258] on icon "button" at bounding box center [289, 259] width 3 height 7
type textarea "*"
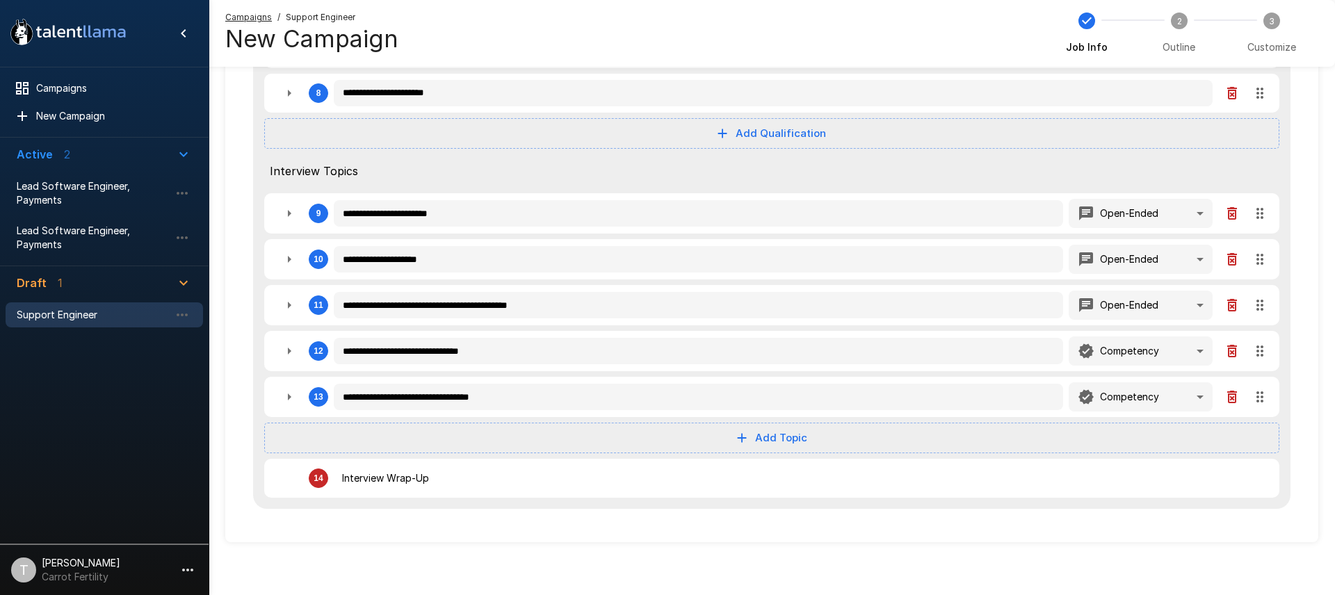
type textarea "*"
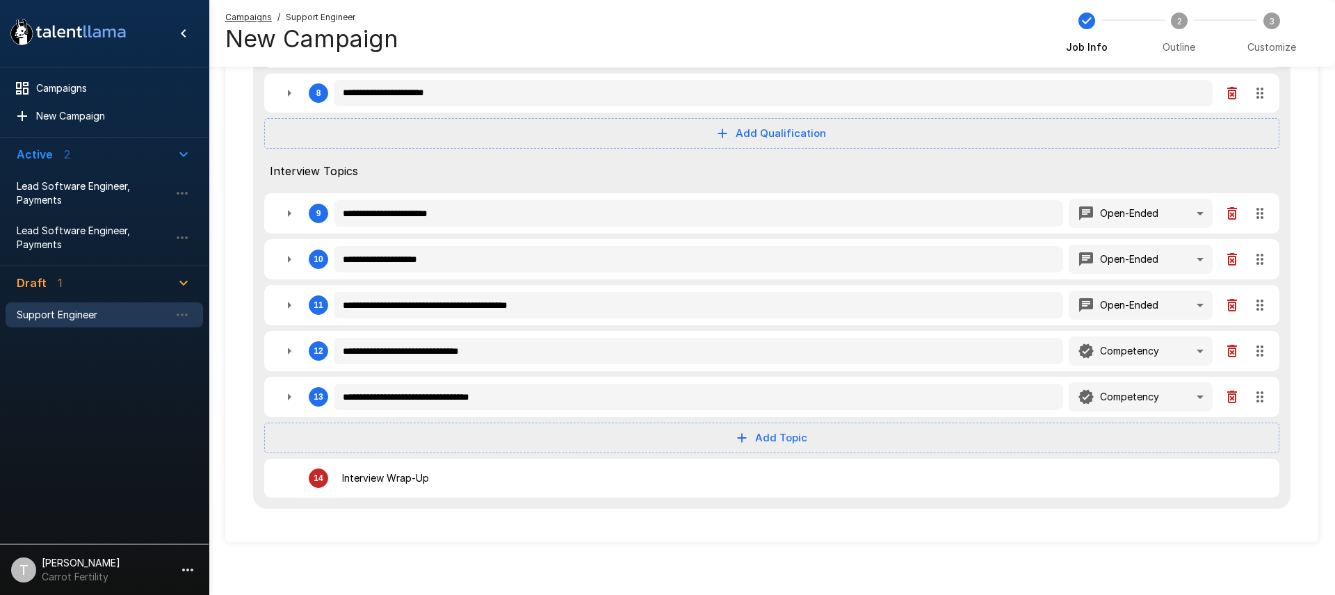
type textarea "*"
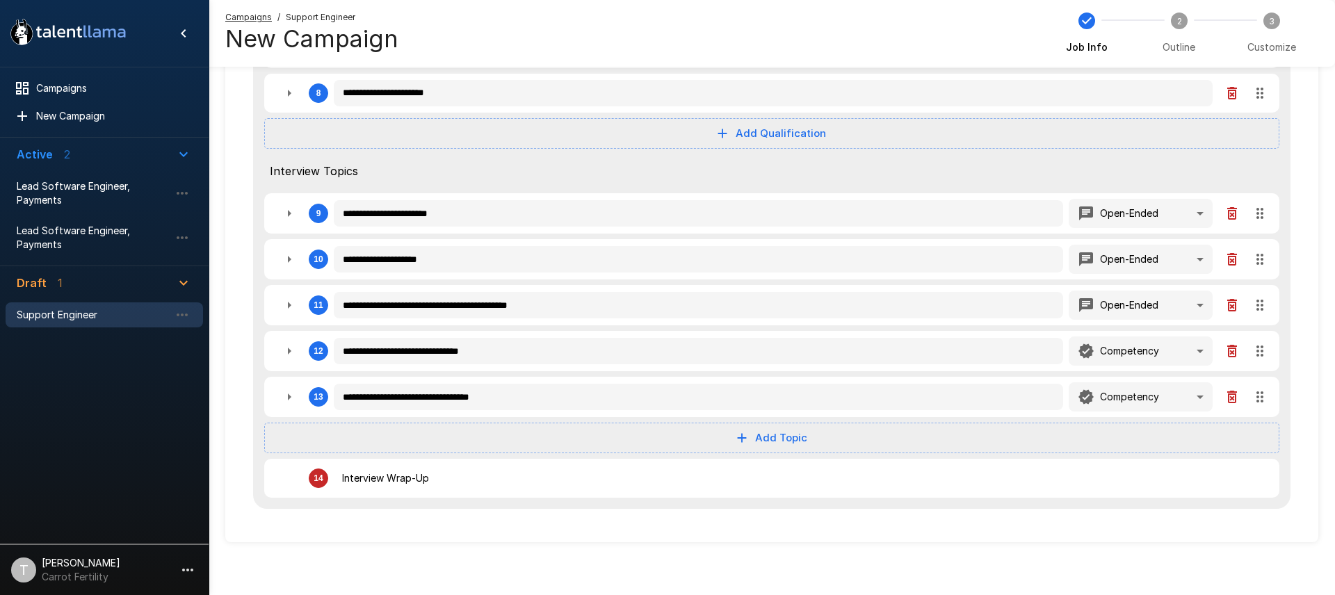
type textarea "*"
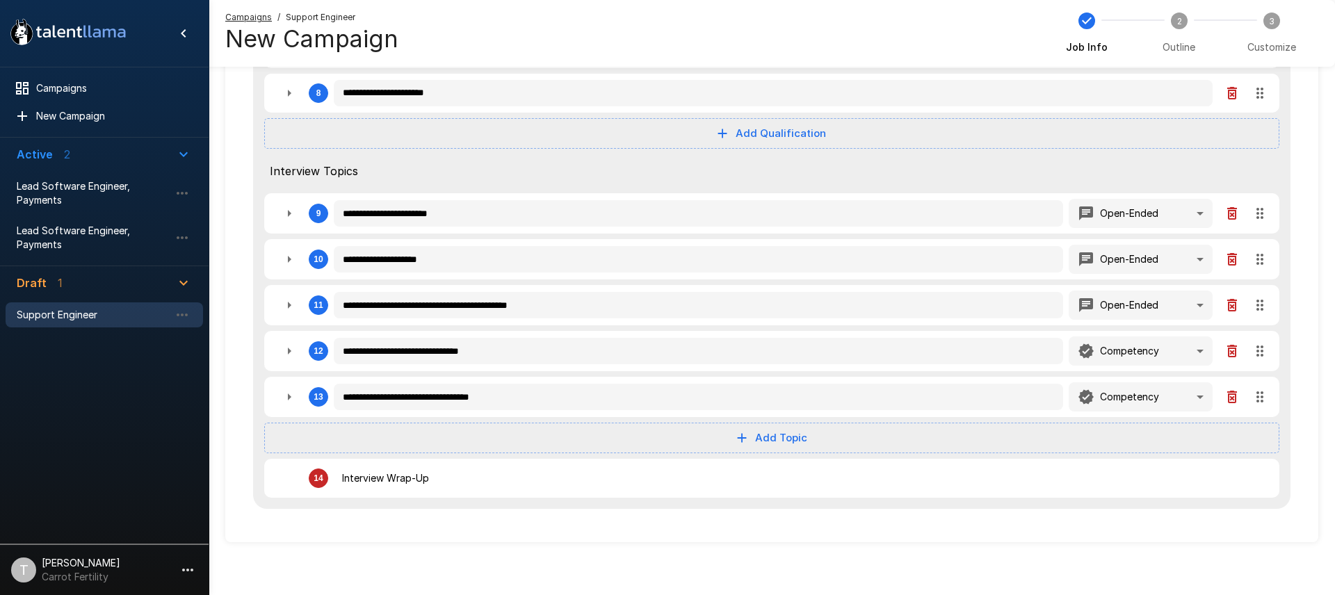
type textarea "*"
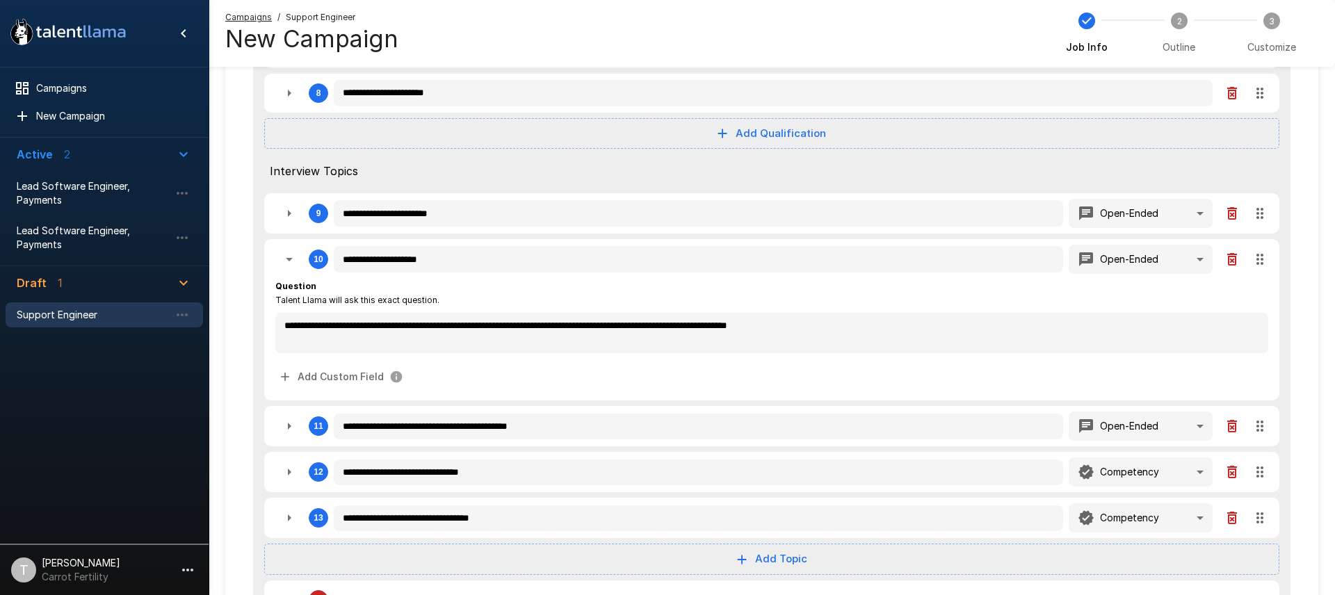
click at [290, 261] on icon "button" at bounding box center [289, 259] width 17 height 17
type textarea "*"
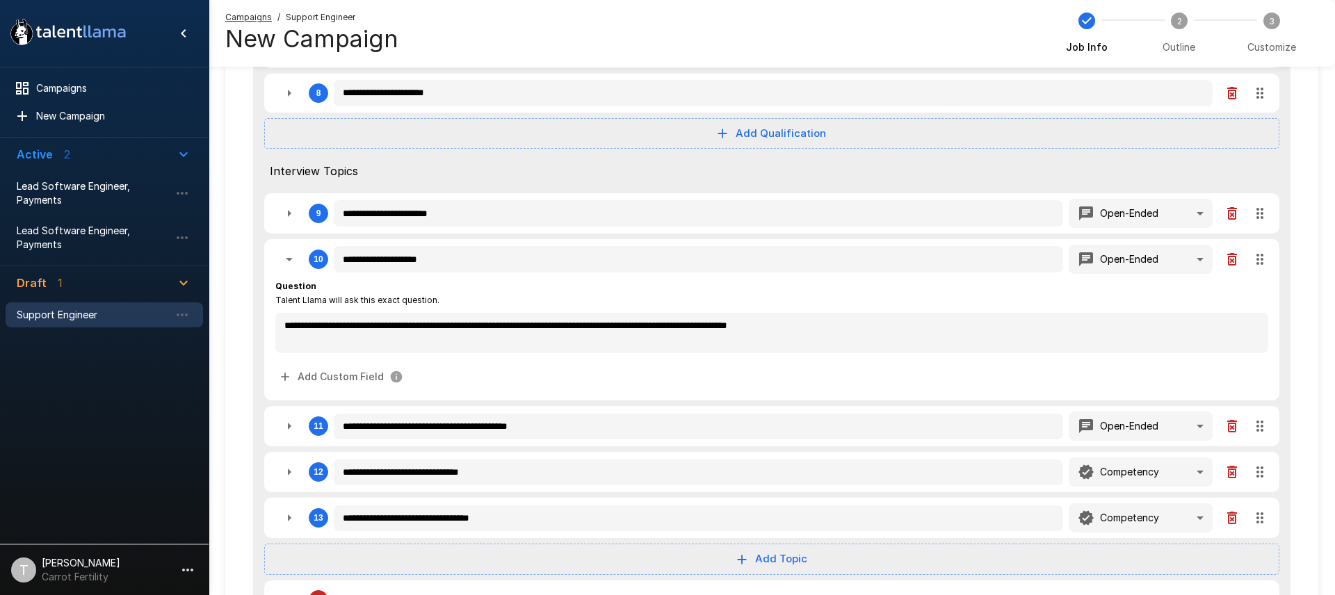
type textarea "*"
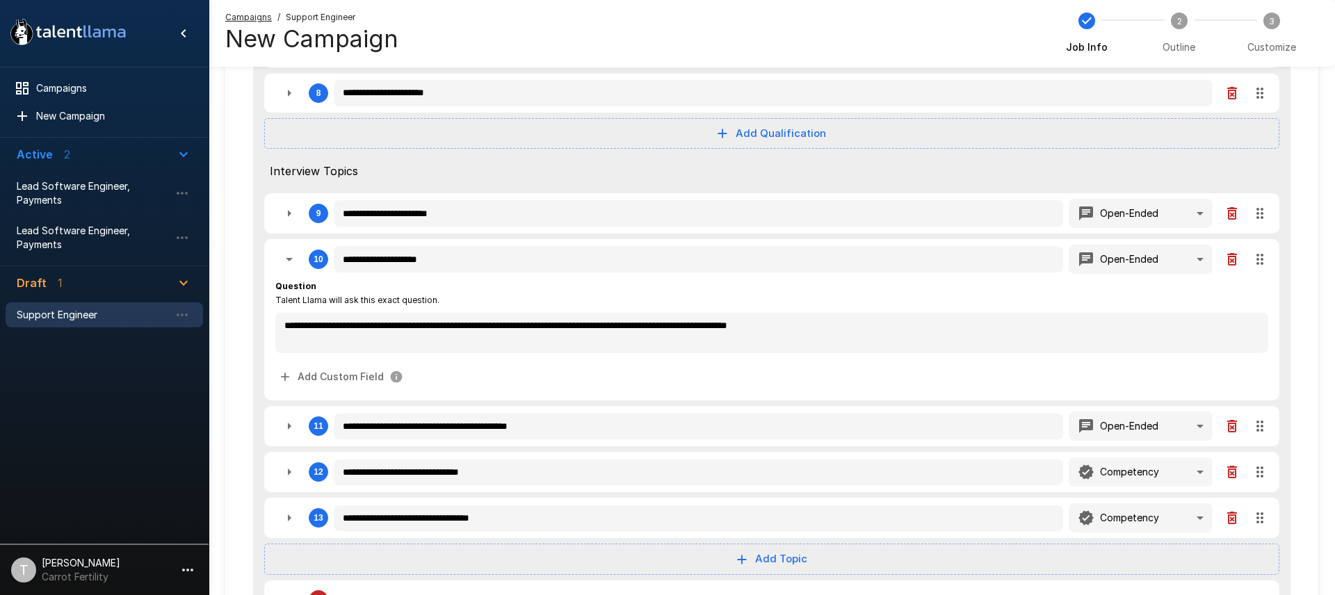
type textarea "*"
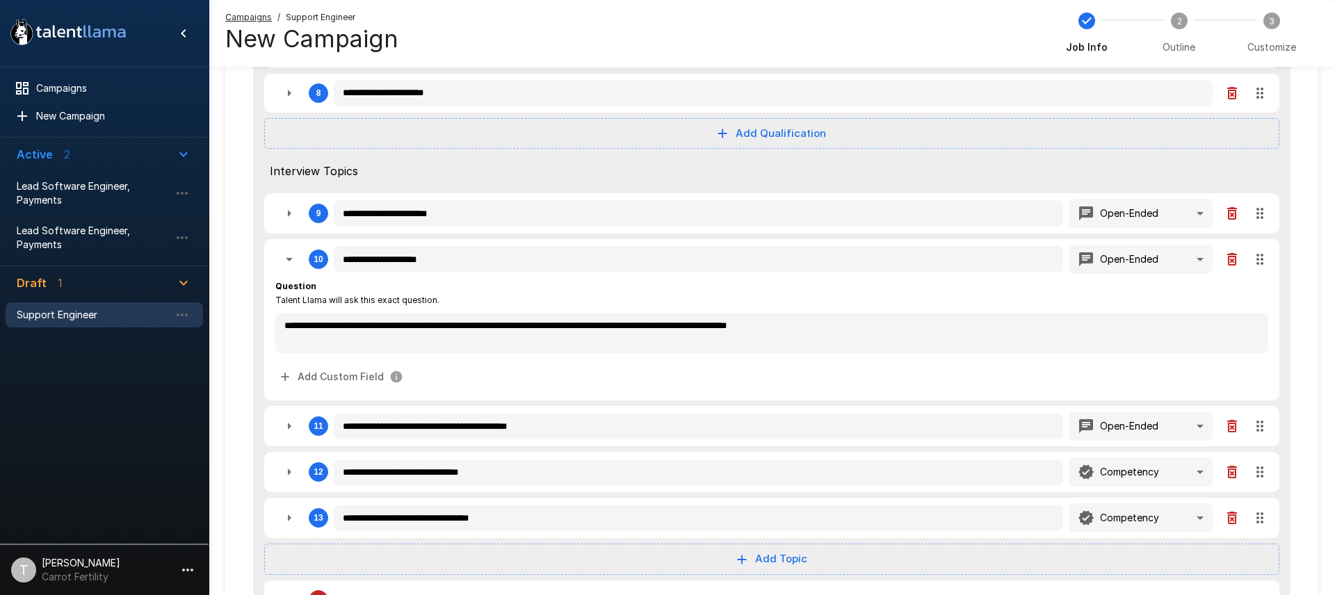
type textarea "*"
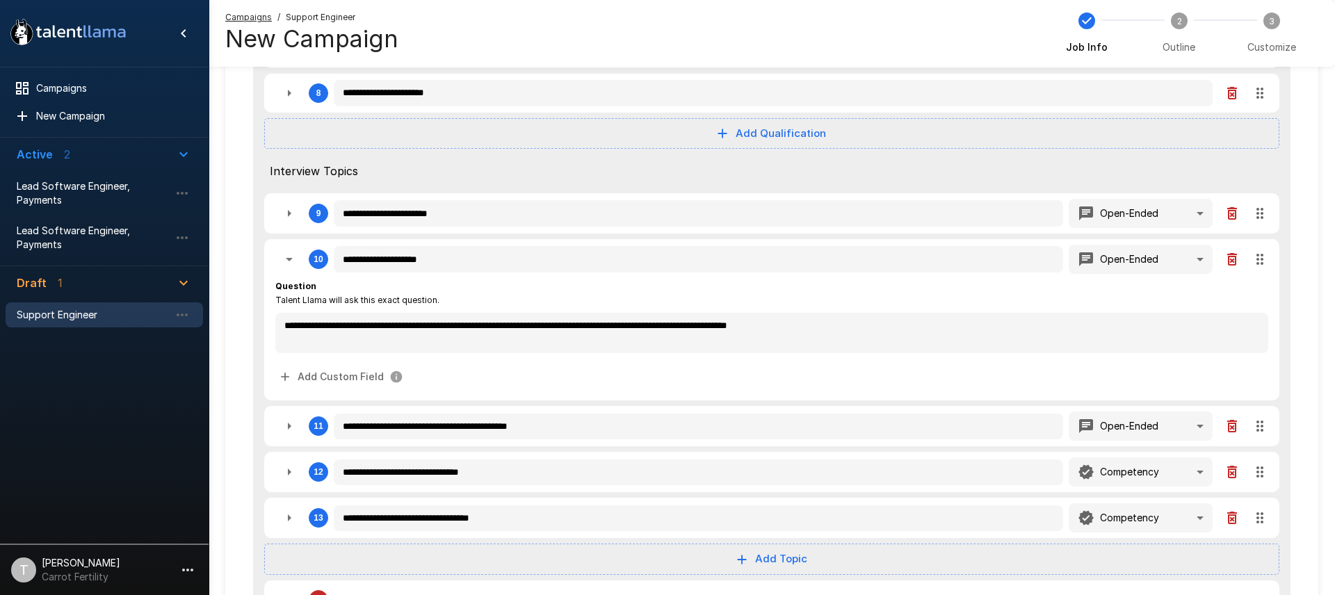
type textarea "*"
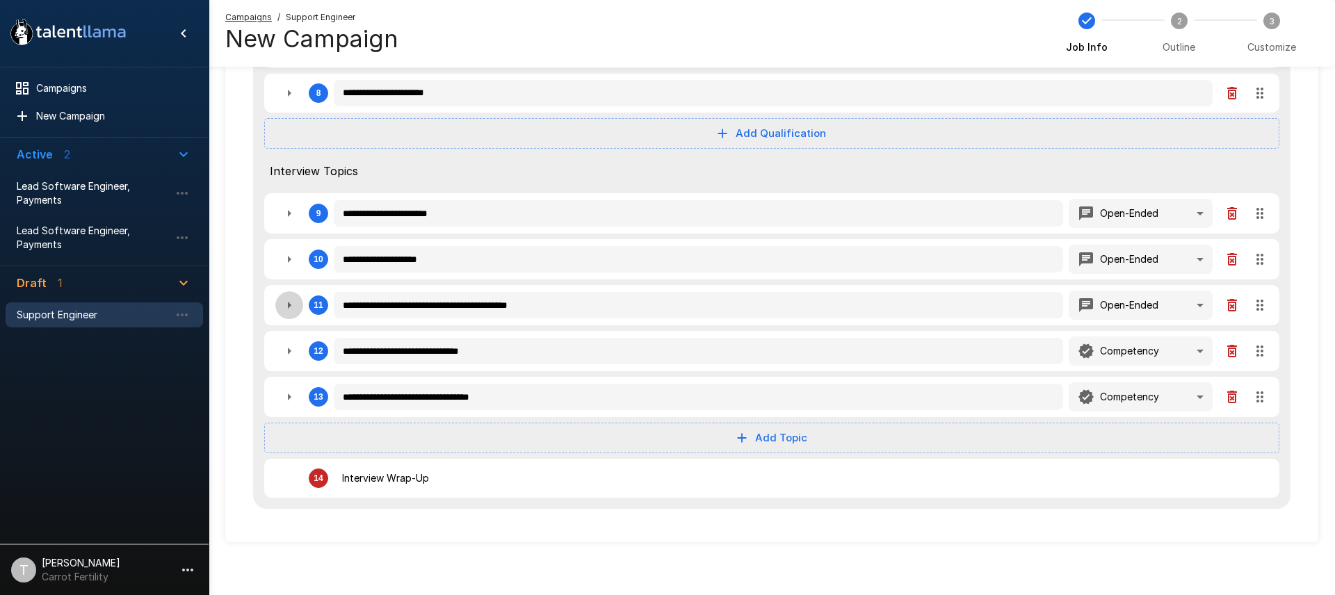
click at [288, 309] on icon "button" at bounding box center [289, 305] width 17 height 17
type textarea "*"
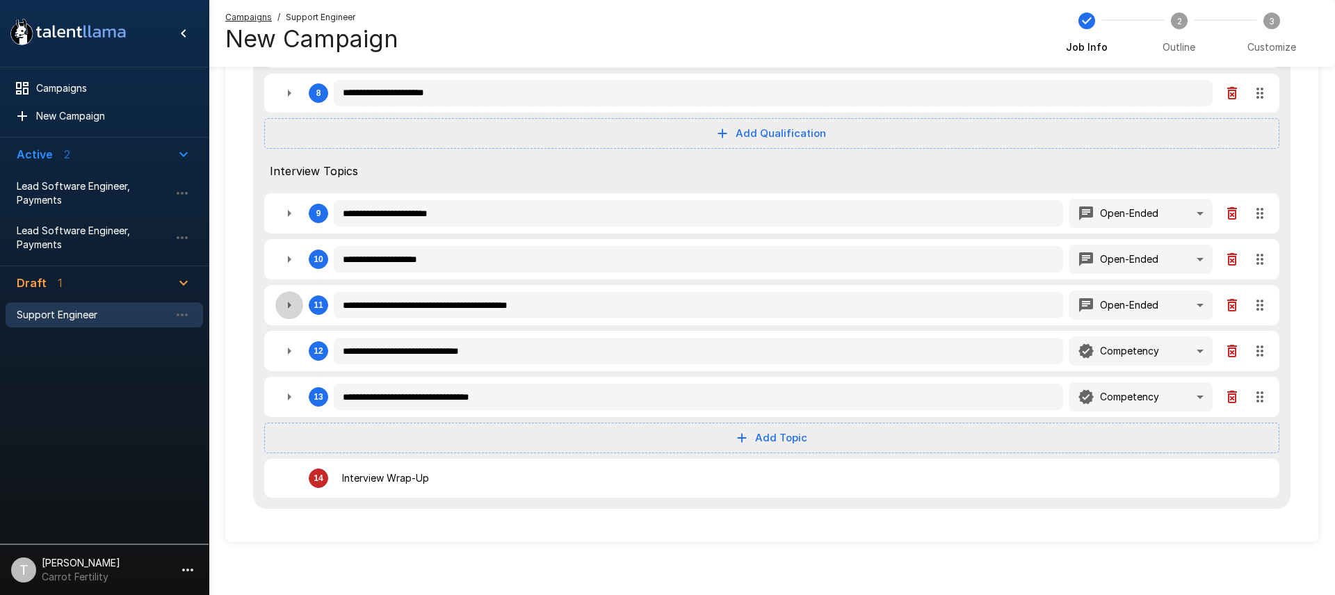
type textarea "*"
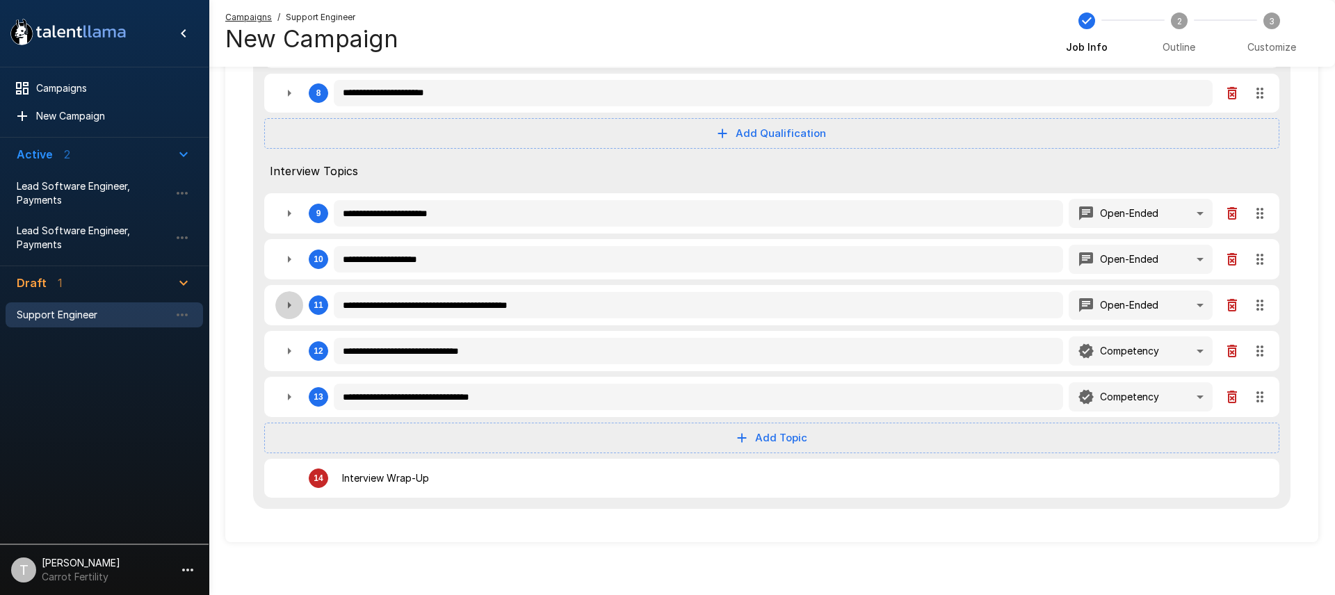
type textarea "*"
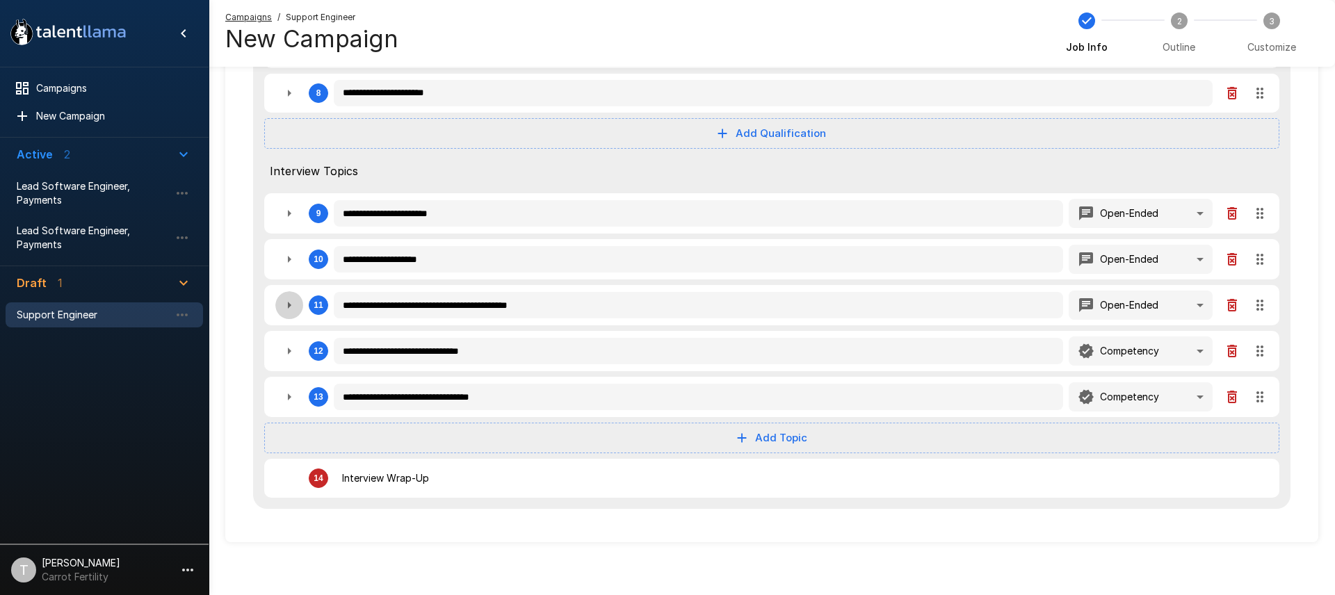
type textarea "*"
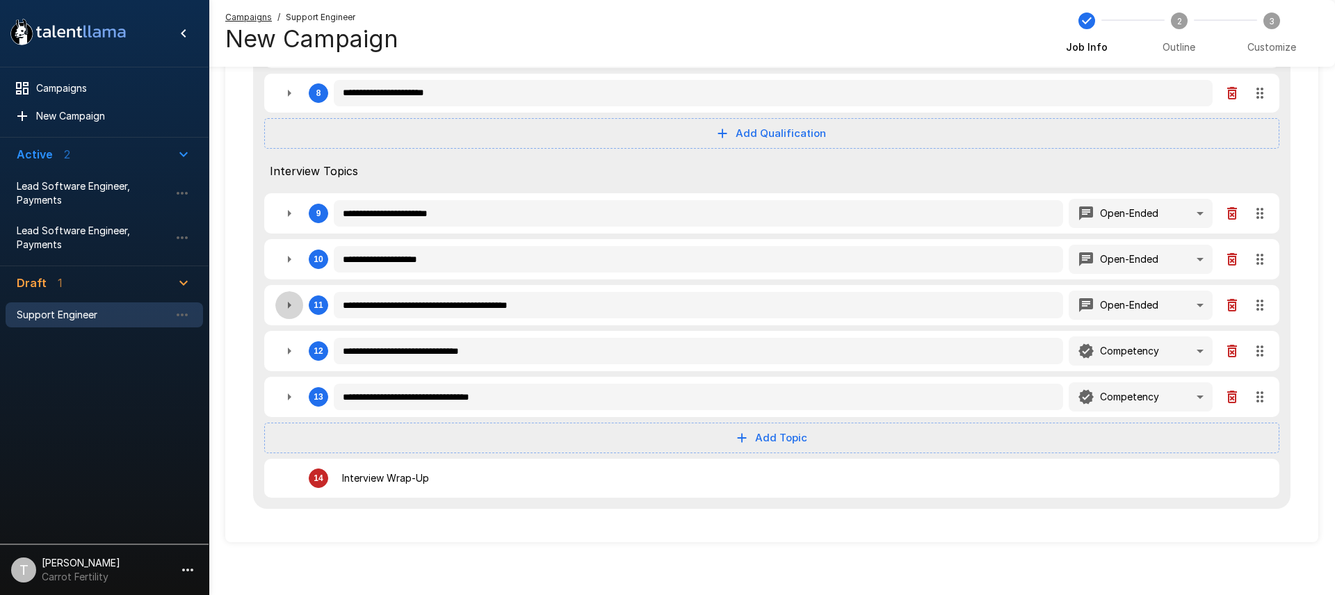
type textarea "*"
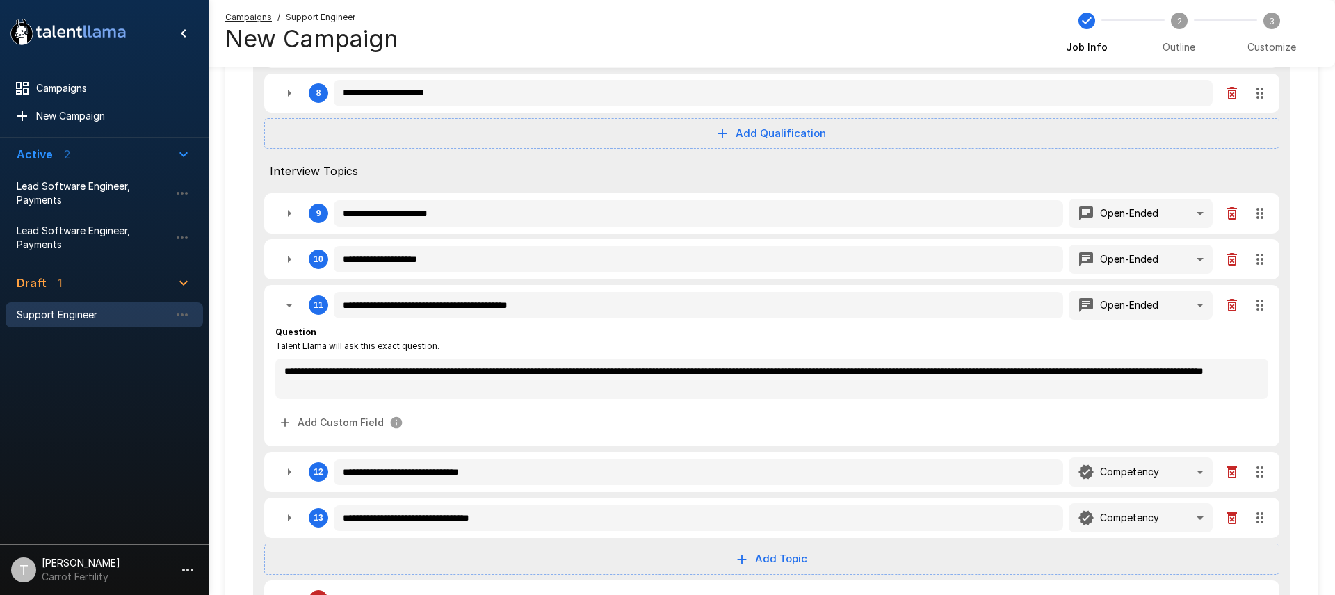
click at [288, 308] on icon "button" at bounding box center [289, 305] width 17 height 17
type textarea "*"
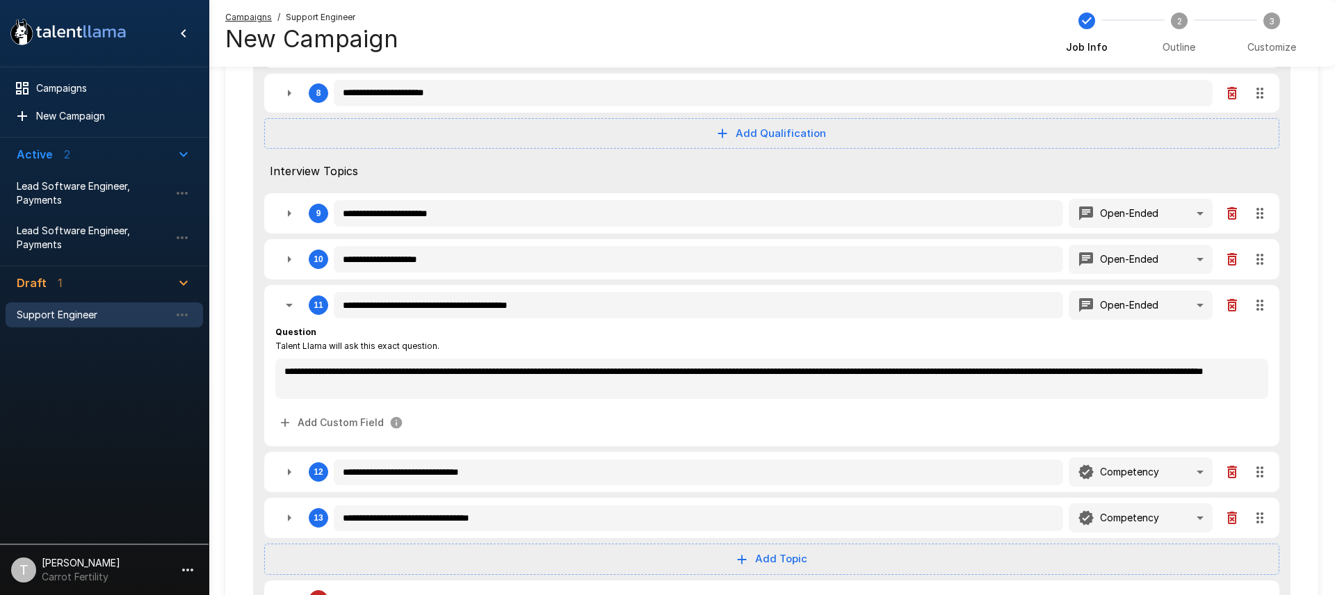
type textarea "*"
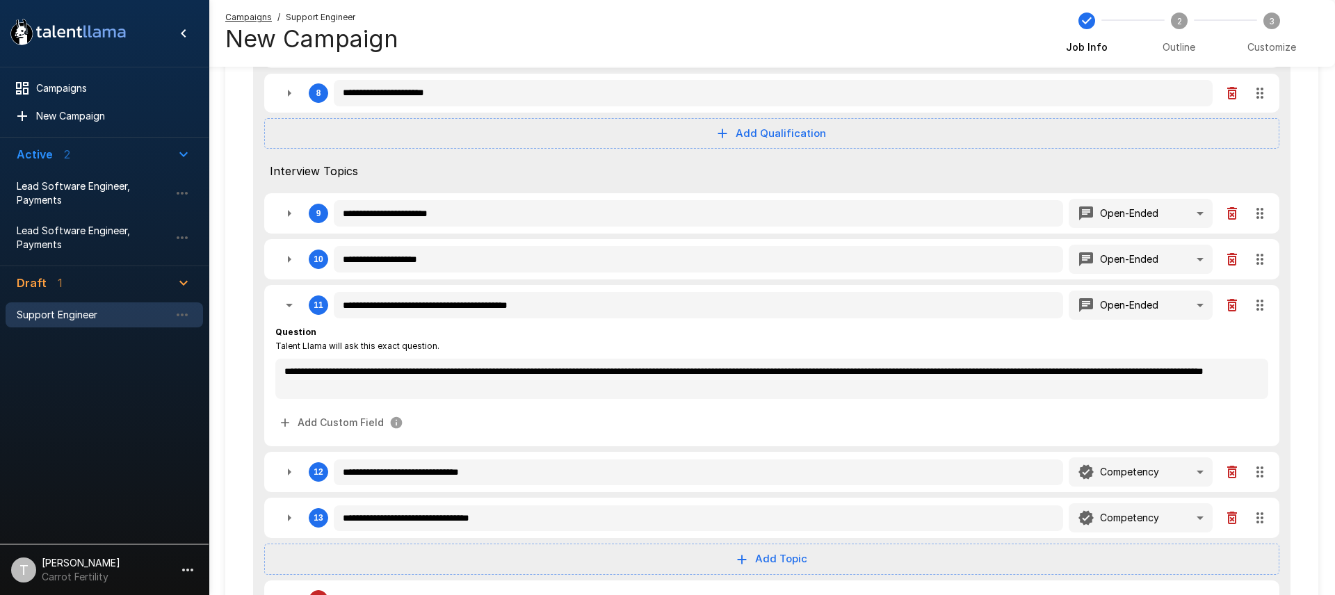
type textarea "*"
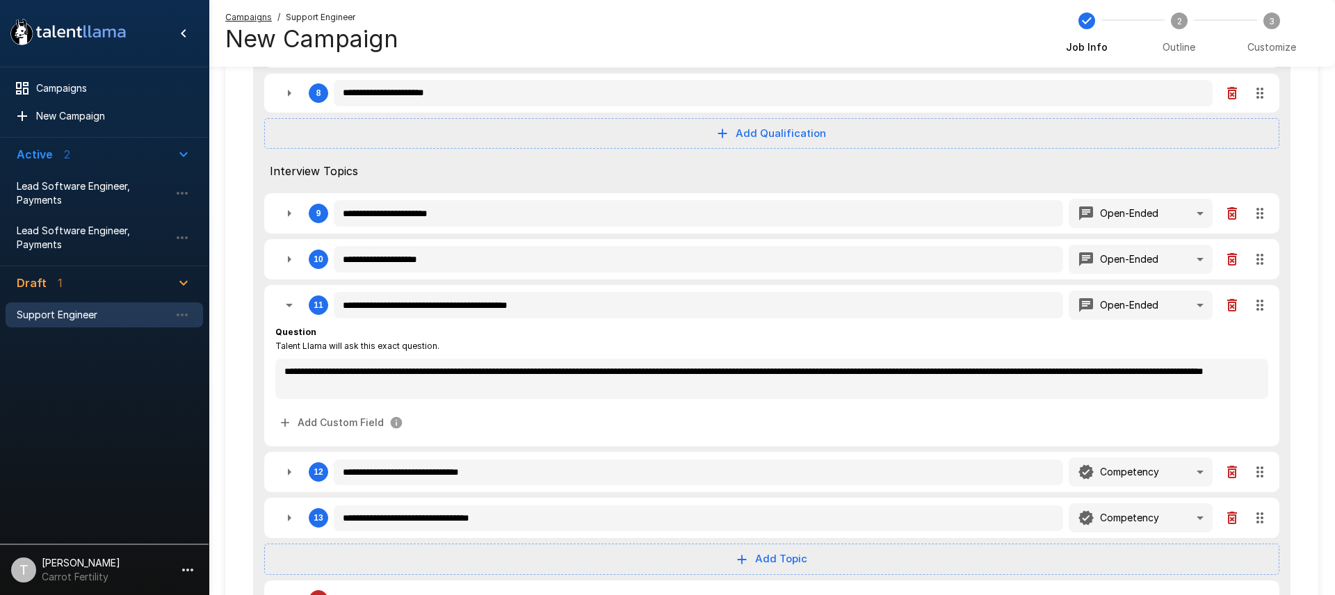
type textarea "*"
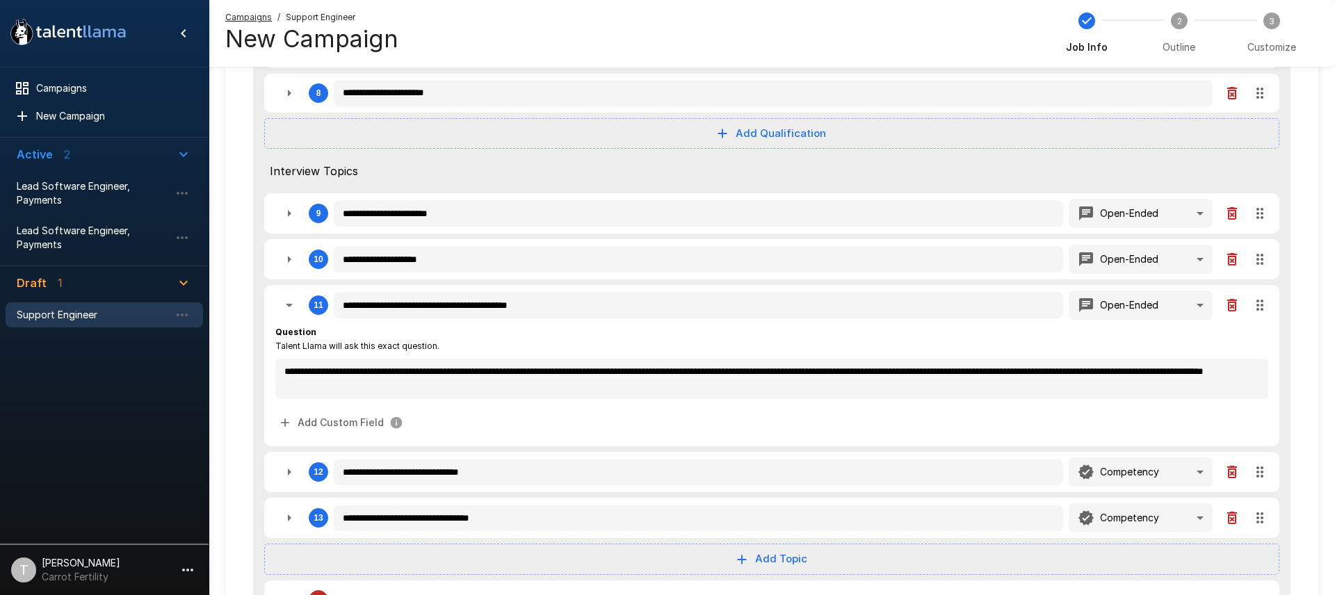
type textarea "*"
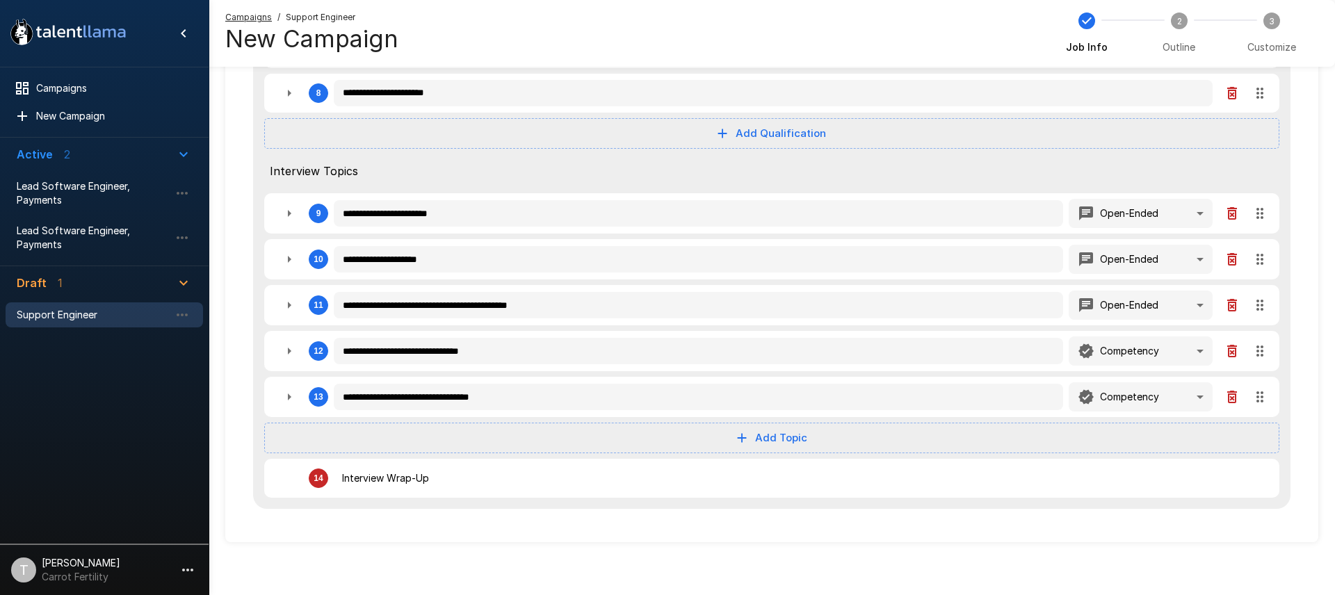
click at [291, 348] on icon "button" at bounding box center [289, 351] width 17 height 17
type textarea "*"
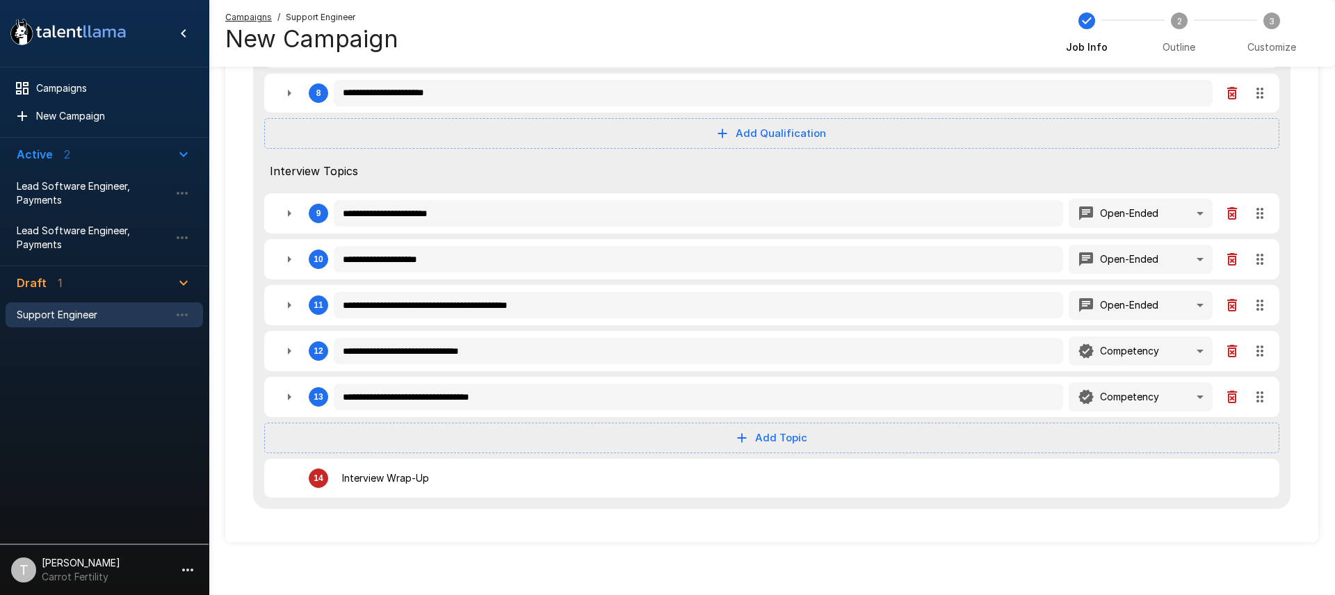
type textarea "*"
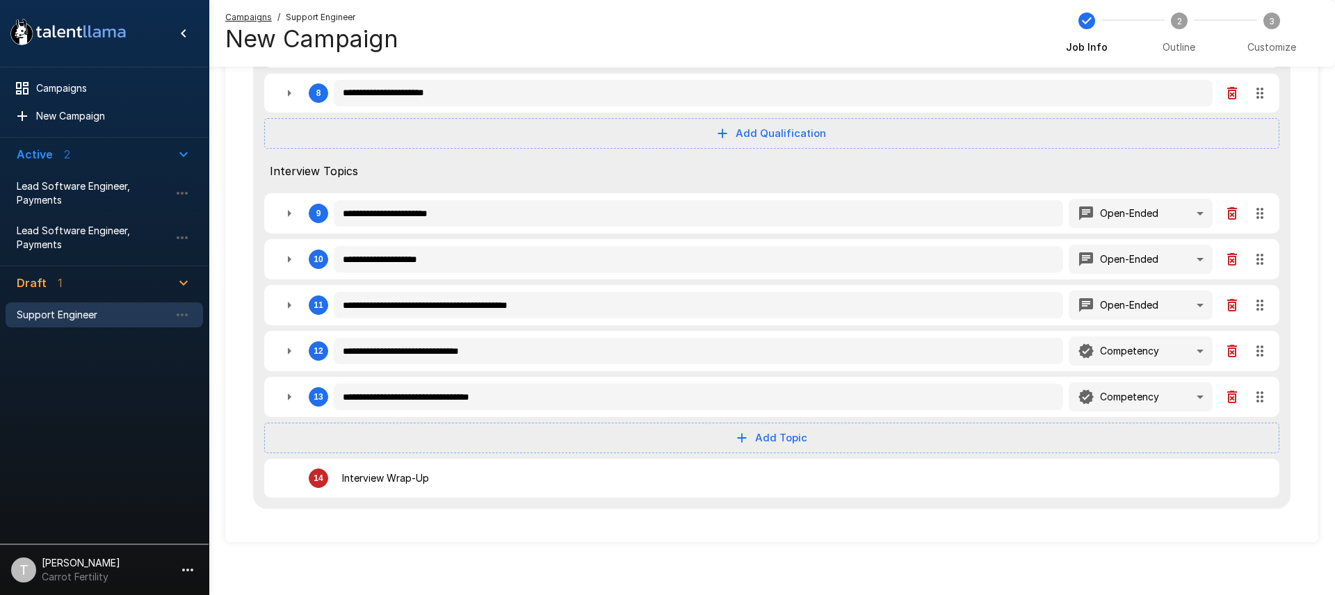
type textarea "*"
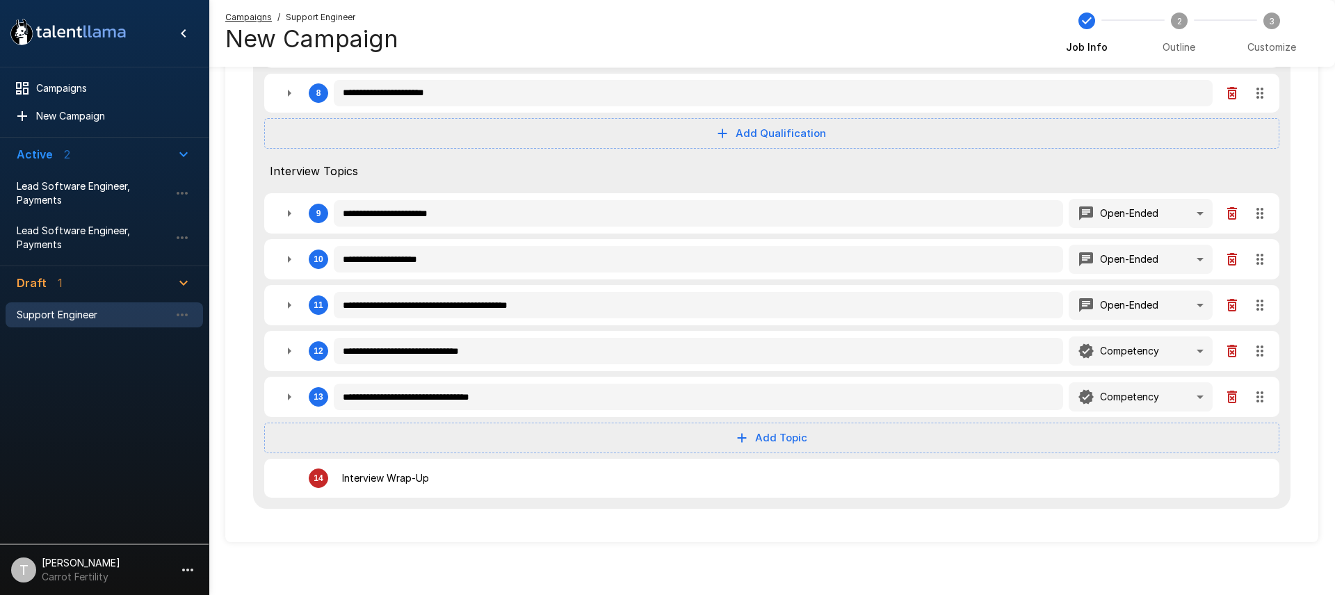
type textarea "*"
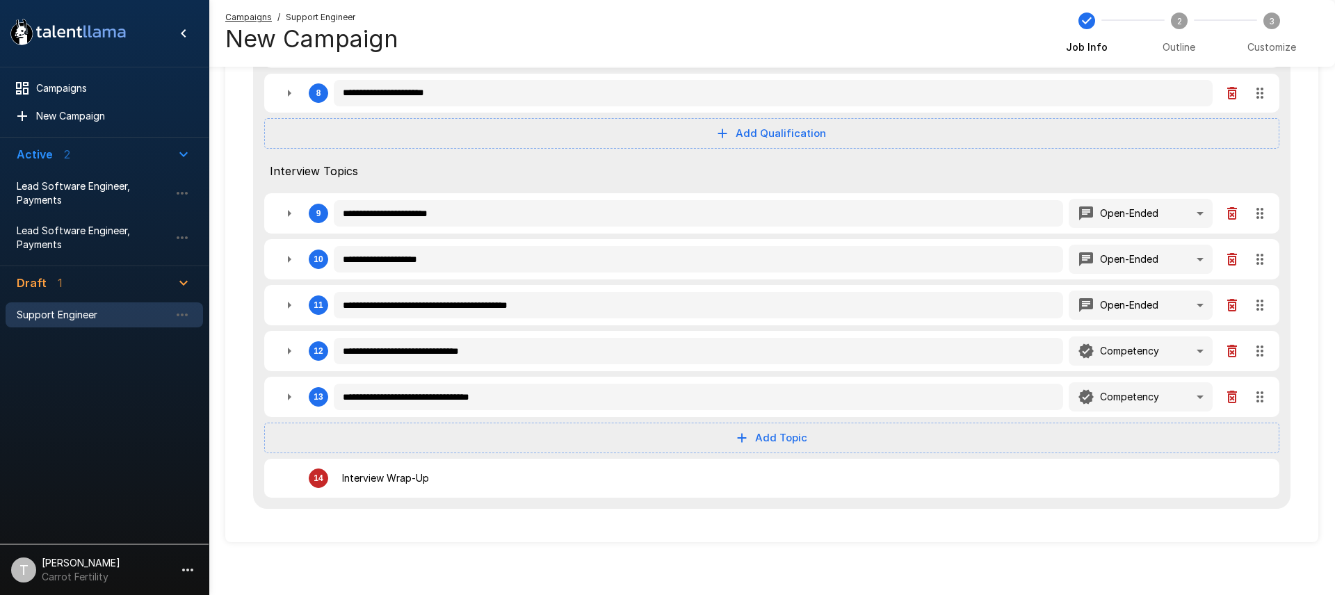
type textarea "*"
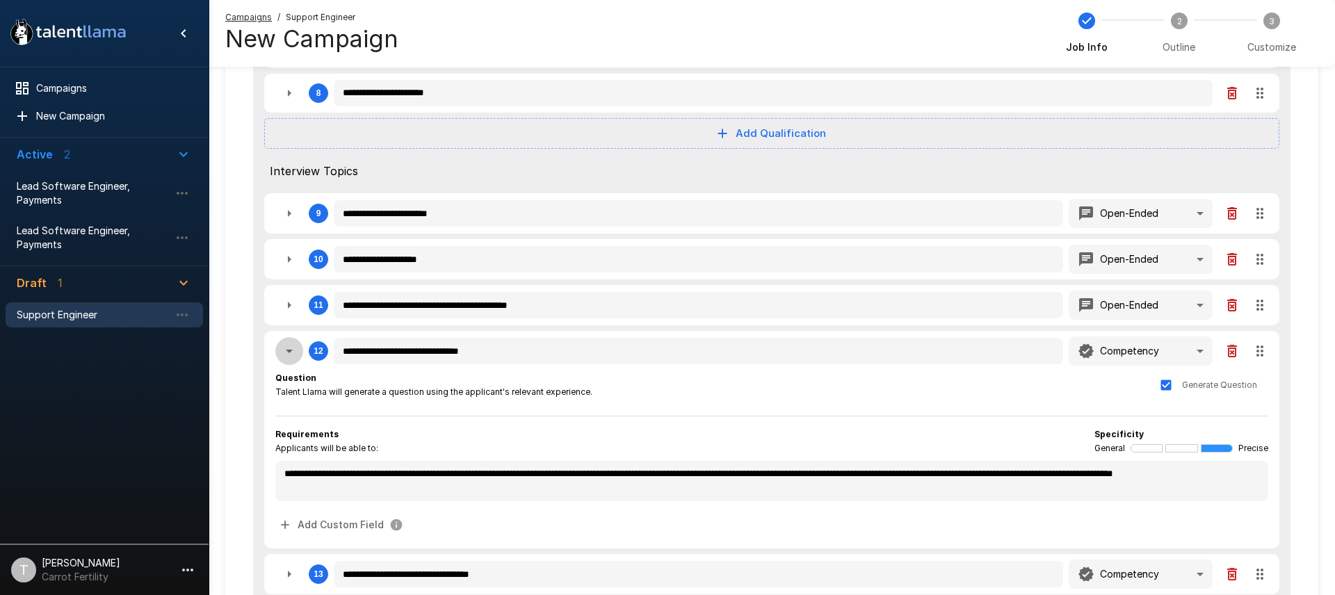
click at [291, 348] on icon "button" at bounding box center [289, 351] width 17 height 17
type textarea "*"
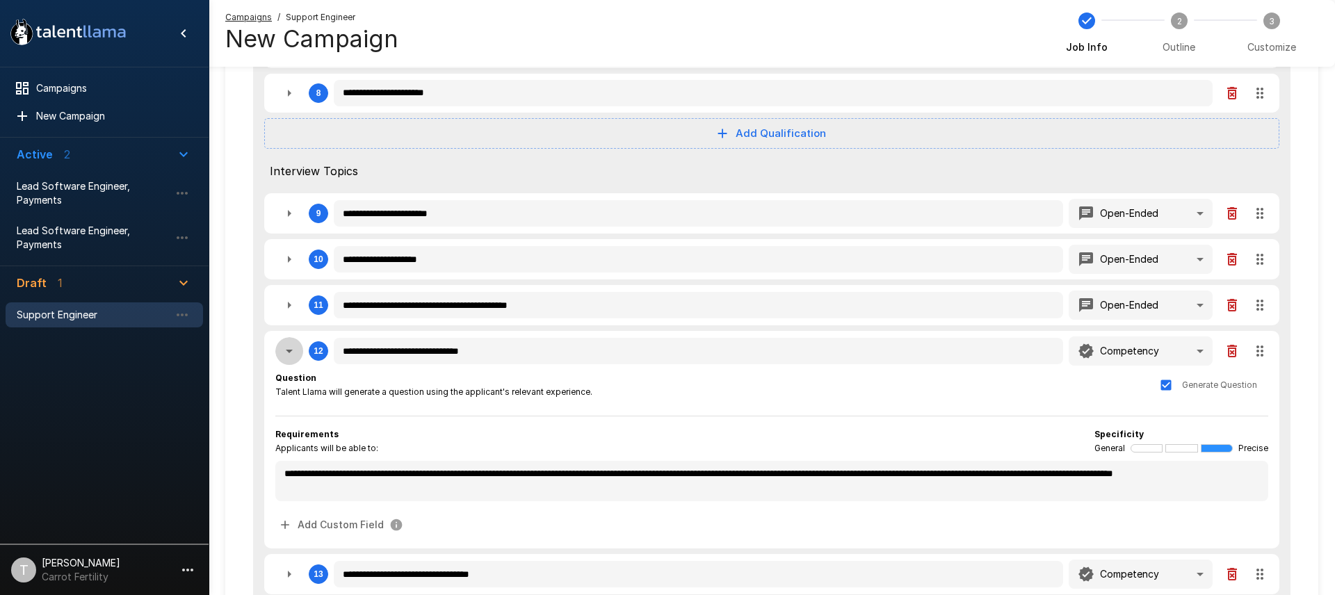
type textarea "*"
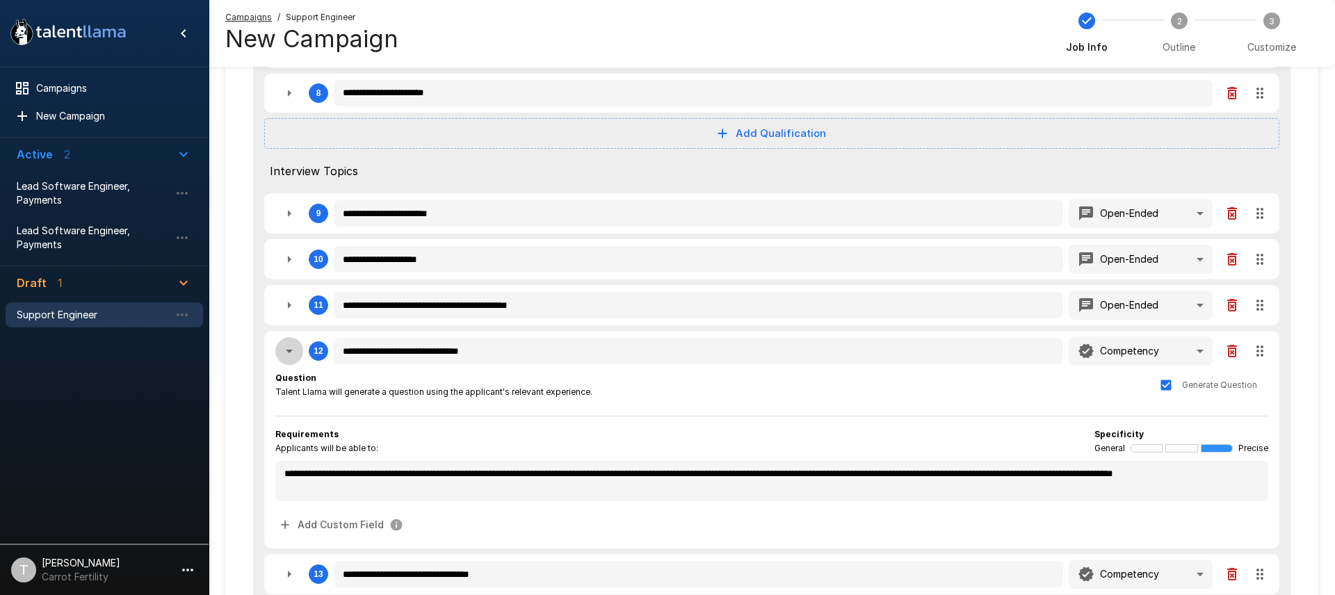
type textarea "*"
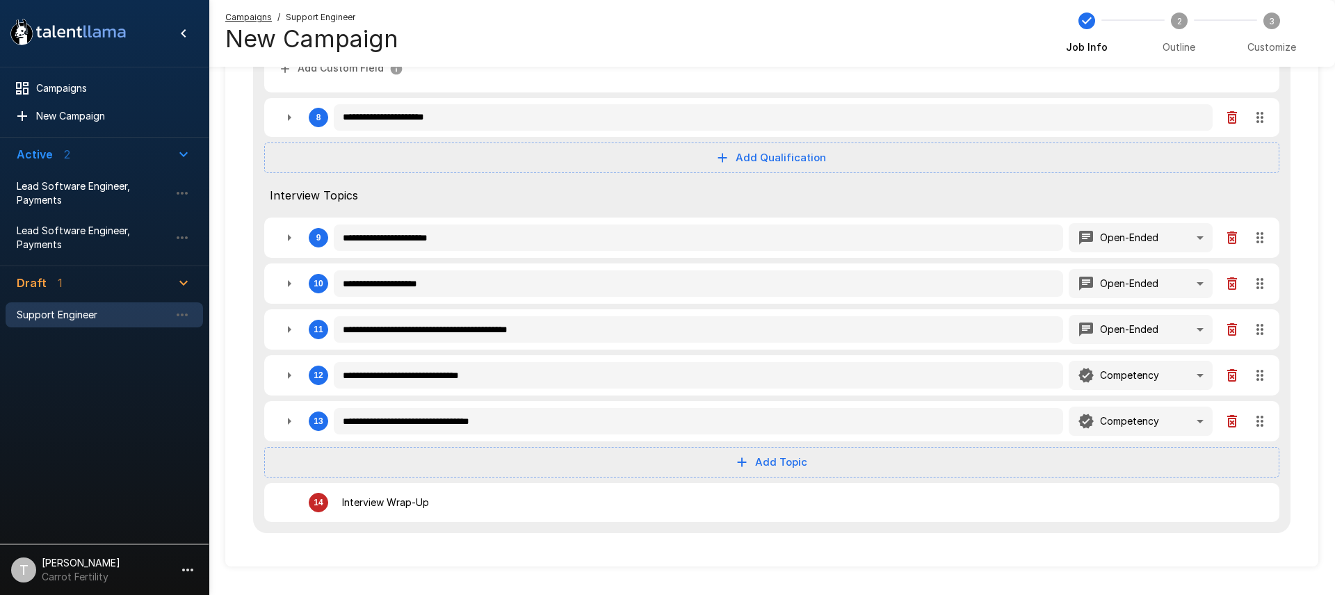
scroll to position [1088, 0]
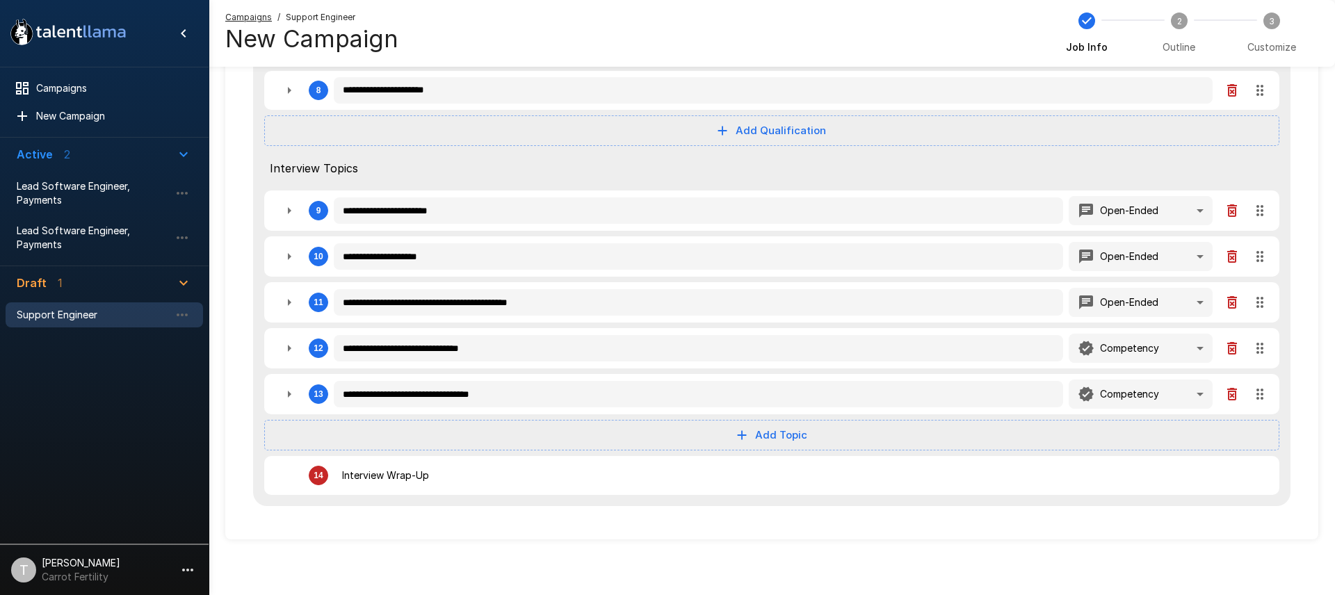
click at [779, 438] on button "Add Topic" at bounding box center [771, 435] width 1015 height 31
click at [784, 494] on span "Open-Ended" at bounding box center [785, 493] width 68 height 17
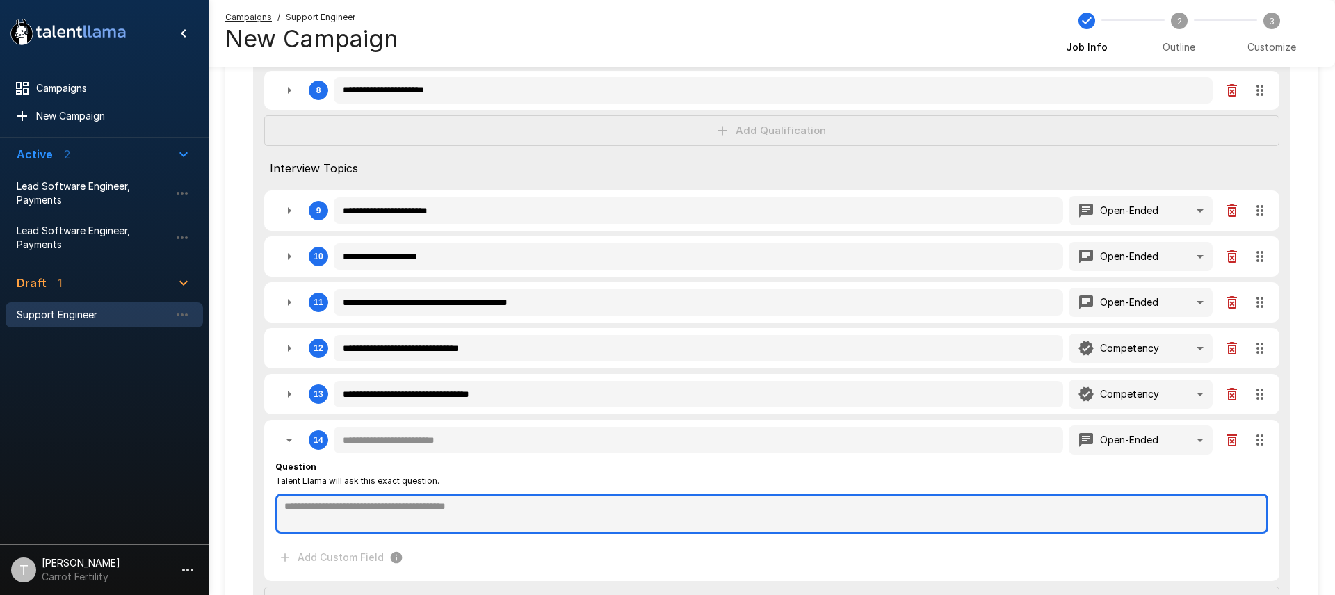
click at [378, 504] on textarea at bounding box center [771, 514] width 993 height 40
click at [843, 509] on textarea "**********" at bounding box center [771, 514] width 993 height 40
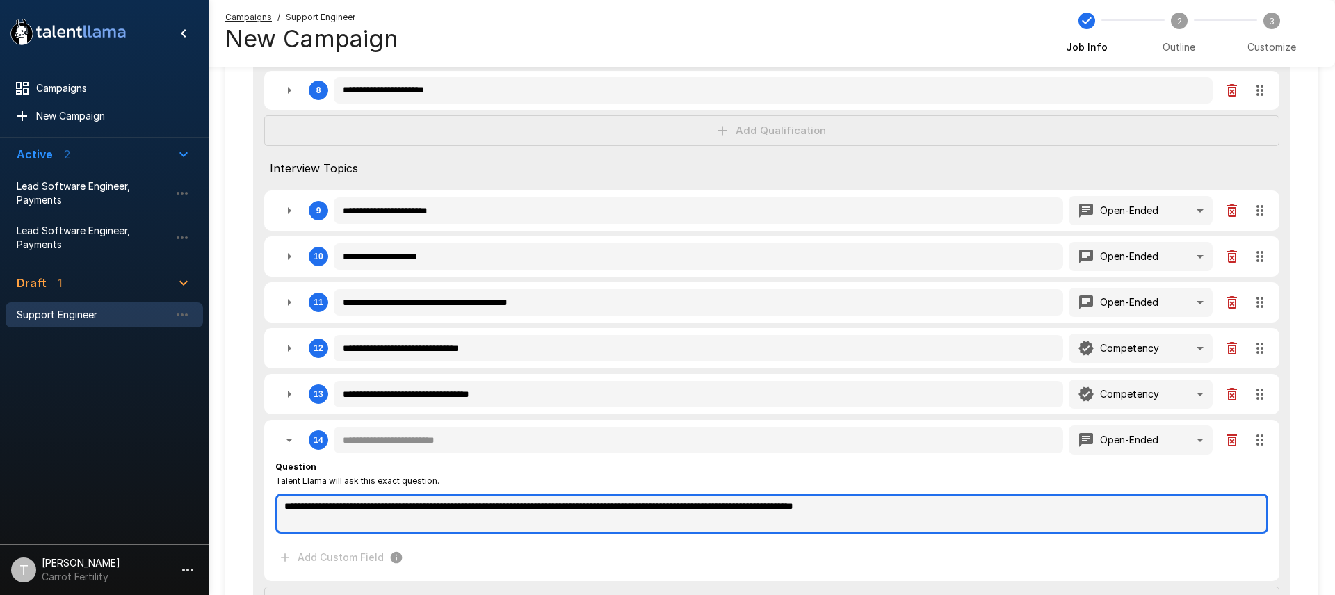
click at [940, 505] on textarea "**********" at bounding box center [771, 514] width 993 height 40
drag, startPoint x: 941, startPoint y: 505, endPoint x: 950, endPoint y: 503, distance: 10.1
click at [941, 505] on textarea "**********" at bounding box center [771, 514] width 993 height 40
click at [973, 505] on textarea "**********" at bounding box center [771, 514] width 993 height 40
click at [833, 505] on textarea "**********" at bounding box center [771, 514] width 993 height 40
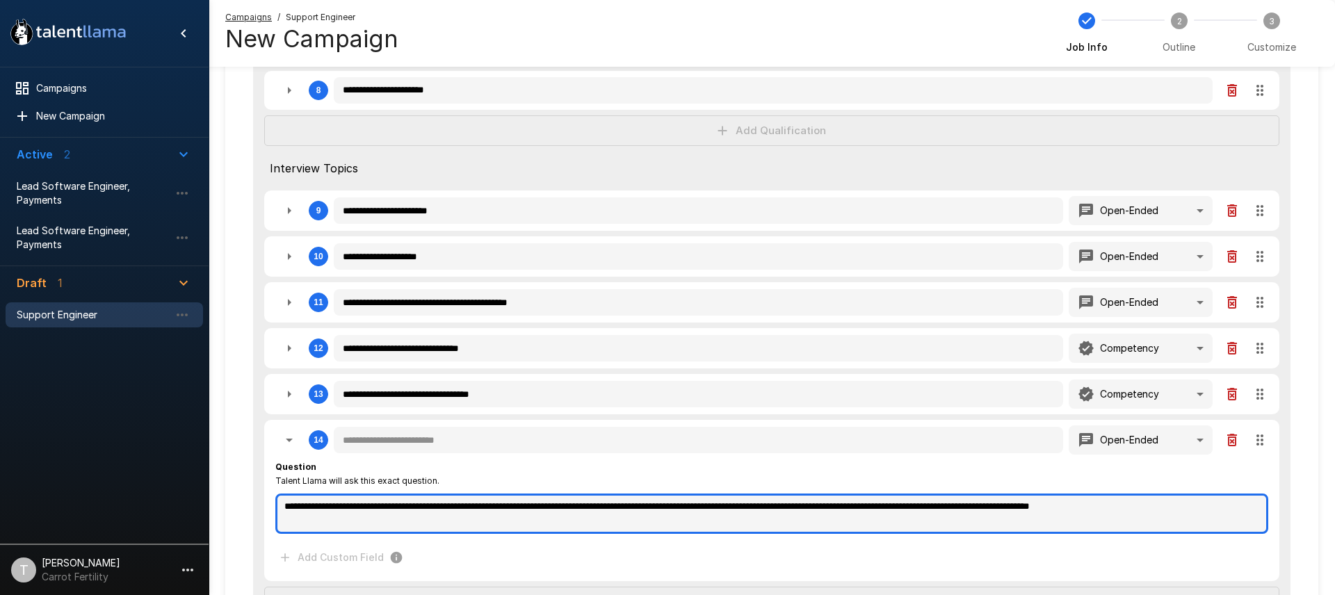
click at [833, 505] on textarea "**********" at bounding box center [771, 514] width 993 height 40
click at [983, 507] on textarea "**********" at bounding box center [771, 514] width 993 height 40
drag, startPoint x: 849, startPoint y: 508, endPoint x: 826, endPoint y: 507, distance: 23.0
click at [826, 507] on textarea "**********" at bounding box center [771, 514] width 993 height 40
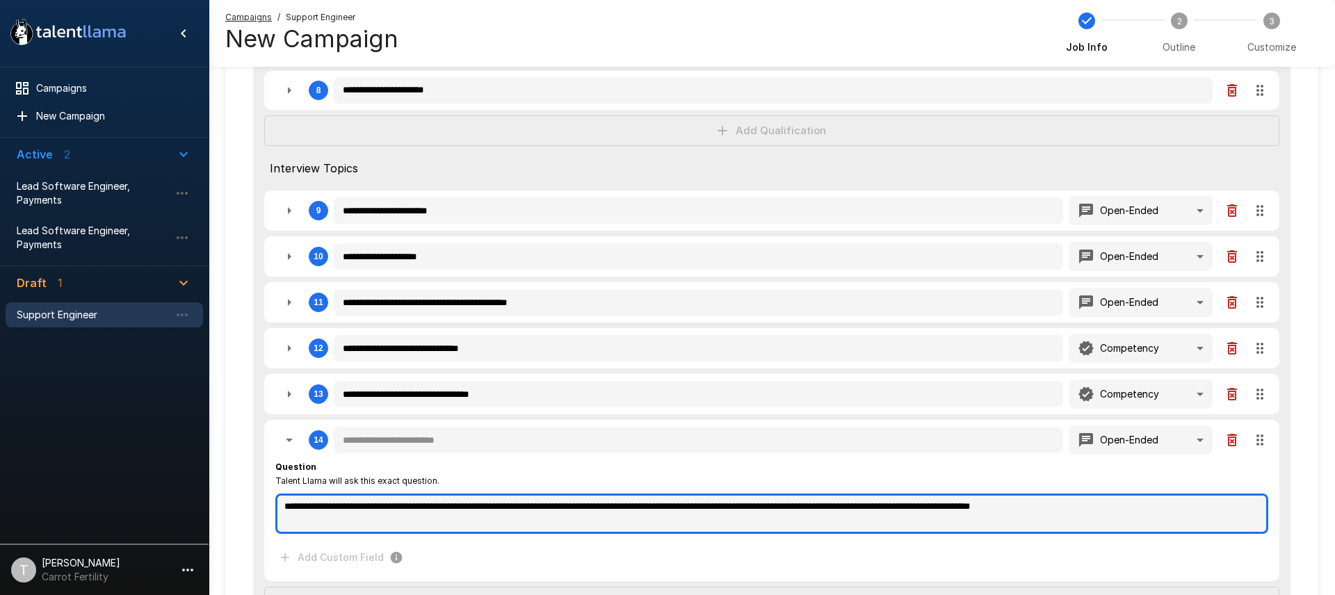
click at [913, 507] on textarea "**********" at bounding box center [771, 514] width 993 height 40
paste textarea "****"
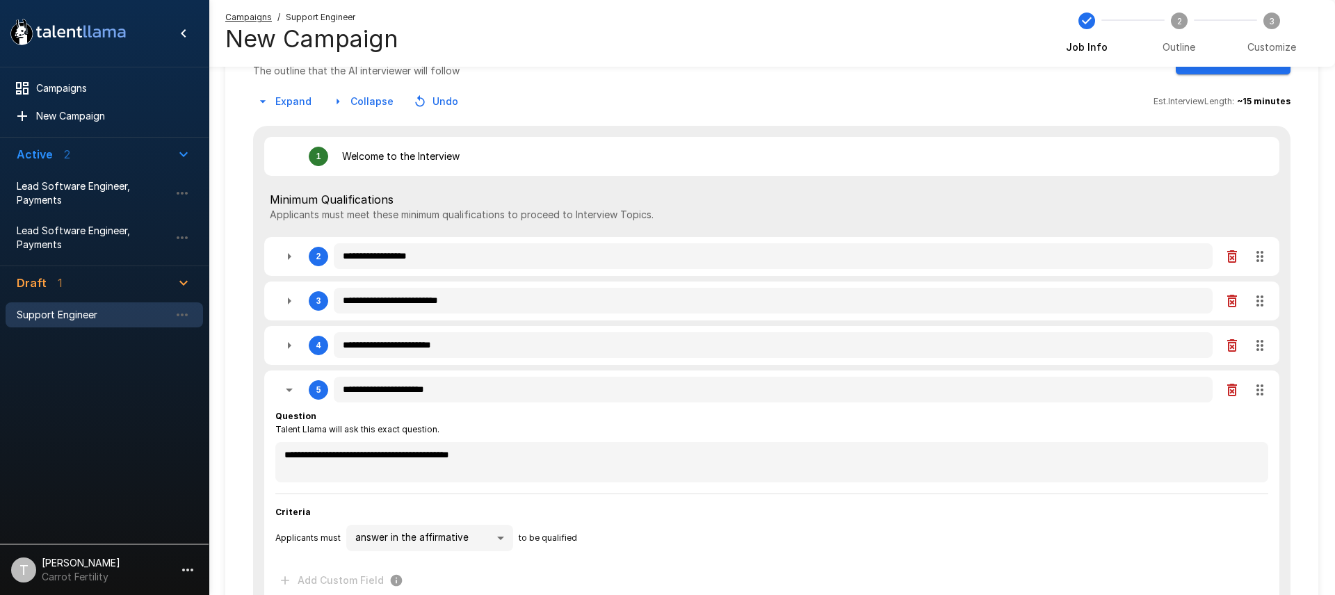
scroll to position [0, 0]
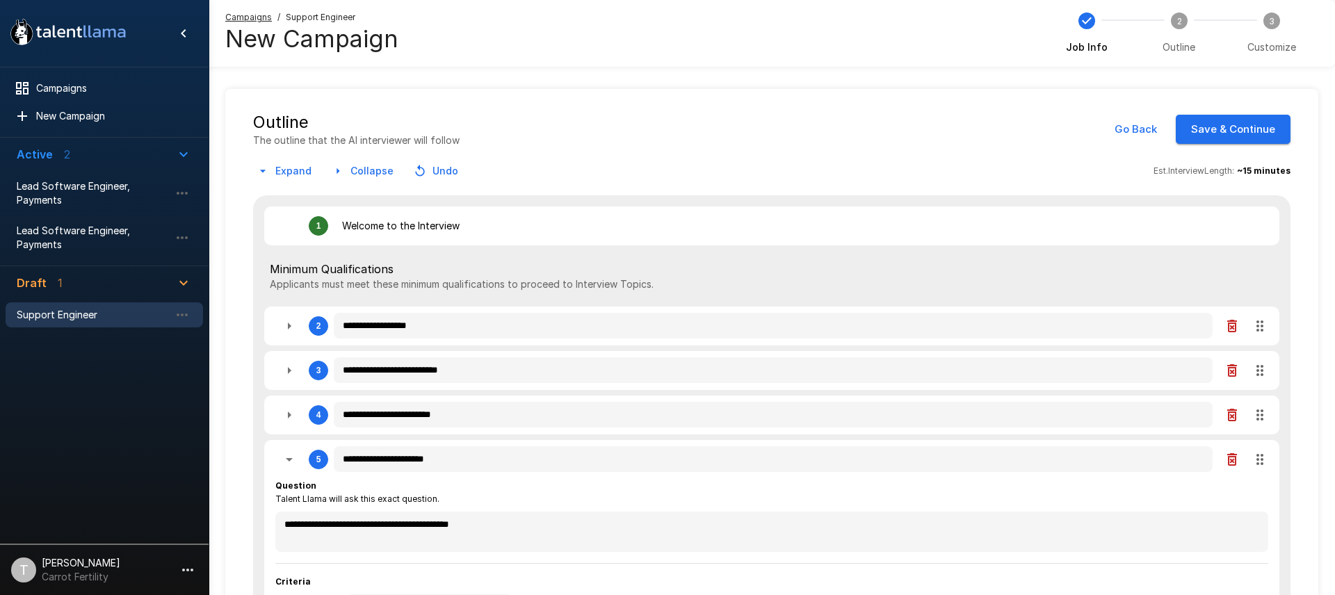
click at [1213, 124] on button "Save & Continue" at bounding box center [1233, 129] width 115 height 29
